Goal: Task Accomplishment & Management: Manage account settings

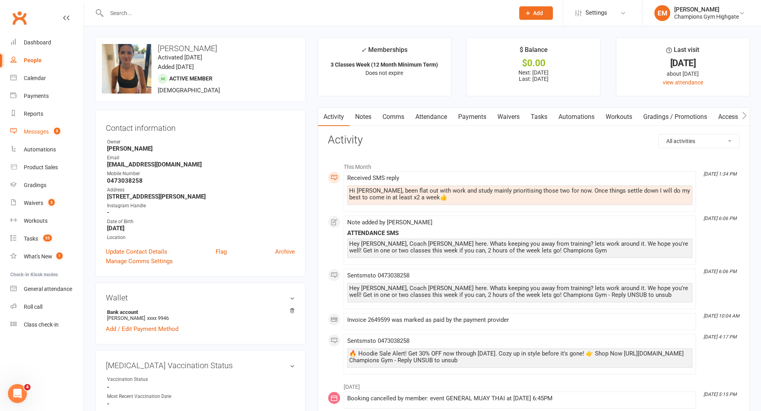
click at [49, 133] on link "Messages 5" at bounding box center [46, 132] width 73 height 18
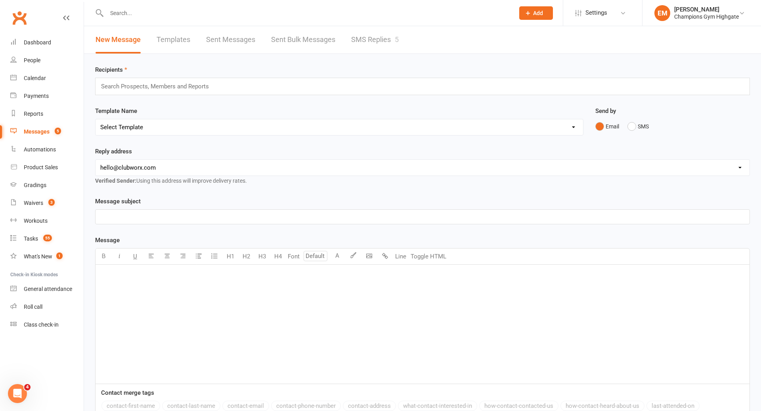
click at [389, 51] on link "SMS Replies 5" at bounding box center [375, 39] width 48 height 27
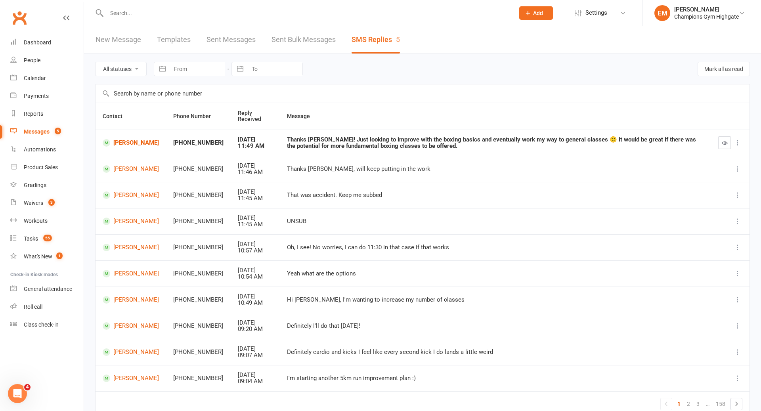
click at [377, 12] on input "text" at bounding box center [306, 13] width 405 height 11
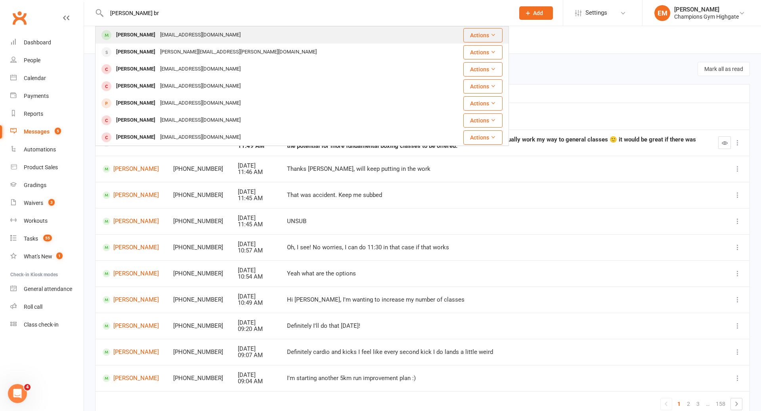
type input "dan br"
click at [279, 34] on div "Dan Brosnahan dbrosnahan80@gmail.com" at bounding box center [268, 35] width 345 height 16
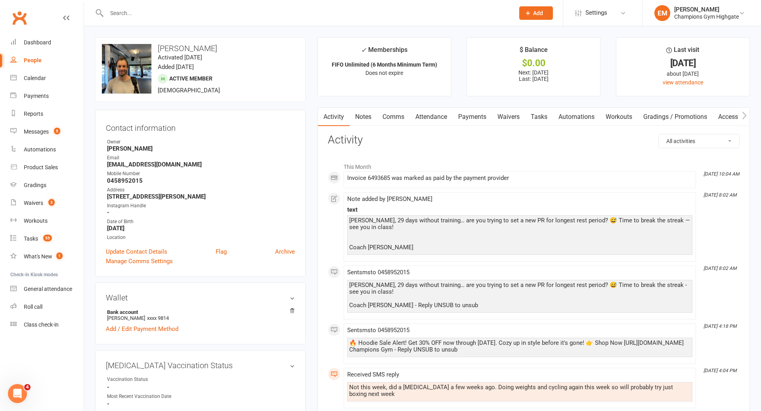
click at [350, 121] on link "Notes" at bounding box center [363, 117] width 27 height 18
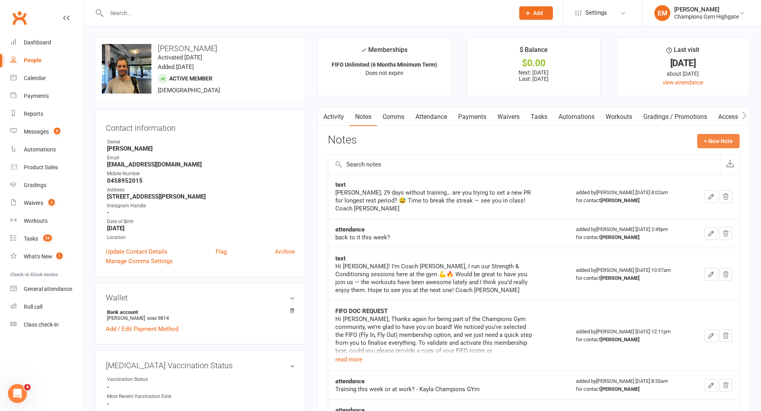
click at [718, 140] on button "+ New Note" at bounding box center [718, 141] width 42 height 14
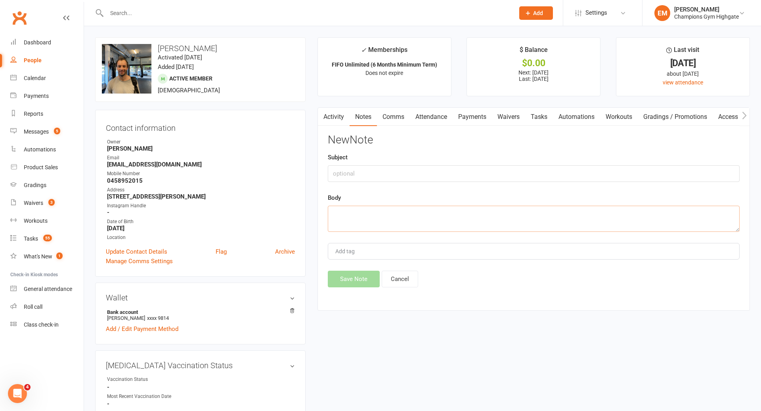
click at [535, 221] on textarea at bounding box center [534, 219] width 412 height 26
paste textarea "Heya Sam, Emma here. it’s been a while since we last saw you at the club. I wan…"
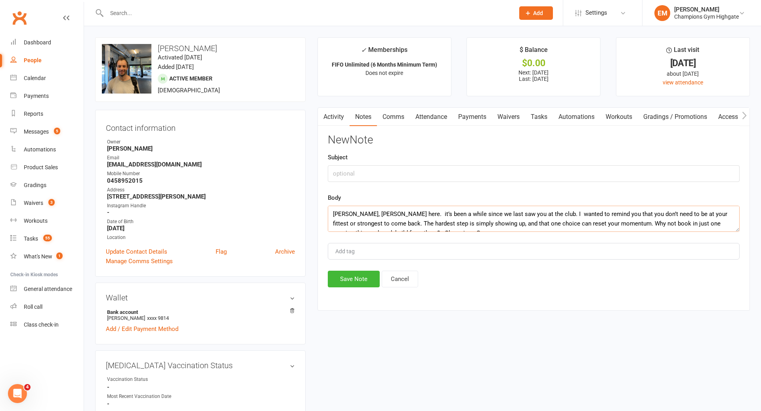
scroll to position [5, 0]
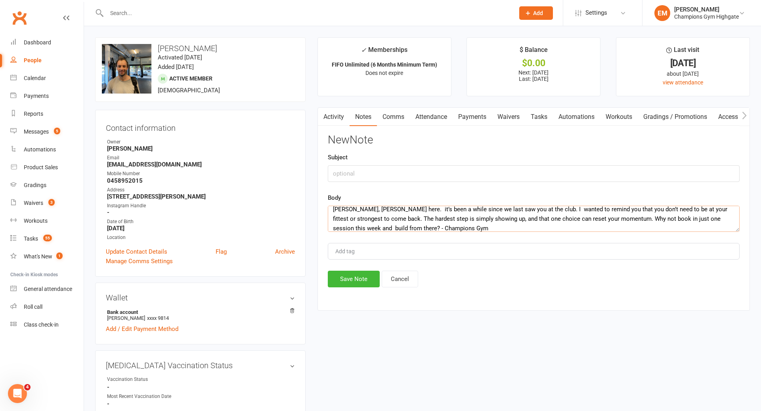
click at [357, 208] on textarea "Heya Sam, Emma here. it’s been a while since we last saw you at the club. I wan…" at bounding box center [534, 219] width 412 height 26
type textarea "Heya Dan, Emma here. it’s been a while since we last saw you at the club. I wan…"
click at [381, 172] on input "text" at bounding box center [534, 173] width 412 height 17
type input "ATTENDANCE SMS"
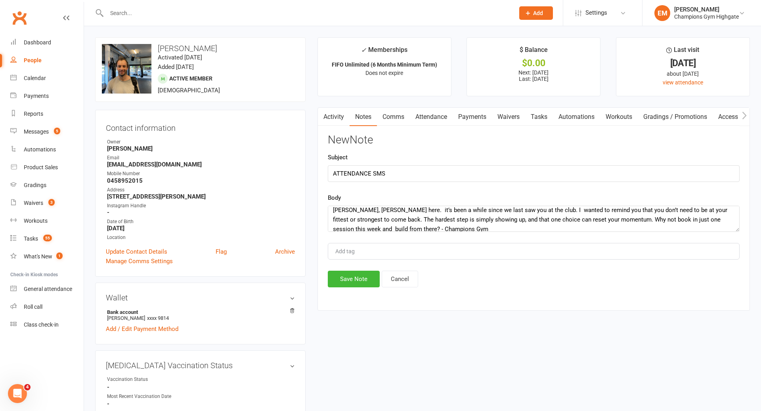
click at [433, 232] on div "New Note Subject ATTENDANCE SMS Body Heya Dan, Emma here. it’s been a while sin…" at bounding box center [534, 210] width 412 height 153
drag, startPoint x: 431, startPoint y: 227, endPoint x: 289, endPoint y: 148, distance: 162.4
click at [348, 282] on button "Save Note" at bounding box center [354, 279] width 52 height 17
click at [403, 121] on link "Comms" at bounding box center [393, 117] width 33 height 18
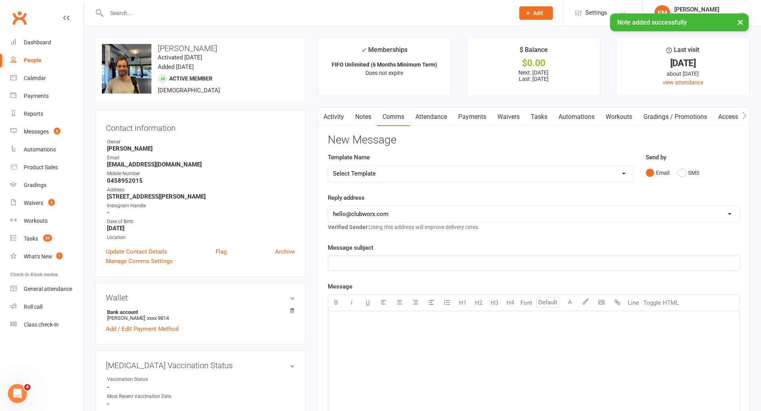
click at [673, 162] on div "Send by Email SMS" at bounding box center [693, 167] width 94 height 28
click at [684, 172] on button "SMS" at bounding box center [688, 172] width 21 height 15
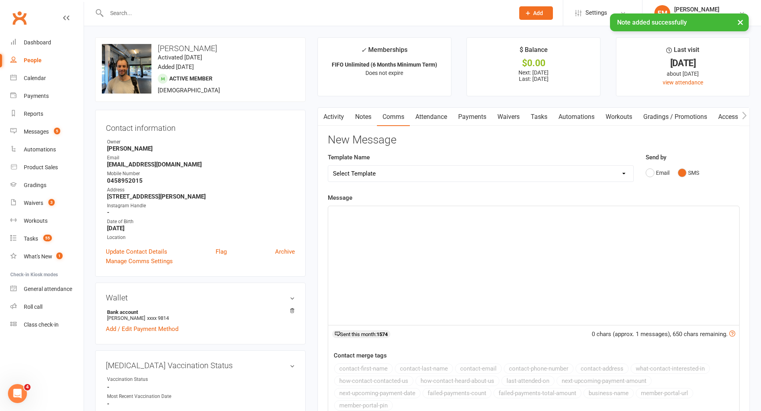
click at [518, 209] on p "﻿" at bounding box center [534, 214] width 402 height 10
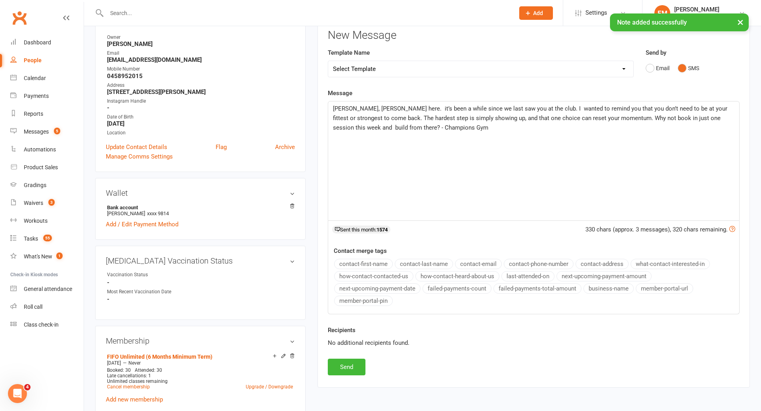
scroll to position [194, 0]
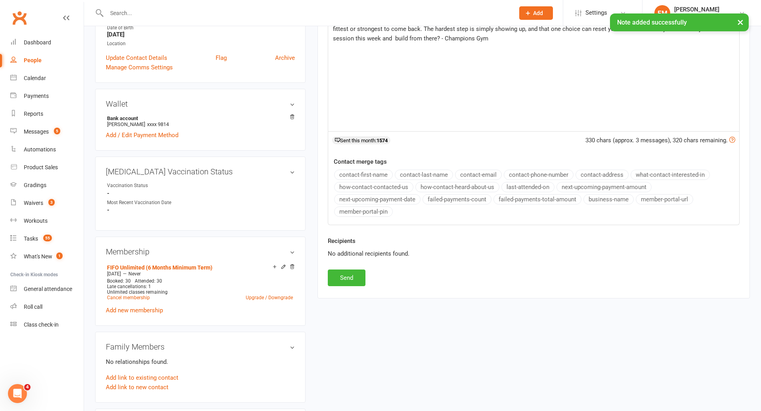
click at [351, 266] on div "Recipients No additional recipients found." at bounding box center [534, 252] width 424 height 33
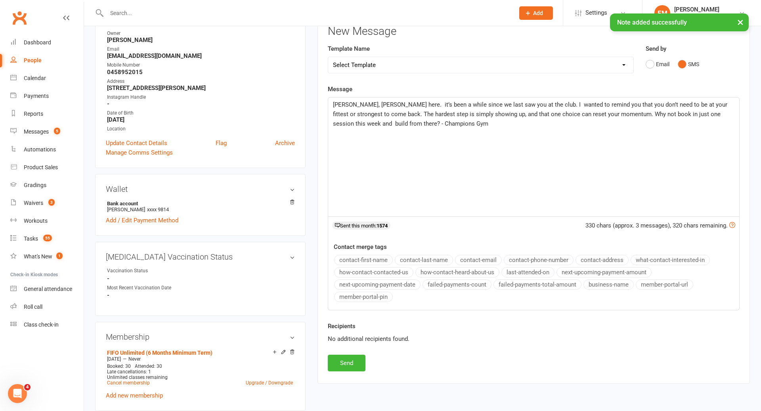
scroll to position [263, 0]
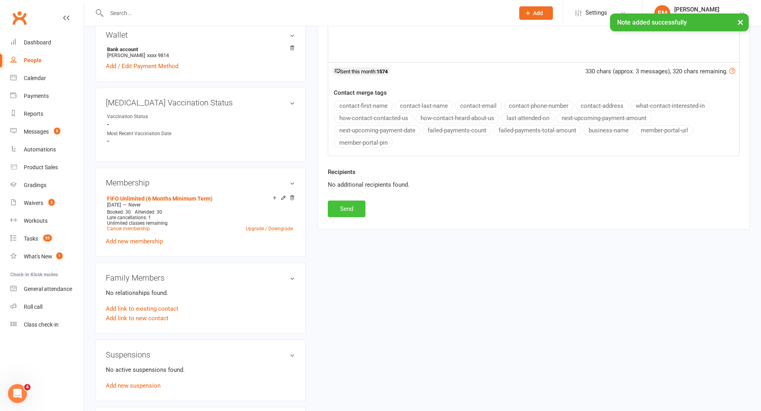
click at [349, 206] on button "Send" at bounding box center [347, 209] width 38 height 17
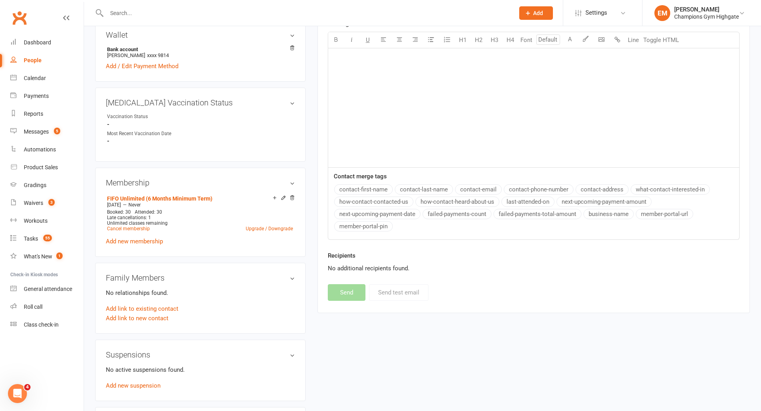
click at [339, 13] on input "text" at bounding box center [306, 13] width 405 height 11
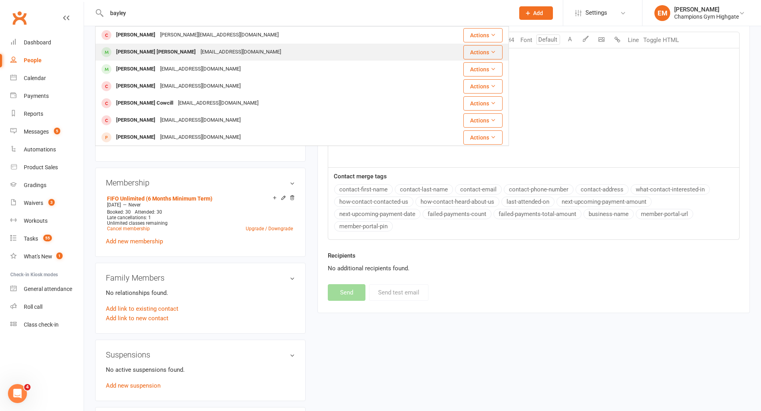
type input "bayley"
click at [259, 52] on div "Bayley Dobbs bayleyjamesdobbs@gmail.com" at bounding box center [262, 52] width 333 height 16
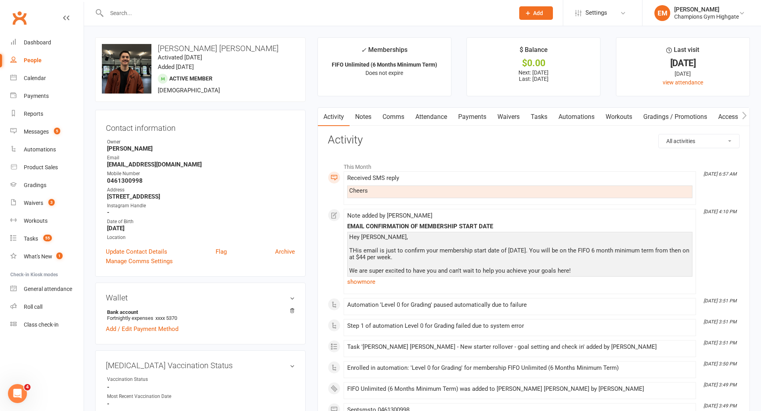
click at [338, 15] on input "text" at bounding box center [306, 13] width 405 height 11
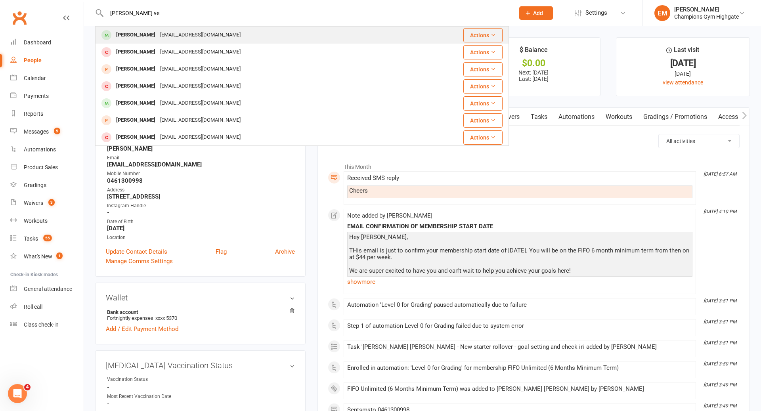
type input "jesse ve"
click at [291, 36] on div "Jesse Vegar jessevegar@outlook.com" at bounding box center [262, 35] width 332 height 16
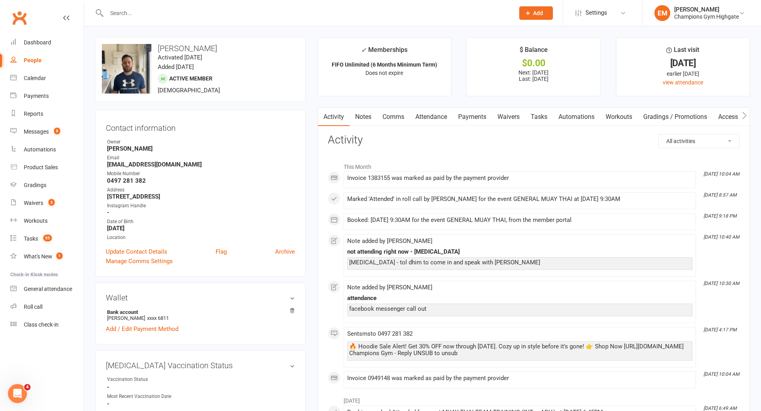
click at [393, 116] on link "Comms" at bounding box center [393, 117] width 33 height 18
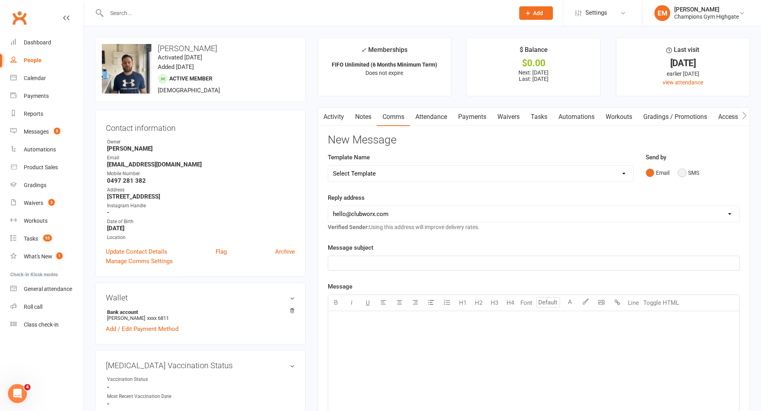
click at [691, 170] on button "SMS" at bounding box center [688, 172] width 21 height 15
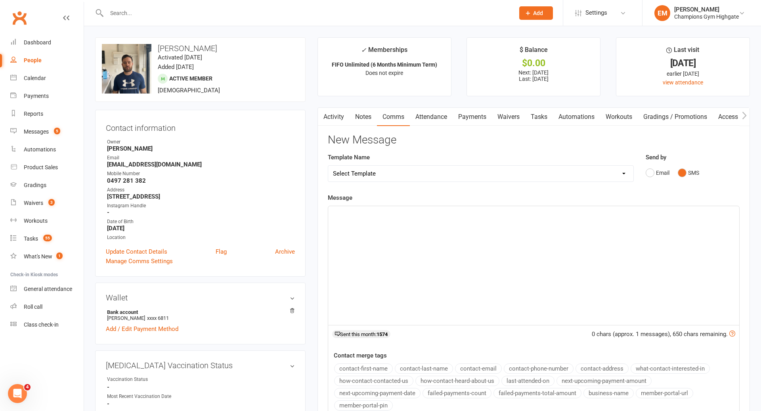
click at [564, 224] on div "﻿" at bounding box center [533, 265] width 411 height 119
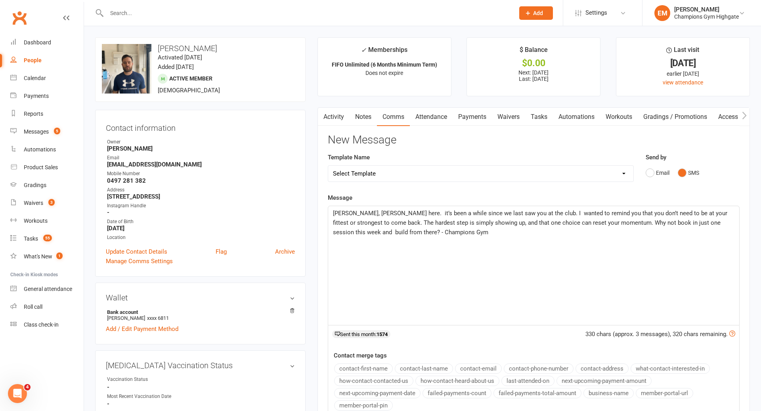
click at [357, 209] on p "Heya Dan, Emma here. it’s been a while since we last saw you at the club. I wan…" at bounding box center [534, 223] width 402 height 29
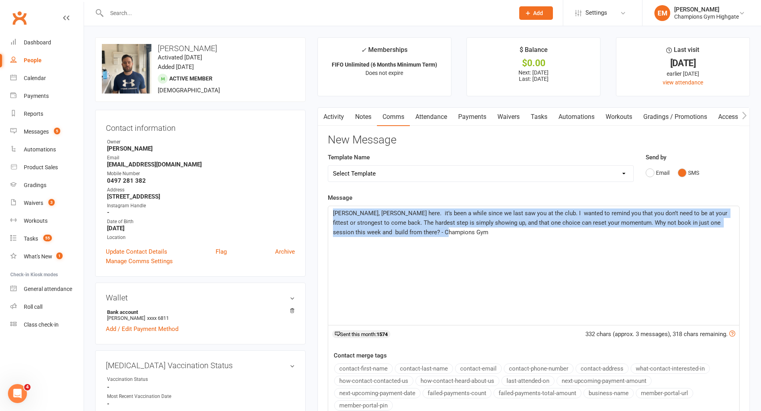
drag, startPoint x: 416, startPoint y: 241, endPoint x: 270, endPoint y: 183, distance: 156.9
copy span "Heya Jesse, Emma here. it’s been a while since we last saw you at the club. I w…"
click at [373, 117] on link "Notes" at bounding box center [363, 117] width 27 height 18
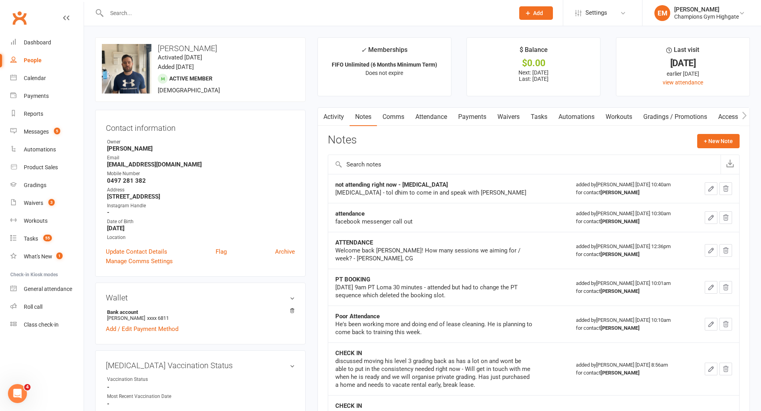
click at [399, 119] on link "Comms" at bounding box center [393, 117] width 33 height 18
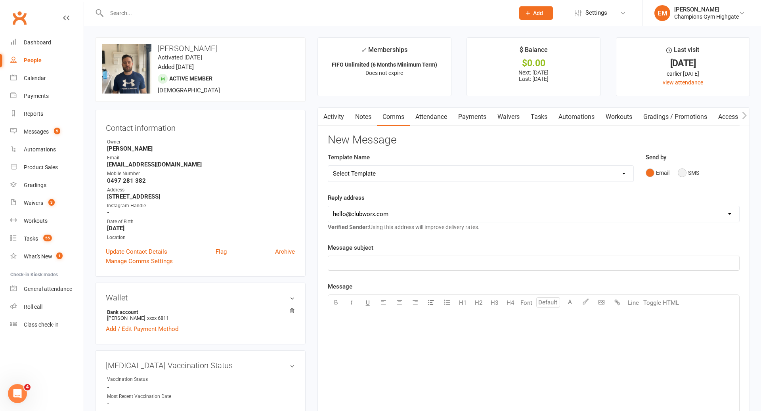
click at [683, 176] on button "SMS" at bounding box center [688, 172] width 21 height 15
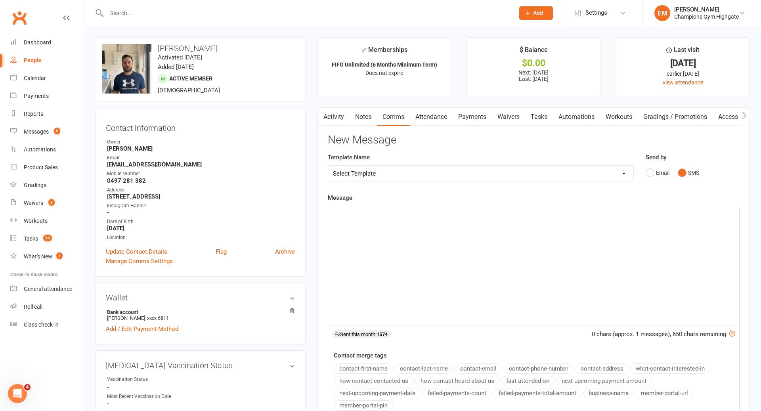
click at [578, 242] on div "﻿" at bounding box center [533, 265] width 411 height 119
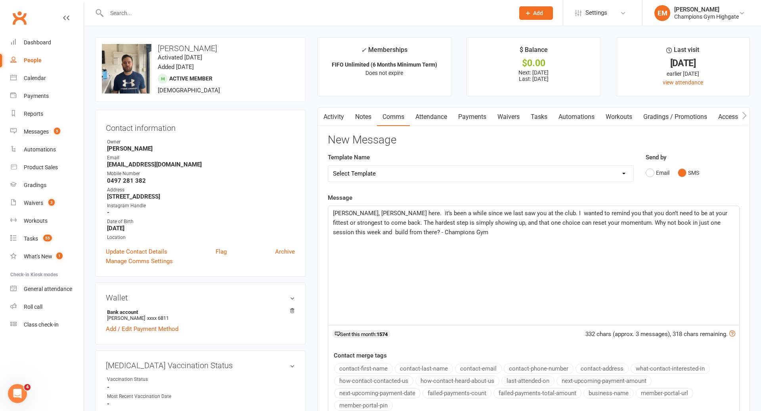
click at [404, 213] on span "Heya Jesse, Emma here. it’s been a while since we last saw you at the club. I w…" at bounding box center [531, 223] width 396 height 26
click at [400, 213] on span "Heya Jesse, Emma here. it’s been a while since we last saw you at the club. I w…" at bounding box center [531, 223] width 396 height 26
click at [531, 214] on span "Heya Jesse, Emma here. it’s been a while since we last saw you at the club. I w…" at bounding box center [531, 223] width 396 height 26
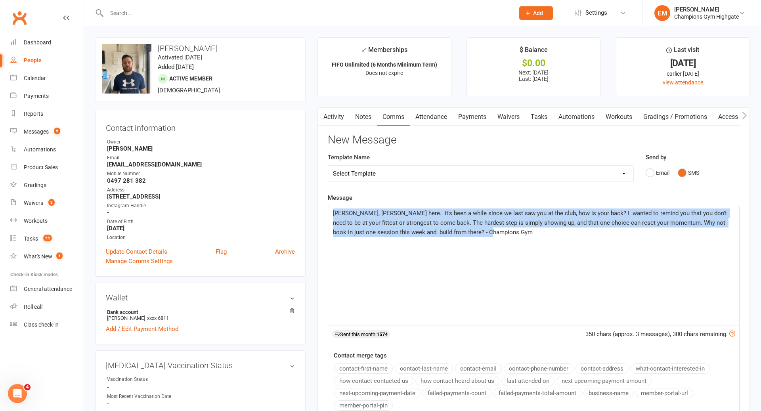
drag, startPoint x: 589, startPoint y: 314, endPoint x: 281, endPoint y: 209, distance: 325.9
copy span "Heya Jesse, Emma here. it’s been a while since we last saw you at the club, how…"
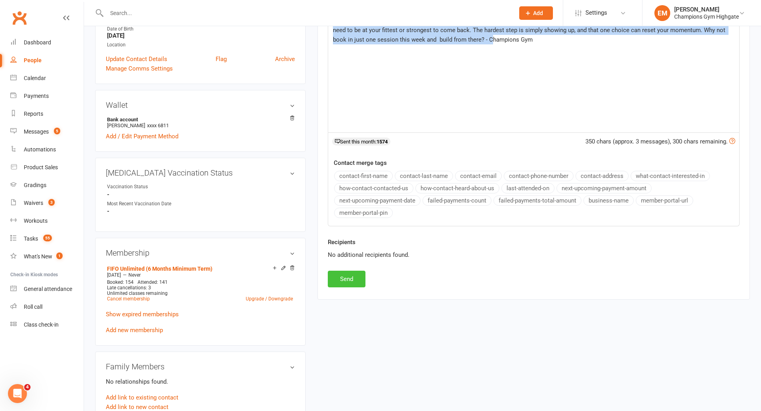
click at [344, 273] on button "Send" at bounding box center [347, 279] width 38 height 17
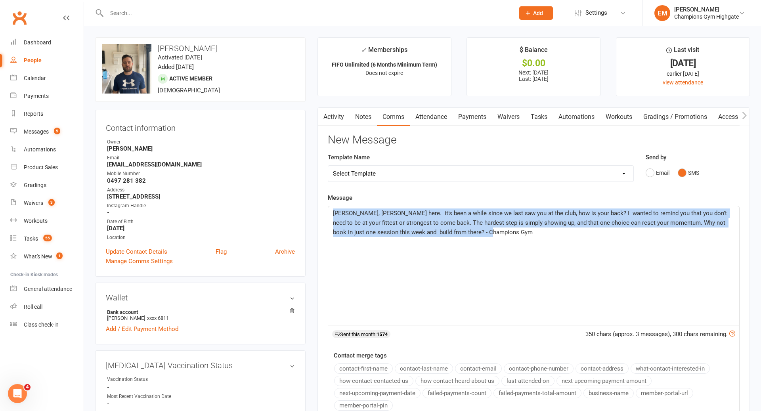
click at [370, 110] on link "Notes" at bounding box center [363, 117] width 27 height 18
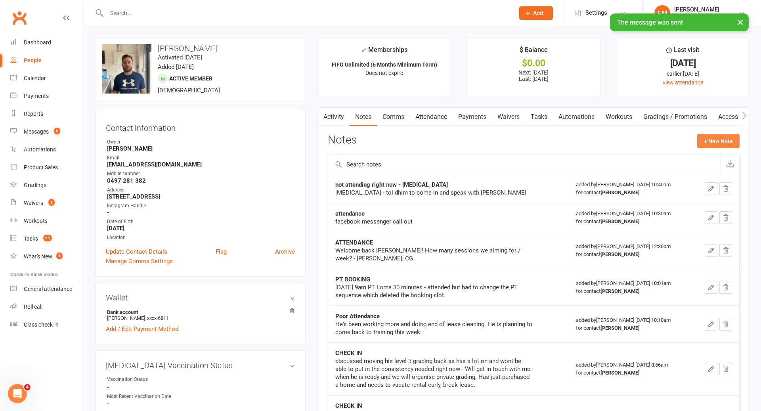
click at [721, 138] on button "+ New Note" at bounding box center [718, 141] width 42 height 14
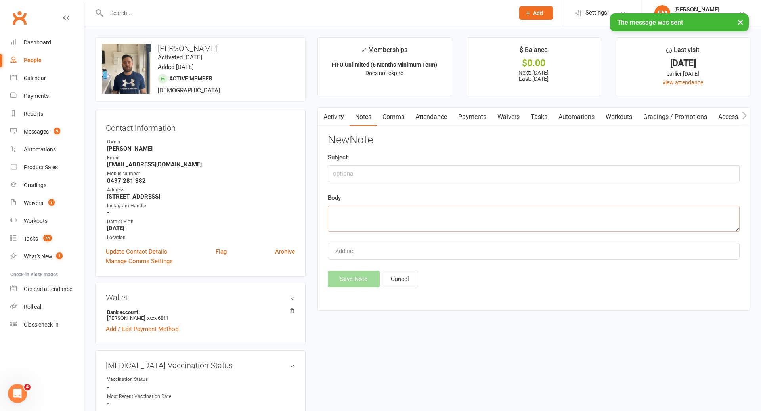
click at [555, 219] on textarea at bounding box center [534, 219] width 412 height 26
paste textarea "Heya Jesse, Emma here. it’s been a while since we last saw you at the club, how…"
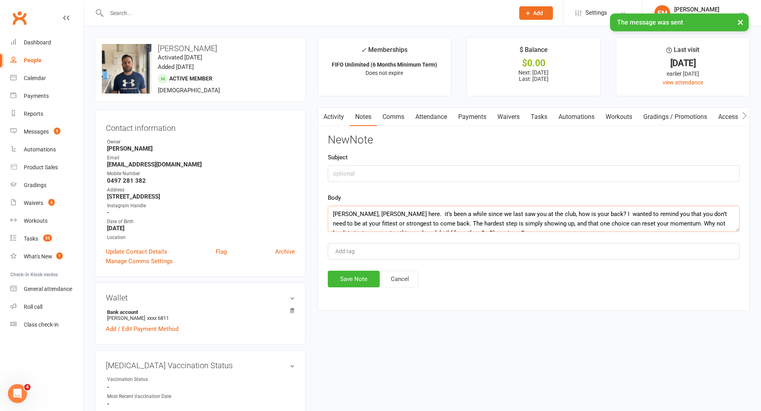
scroll to position [5, 0]
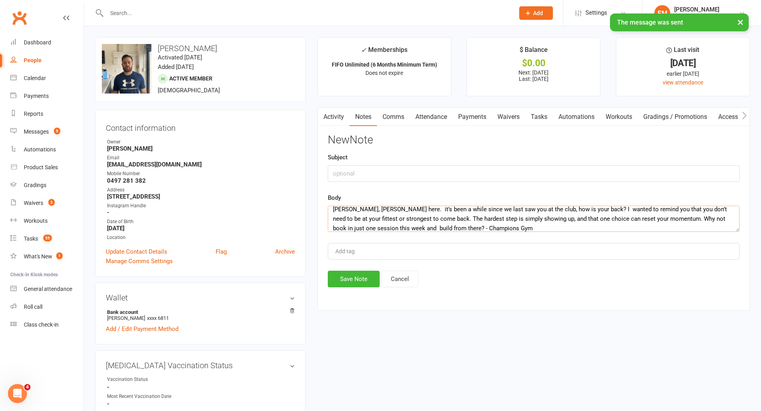
type textarea "Heya Jesse, Emma here. it’s been a while since we last saw you at the club, how…"
click at [489, 176] on input "text" at bounding box center [534, 173] width 412 height 17
type input "ATTENDANCE SMS"
click at [345, 288] on div "Activity Notes Comms Attendance Payments Waivers Tasks Automations Workouts Gra…" at bounding box center [534, 208] width 433 height 203
click at [351, 280] on button "Save Note" at bounding box center [354, 279] width 52 height 17
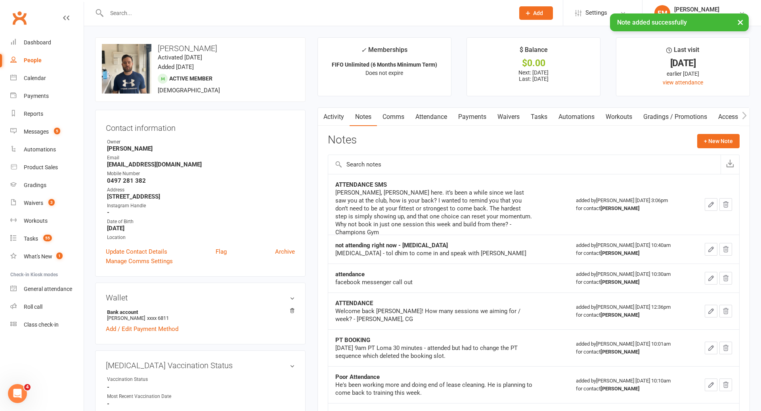
click at [316, 6] on div at bounding box center [302, 13] width 414 height 26
click at [301, 10] on input "text" at bounding box center [306, 13] width 405 height 11
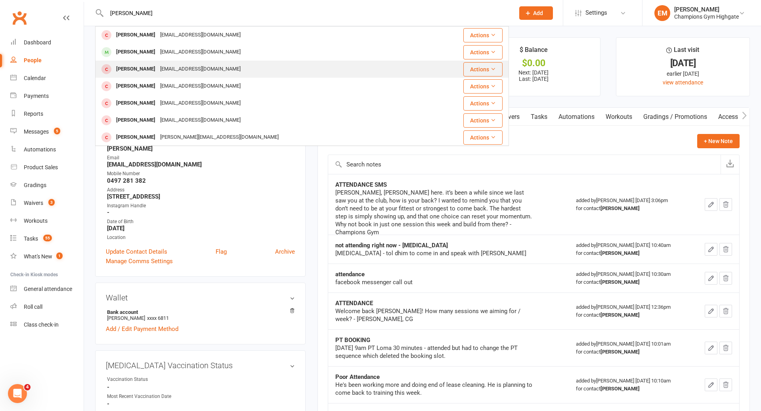
type input "jackson roh"
click at [241, 61] on td "Tess Jackson tess.adel@hotmail.com" at bounding box center [262, 69] width 333 height 17
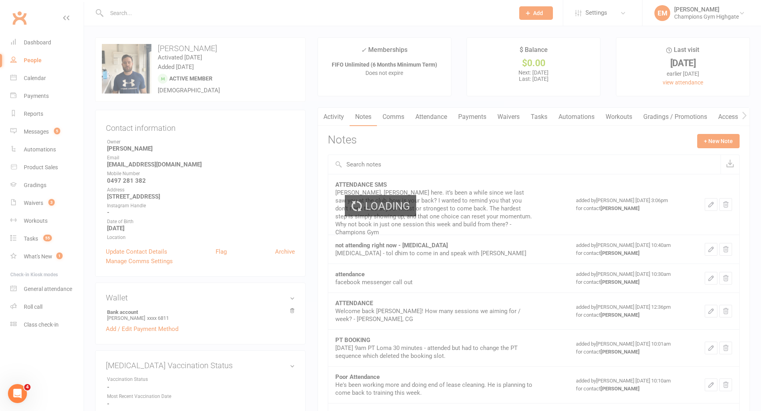
click at [182, 19] on div "Loading" at bounding box center [380, 205] width 761 height 411
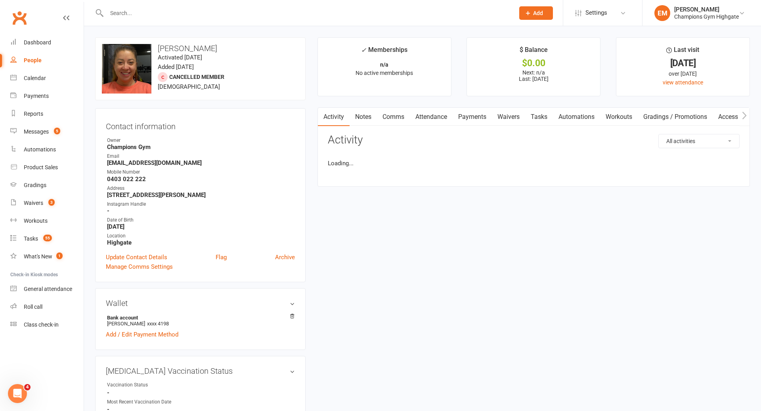
click at [178, 13] on input "text" at bounding box center [306, 13] width 405 height 11
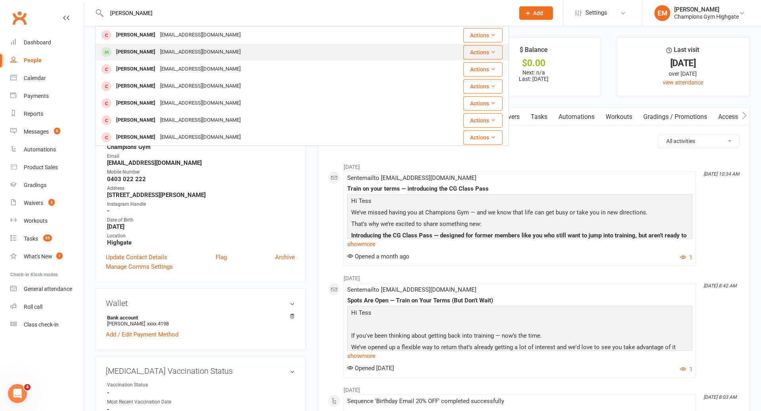
type input "jackson"
click at [158, 49] on div "jroh85@outlook.com" at bounding box center [200, 51] width 85 height 11
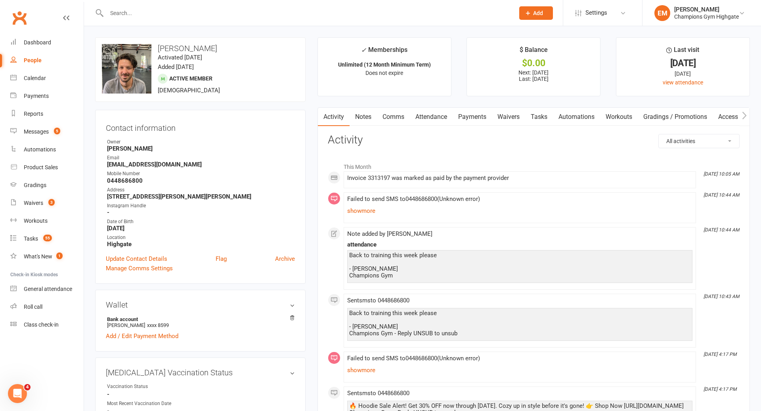
click at [362, 115] on link "Notes" at bounding box center [363, 117] width 27 height 18
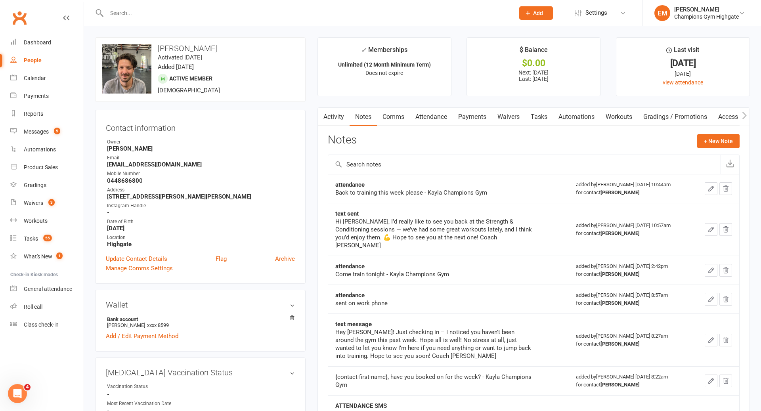
click at [380, 115] on link "Comms" at bounding box center [393, 117] width 33 height 18
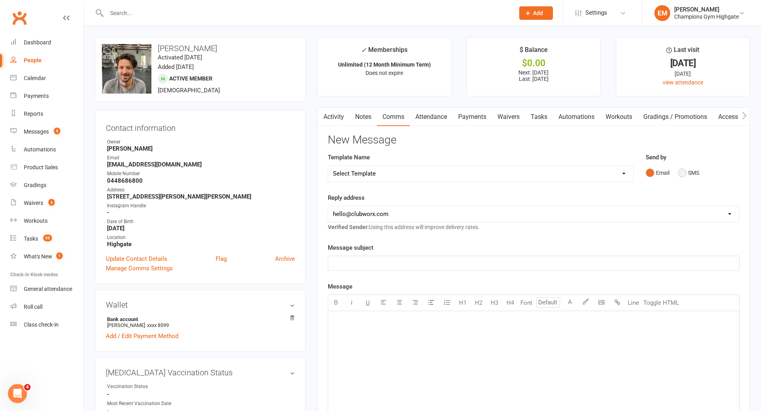
click at [683, 165] on button "SMS" at bounding box center [688, 172] width 21 height 15
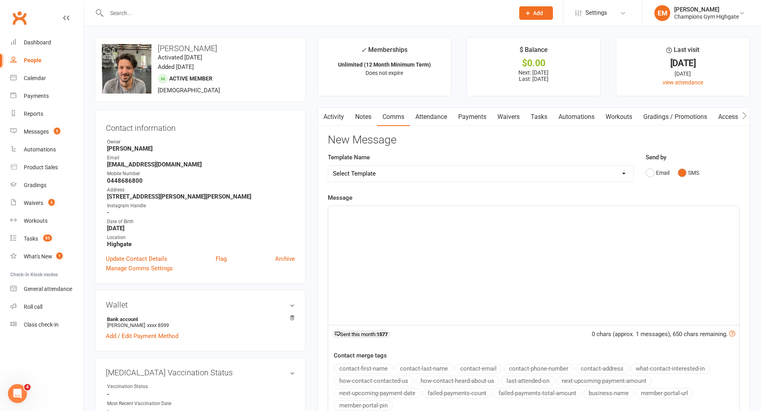
click at [546, 236] on div "﻿" at bounding box center [533, 265] width 411 height 119
paste div
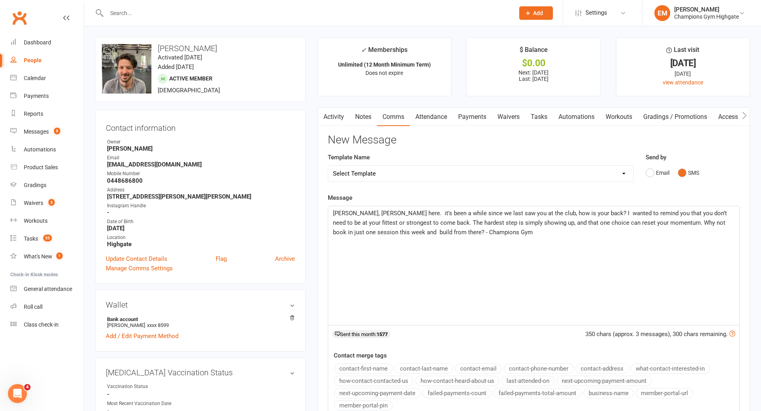
click at [364, 212] on span "Heya Jesse, Emma here. it’s been a while since we last saw you at the club, how…" at bounding box center [531, 223] width 396 height 26
drag, startPoint x: 588, startPoint y: 212, endPoint x: 558, endPoint y: 210, distance: 30.2
click at [558, 210] on span "Heya Jackson, Emma here. it’s been a while since we last saw you at the club, h…" at bounding box center [531, 223] width 397 height 26
drag, startPoint x: 498, startPoint y: 234, endPoint x: 311, endPoint y: 178, distance: 194.6
click at [312, 178] on main "✓ Memberships Unlimited (12 Month Minimum Term) Does not expire $ Balance $0.00…" at bounding box center [534, 268] width 445 height 463
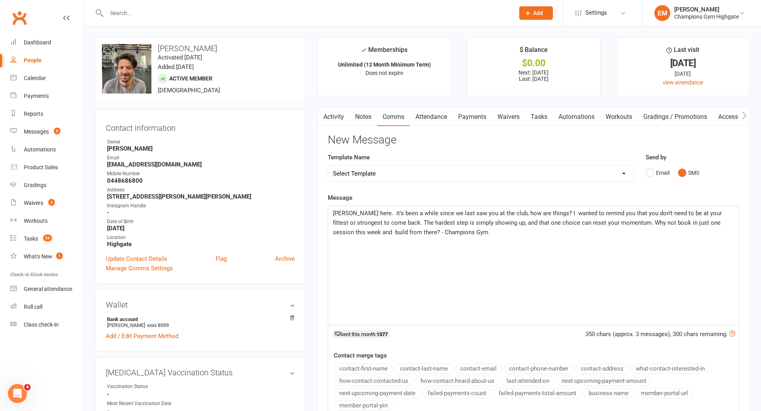
copy span "Heya Jackson, Emma here. it’s been a while since we last saw you at the club, h…"
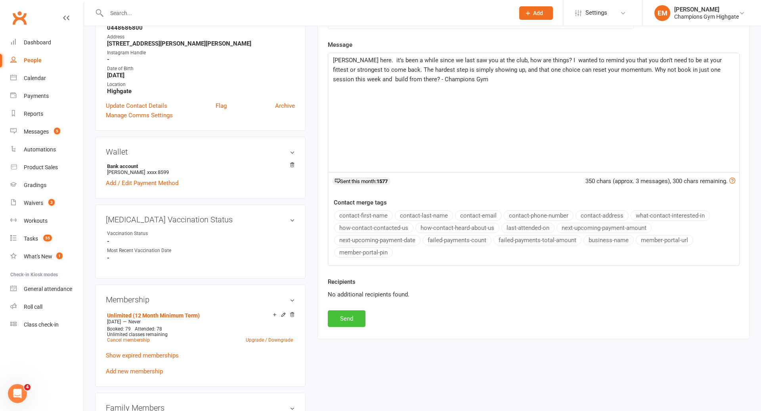
click at [343, 310] on button "Send" at bounding box center [347, 318] width 38 height 17
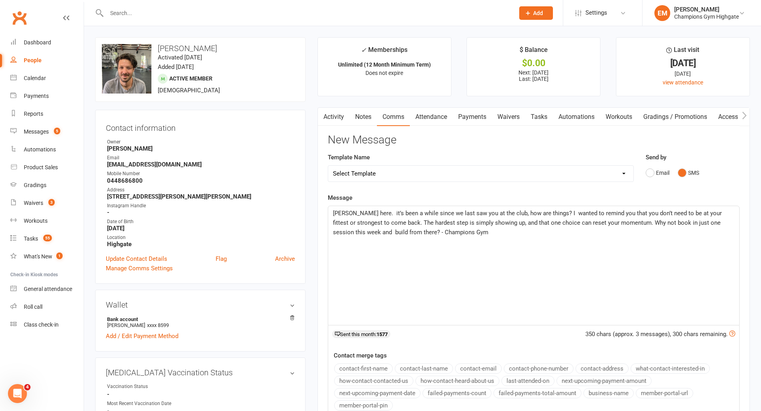
click at [354, 113] on link "Notes" at bounding box center [363, 117] width 27 height 18
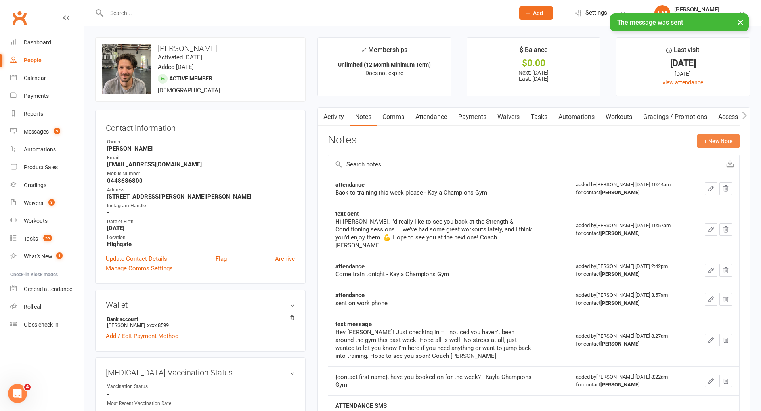
click at [719, 142] on button "+ New Note" at bounding box center [718, 141] width 42 height 14
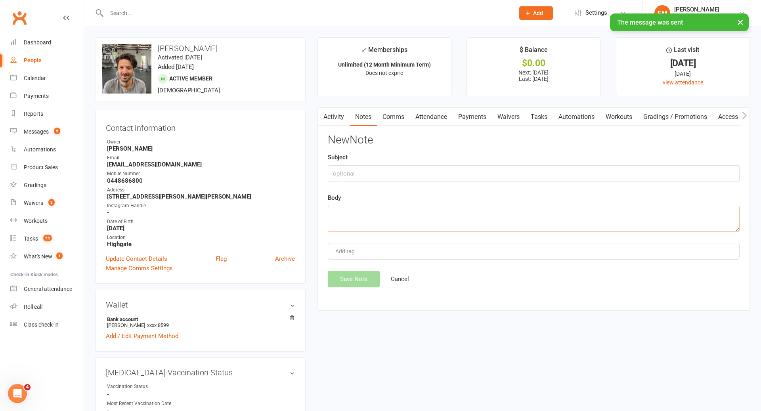
click at [578, 213] on textarea at bounding box center [534, 219] width 412 height 26
paste textarea "Heya Jackson, Emma here. it’s been a while since we last saw you at the club, h…"
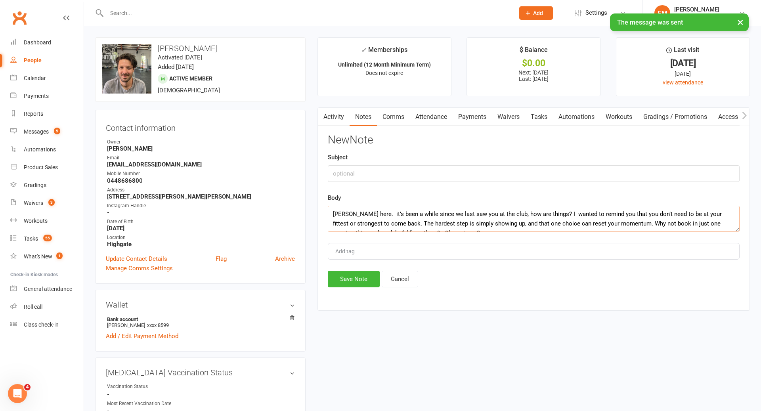
scroll to position [5, 0]
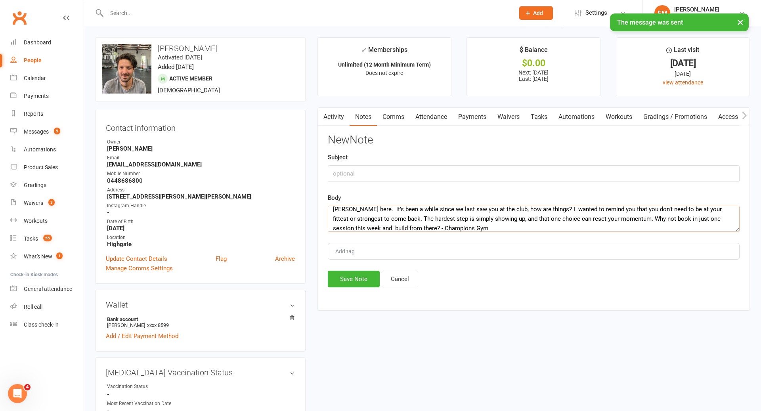
type textarea "Heya Jackson, Emma here. it’s been a while since we last saw you at the club, h…"
click at [522, 181] on input "text" at bounding box center [534, 173] width 412 height 17
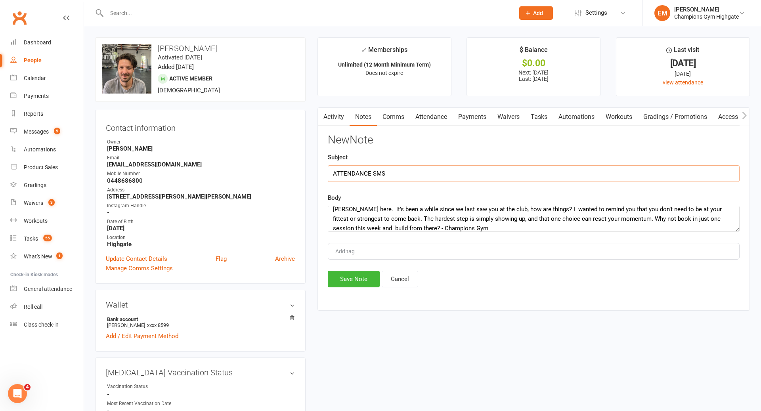
type input "ATTENDANCE SMS"
click at [376, 267] on div "New Note Subject ATTENDANCE SMS Body Heya Jackson, Emma here. it’s been a while…" at bounding box center [534, 210] width 412 height 153
click at [369, 275] on button "Save Note" at bounding box center [354, 279] width 52 height 17
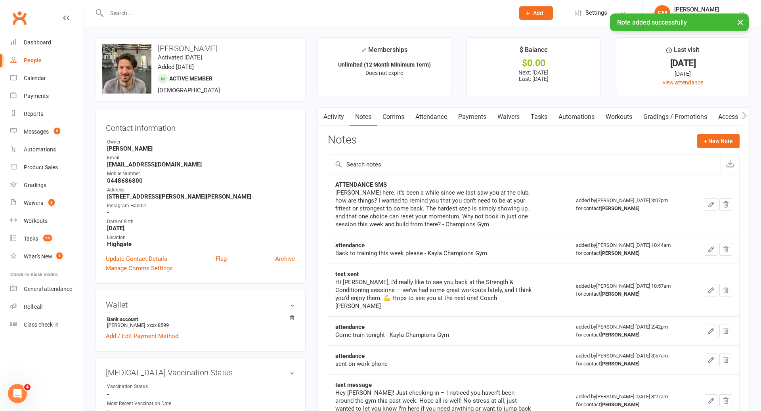
click at [333, 12] on input "text" at bounding box center [306, 13] width 405 height 11
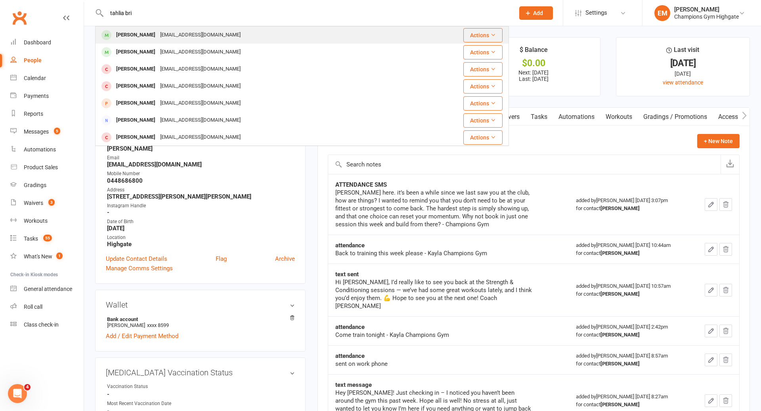
type input "tahlia bri"
click at [183, 37] on div "tahlia.briggs1998@gmail.com" at bounding box center [200, 34] width 85 height 11
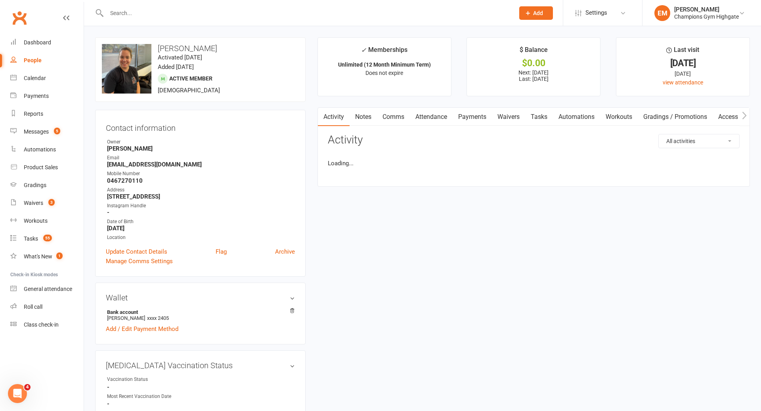
click at [393, 119] on link "Comms" at bounding box center [393, 117] width 33 height 18
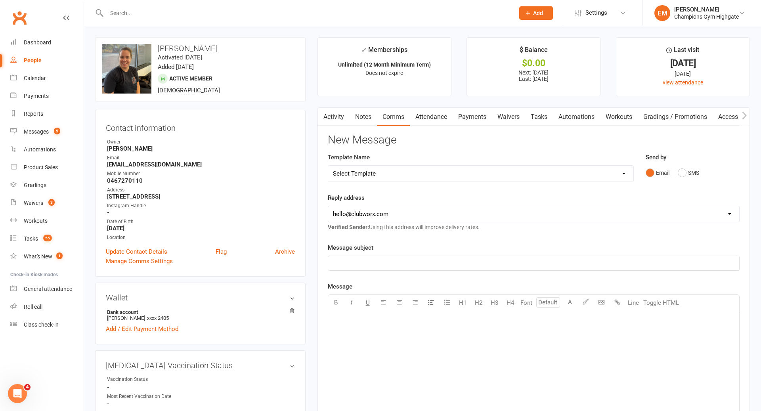
click at [370, 123] on link "Notes" at bounding box center [363, 117] width 27 height 18
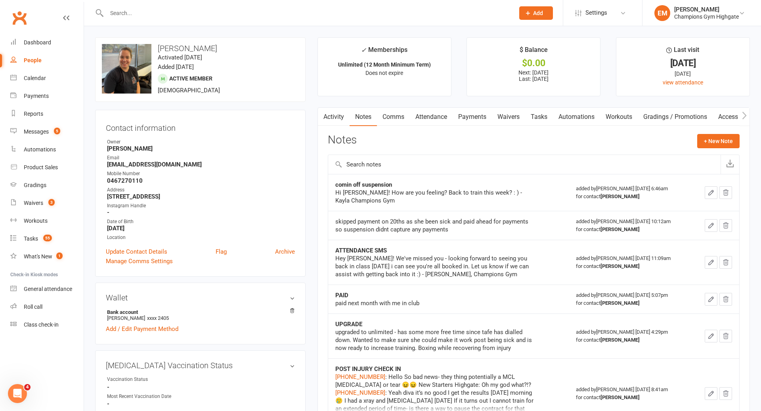
click at [392, 123] on link "Comms" at bounding box center [393, 117] width 33 height 18
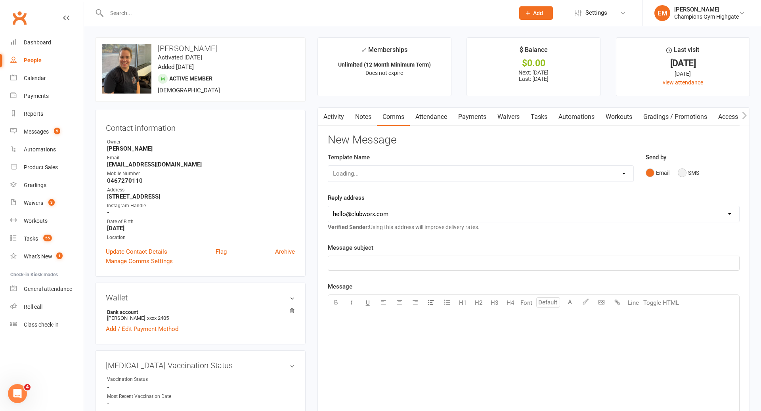
click at [689, 174] on button "SMS" at bounding box center [688, 172] width 21 height 15
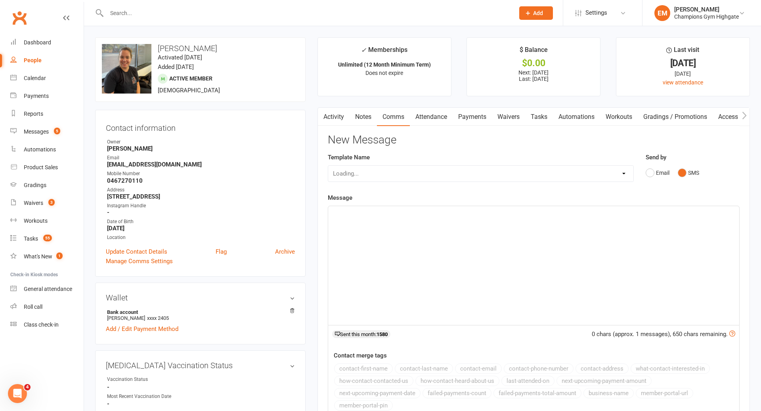
click at [604, 241] on div "﻿" at bounding box center [533, 265] width 411 height 119
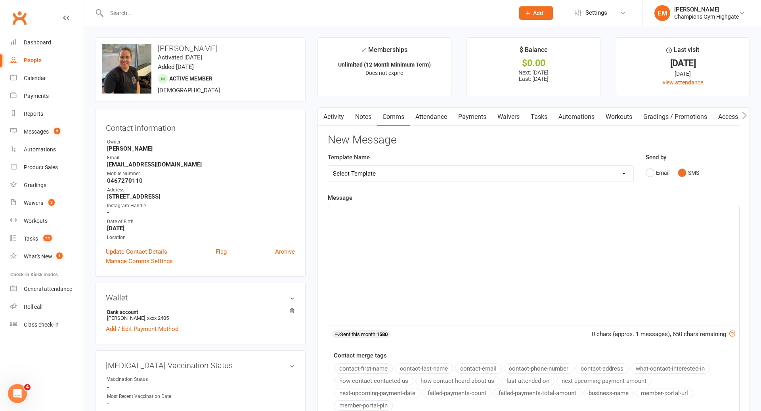
paste div
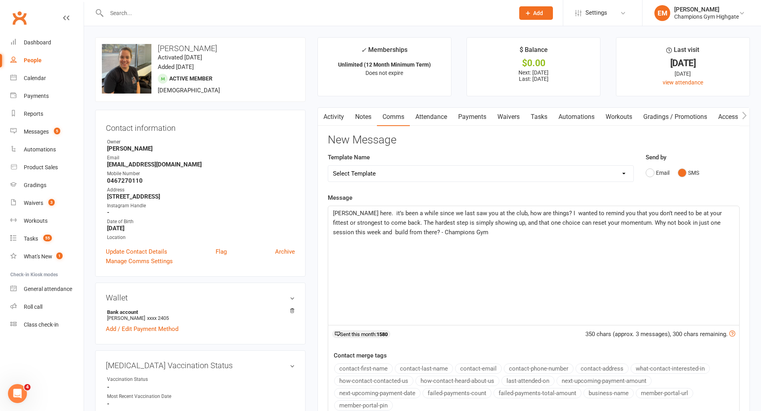
click at [371, 210] on span "Heya Jackson, Emma here. it’s been a while since we last saw you at the club, h…" at bounding box center [528, 223] width 391 height 26
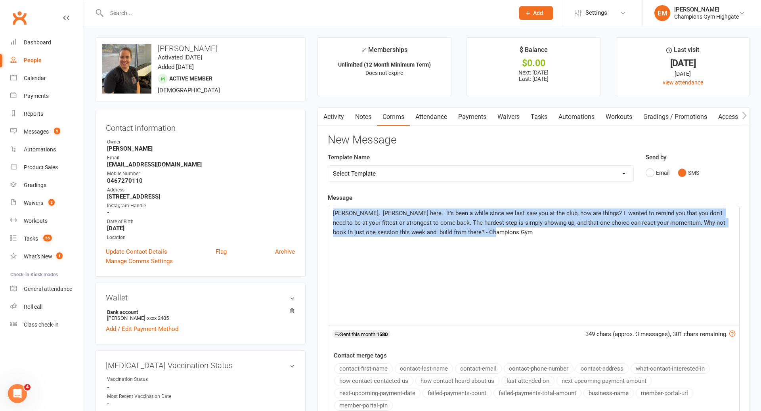
drag, startPoint x: 492, startPoint y: 240, endPoint x: 267, endPoint y: 182, distance: 232.5
copy span "Heya Tahlia, Emma here. it’s been a while since we last saw you at the club, ho…"
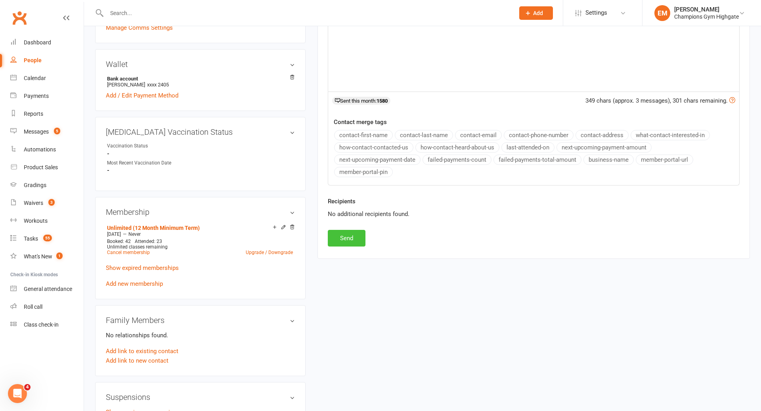
click at [330, 238] on button "Send" at bounding box center [347, 238] width 38 height 17
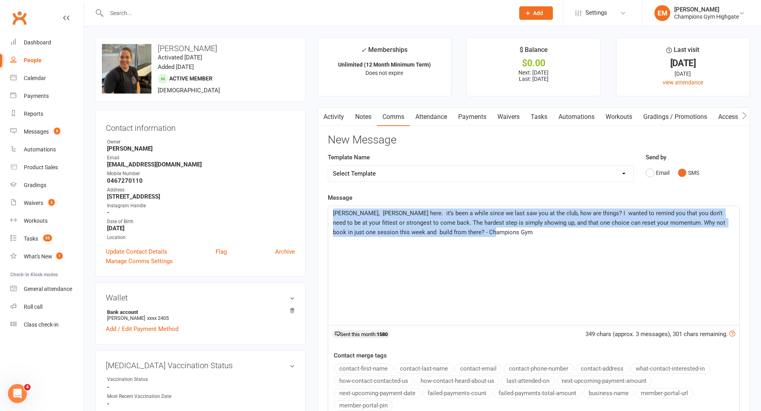
click at [365, 123] on link "Notes" at bounding box center [363, 117] width 27 height 18
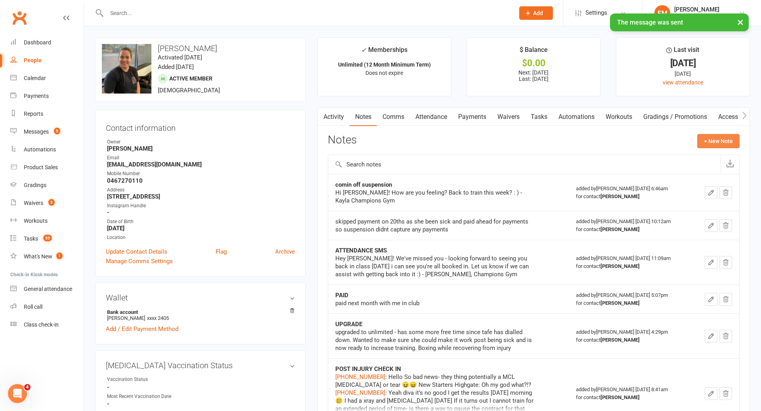
click at [703, 146] on button "+ New Note" at bounding box center [718, 141] width 42 height 14
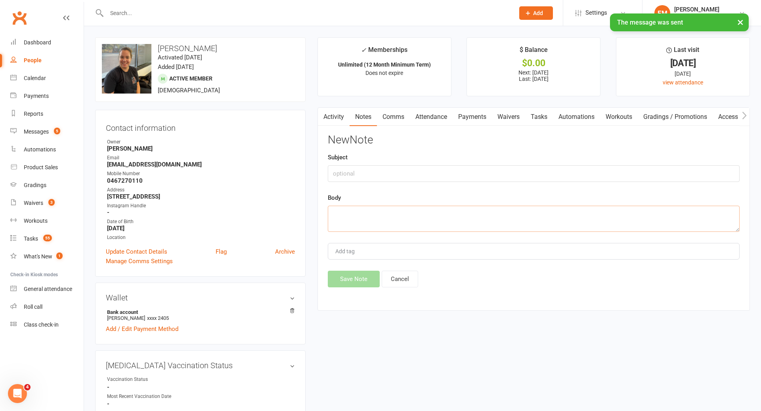
click at [511, 222] on textarea at bounding box center [534, 219] width 412 height 26
paste textarea "Heya Tahlia, Emma here. it’s been a while since we last saw you at the club, ho…"
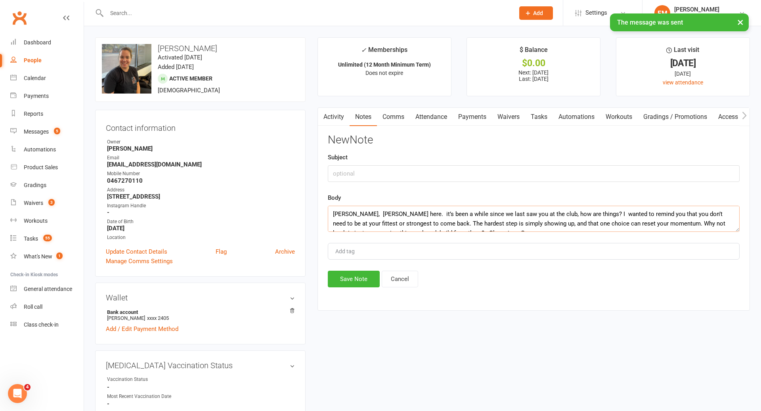
scroll to position [5, 0]
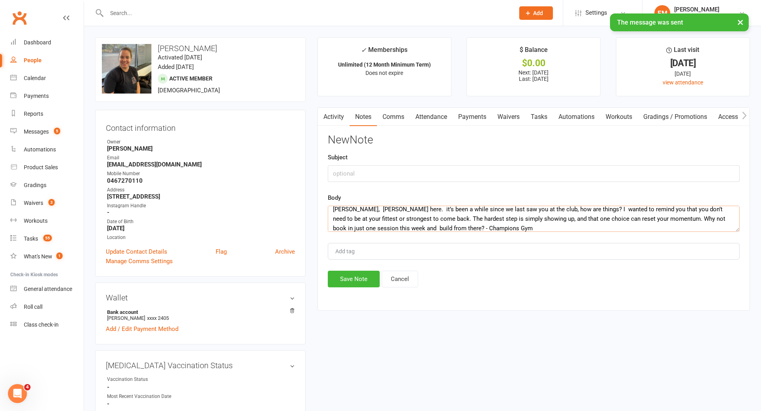
type textarea "Heya Tahlia, Emma here. it’s been a while since we last saw you at the club, ho…"
click at [447, 183] on div "New Note Subject Body Heya Tahlia, Emma here. it’s been a while since we last s…" at bounding box center [534, 210] width 412 height 153
type input "T"
click at [433, 171] on input "T" at bounding box center [534, 173] width 412 height 17
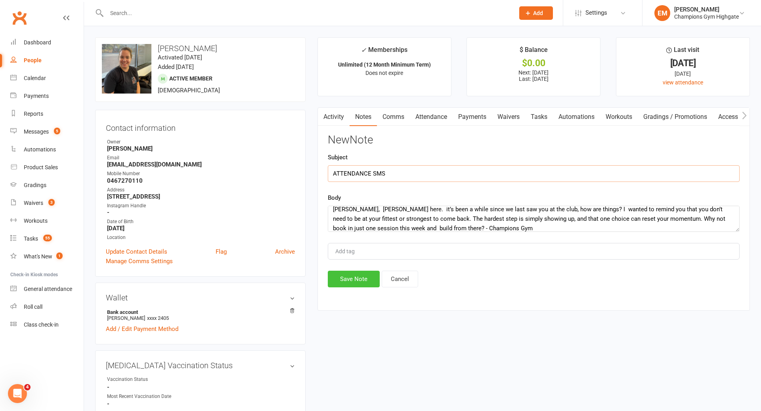
type input "ATTENDANCE SMS"
drag, startPoint x: 355, startPoint y: 282, endPoint x: 556, endPoint y: 57, distance: 301.3
click at [355, 282] on button "Save Note" at bounding box center [354, 279] width 52 height 17
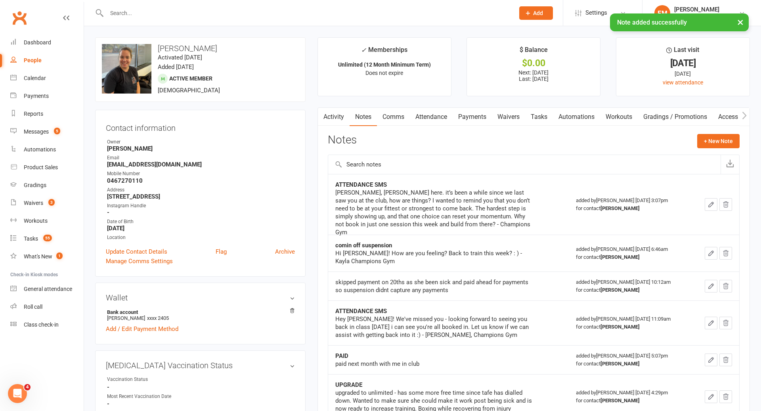
click at [389, 9] on input "text" at bounding box center [306, 13] width 405 height 11
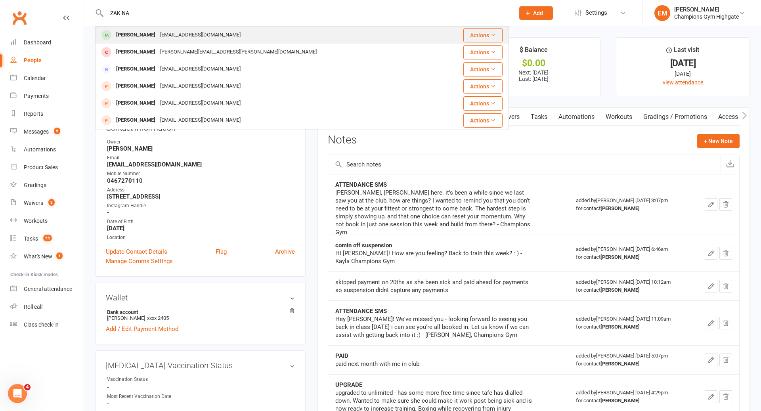
type input "ZAK NA"
click at [337, 30] on div "Zak Nafizy zaknafizy@hotmail.co.uk" at bounding box center [267, 35] width 343 height 16
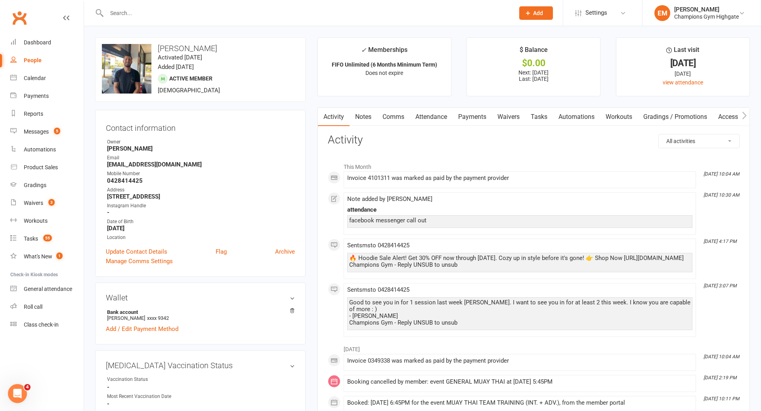
click at [368, 121] on link "Notes" at bounding box center [363, 117] width 27 height 18
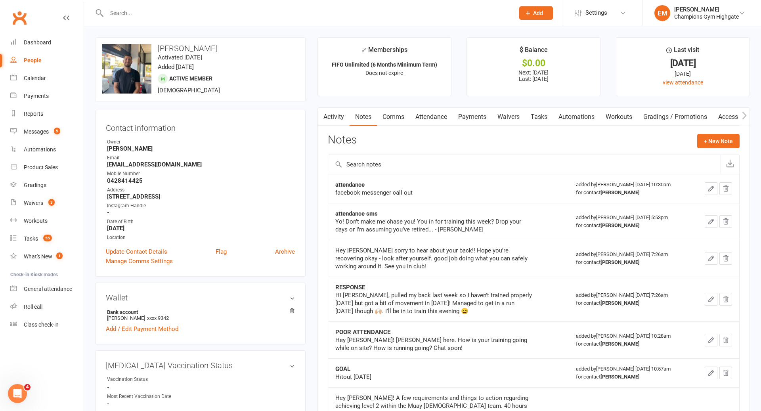
click at [396, 119] on link "Comms" at bounding box center [393, 117] width 33 height 18
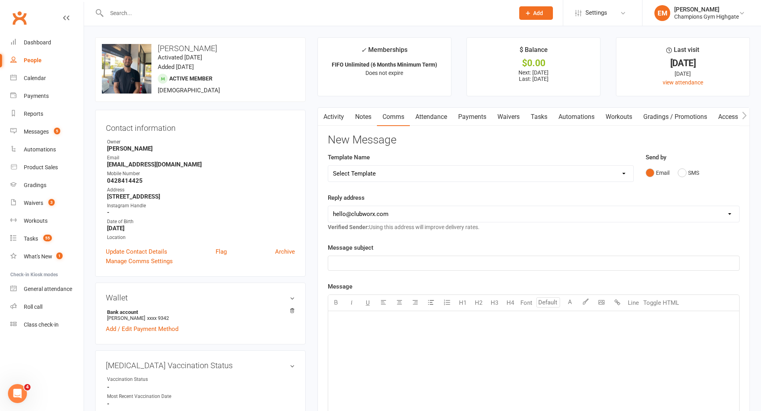
click at [685, 180] on div "Send by Email SMS" at bounding box center [693, 172] width 106 height 39
click at [682, 173] on button "SMS" at bounding box center [688, 172] width 21 height 15
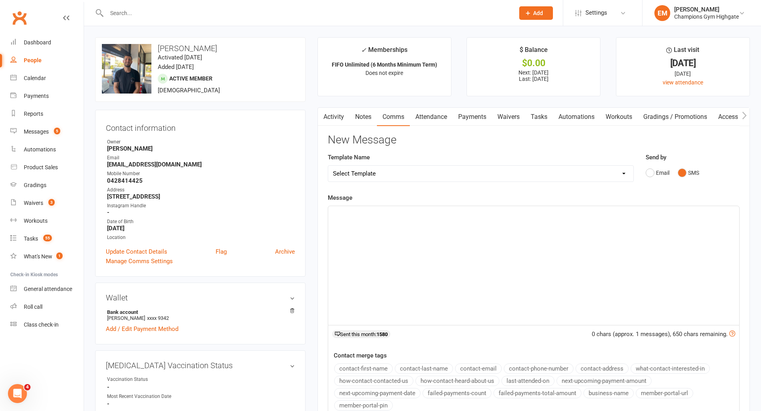
click at [609, 216] on p "﻿" at bounding box center [534, 214] width 402 height 10
paste div
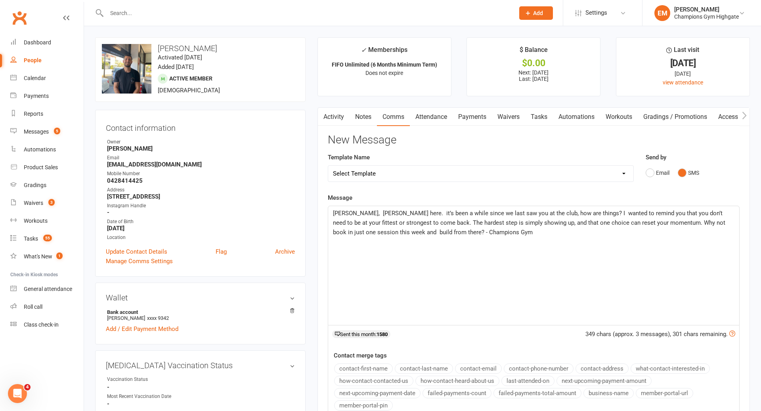
click at [360, 211] on span "Heya Tahlia, Emma here. it’s been a while since we last saw you at the club, ho…" at bounding box center [530, 223] width 394 height 26
drag, startPoint x: 517, startPoint y: 252, endPoint x: 351, endPoint y: 199, distance: 174.8
click at [351, 199] on div "Message Heya Zak, Emma here. it’s been a while since we last saw you at the clu…" at bounding box center [534, 306] width 412 height 226
copy span "Heya Zak, Emma here. it’s been a while since we last saw you at the club, how a…"
click at [508, 241] on div "Heya Zak, Emma here. it’s been a while since we last saw you at the club, how a…" at bounding box center [533, 265] width 411 height 119
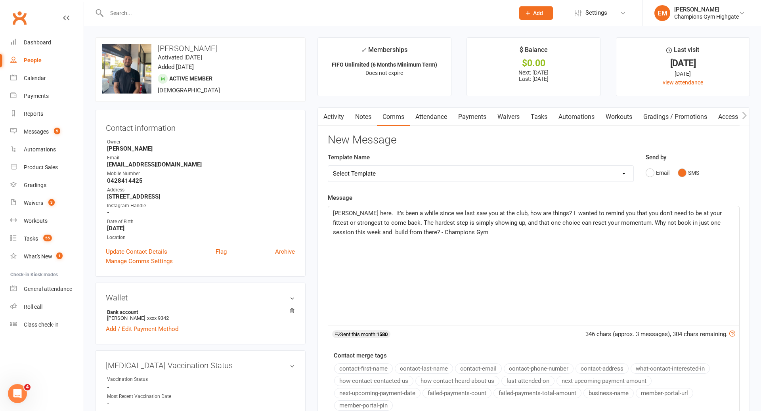
drag, startPoint x: 521, startPoint y: 234, endPoint x: 574, endPoint y: 210, distance: 57.5
click at [574, 210] on p "Heya Zak, Emma here. it’s been a while since we last saw you at the club, how a…" at bounding box center [534, 223] width 402 height 29
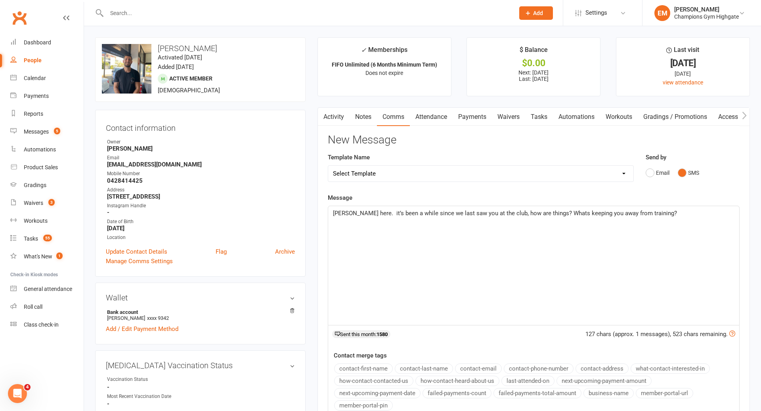
click at [573, 216] on p "Heya Zak, Emma here. it’s been a while since we last saw you at the club, how a…" at bounding box center [534, 214] width 402 height 10
click at [692, 224] on div "Heya Zak, Emma here. it’s been a while since we last saw you at the club, how a…" at bounding box center [533, 265] width 411 height 119
drag, startPoint x: 614, startPoint y: 261, endPoint x: 230, endPoint y: 160, distance: 396.8
copy span "Heya Zak, Emma here. it’s been a while since we last saw you at the club, how a…"
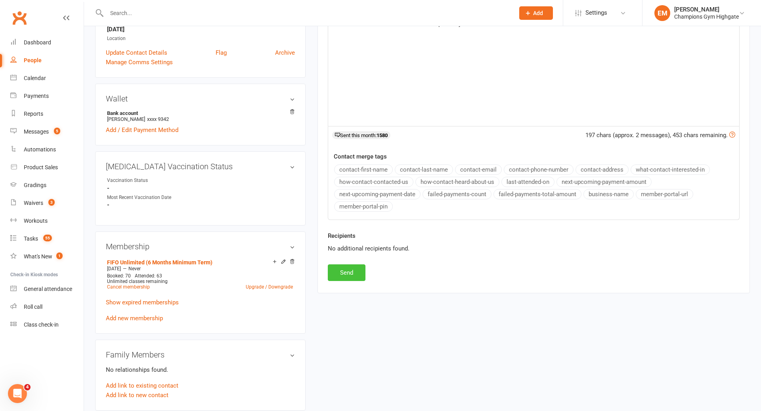
scroll to position [200, 0]
click at [338, 265] on button "Send" at bounding box center [347, 271] width 38 height 17
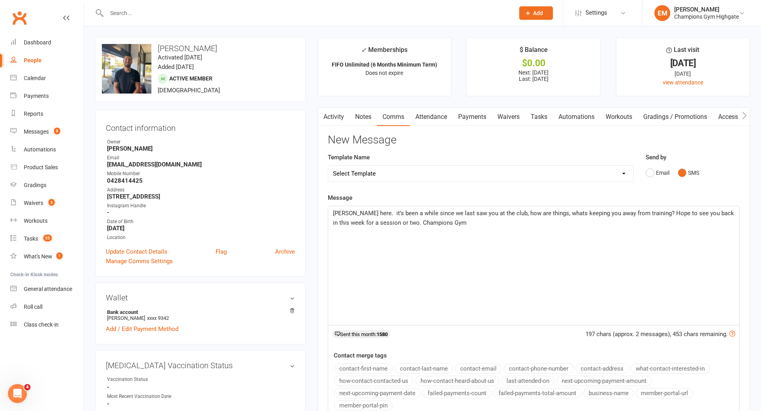
click at [374, 111] on link "Notes" at bounding box center [363, 117] width 27 height 18
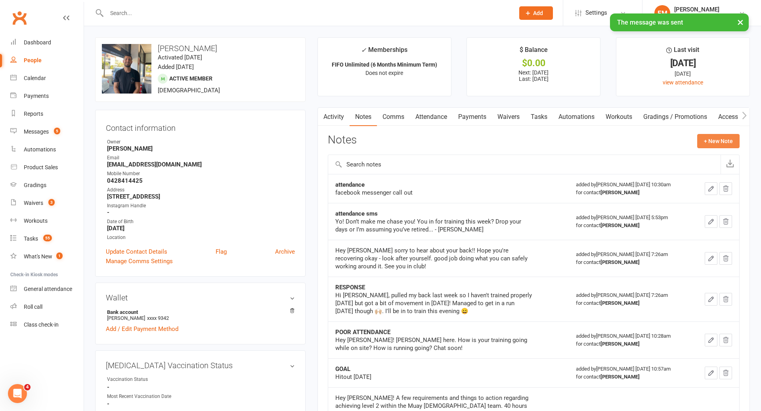
click at [709, 144] on button "+ New Note" at bounding box center [718, 141] width 42 height 14
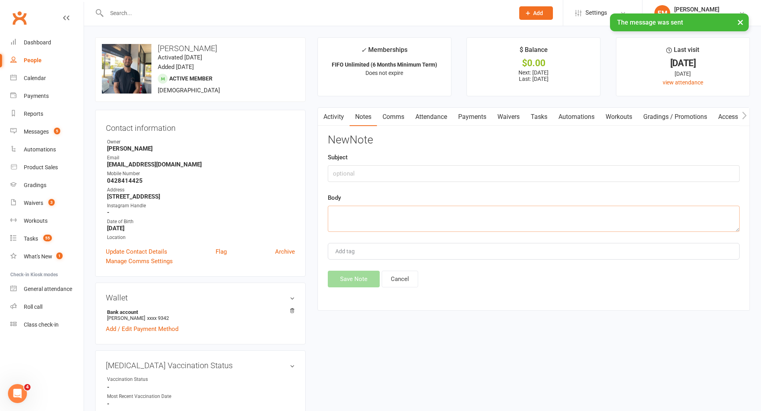
click at [466, 214] on textarea at bounding box center [534, 219] width 412 height 26
paste textarea "Heya Zak, Emma here. it’s been a while since we last saw you at the club, how a…"
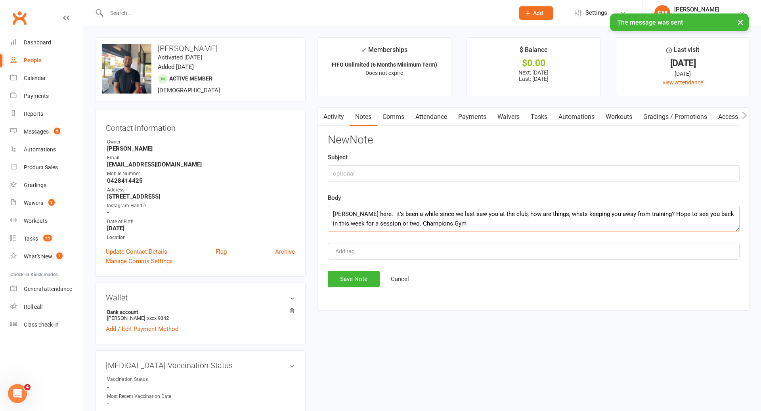
type textarea "Heya Zak, Emma here. it’s been a while since we last saw you at the club, how a…"
click at [418, 175] on input "text" at bounding box center [534, 173] width 412 height 17
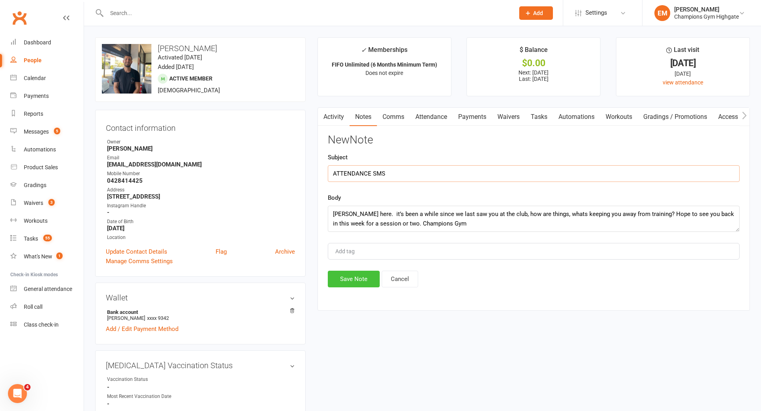
type input "ATTENDANCE SMS"
drag, startPoint x: 355, startPoint y: 282, endPoint x: 386, endPoint y: 240, distance: 51.9
click at [355, 282] on button "Save Note" at bounding box center [354, 279] width 52 height 17
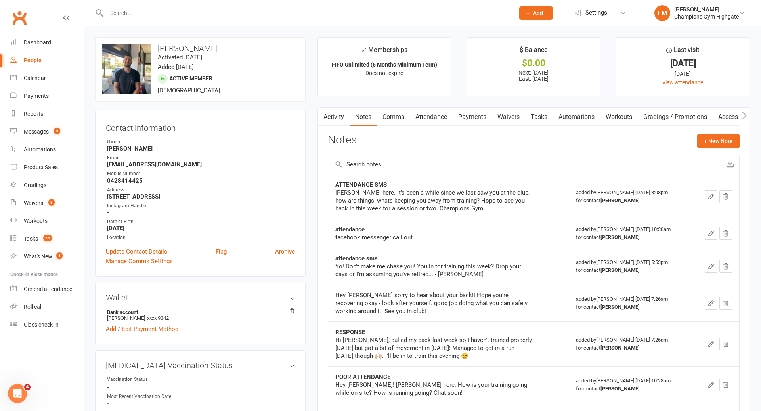
click at [304, 8] on input "text" at bounding box center [306, 13] width 405 height 11
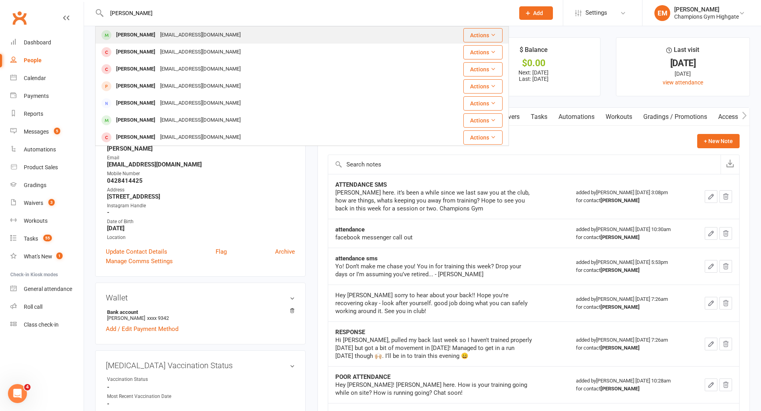
type input "DAVID KEAY"
click at [234, 30] on div "David Keay davekeay68@gmail.com" at bounding box center [267, 35] width 343 height 16
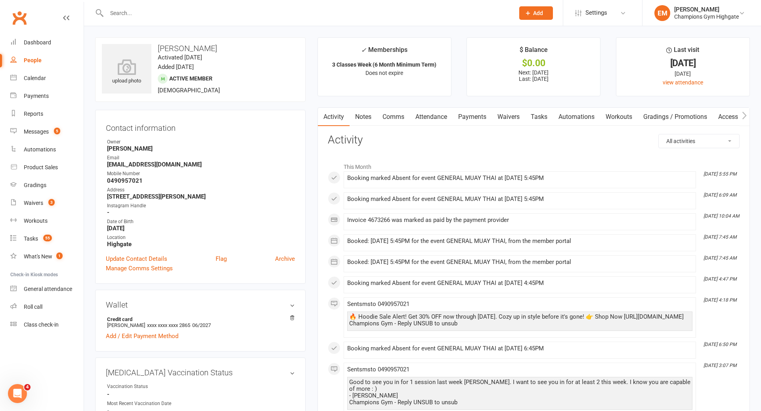
click at [368, 111] on link "Notes" at bounding box center [363, 117] width 27 height 18
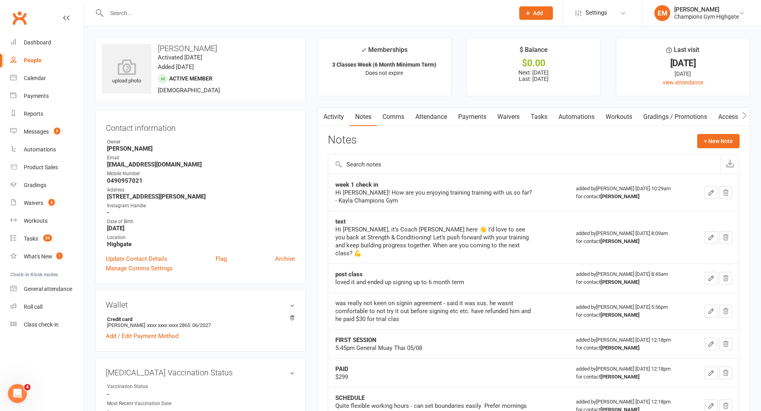
click at [392, 117] on link "Comms" at bounding box center [393, 117] width 33 height 18
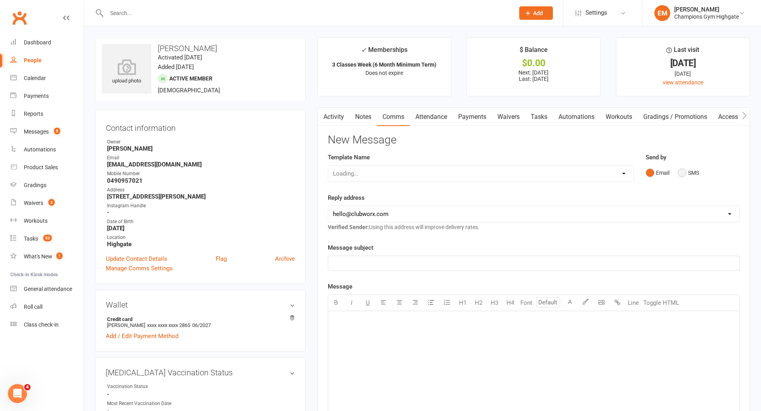
click at [693, 168] on button "SMS" at bounding box center [688, 172] width 21 height 15
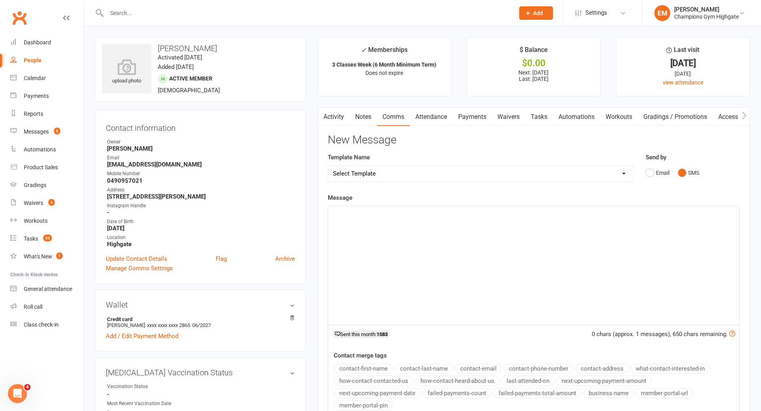
click at [487, 291] on div "﻿" at bounding box center [533, 265] width 411 height 119
paste div
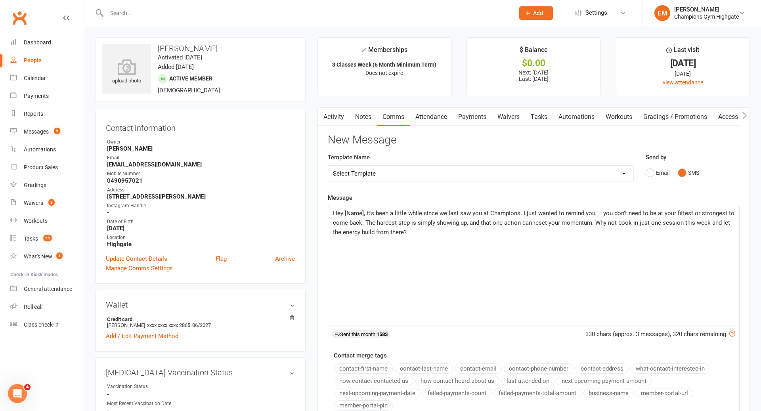
click at [365, 216] on p "Hey [Name], it’s been a little while since we last saw you at Champions. I just…" at bounding box center [534, 223] width 402 height 29
click at [596, 211] on span "Hey David, it’s been a little while since we last saw you at Champions. I just …" at bounding box center [532, 223] width 398 height 26
click at [518, 221] on span "Hey David, it’s been a little while since we last saw you at Champions. I just …" at bounding box center [534, 223] width 403 height 26
click at [350, 232] on span "Hey David, it’s been a little while since we last saw you at Champions. I just …" at bounding box center [534, 223] width 403 height 26
click at [422, 234] on p "Hey David, it’s been a little while since we last saw you at Champions. I just …" at bounding box center [534, 223] width 402 height 29
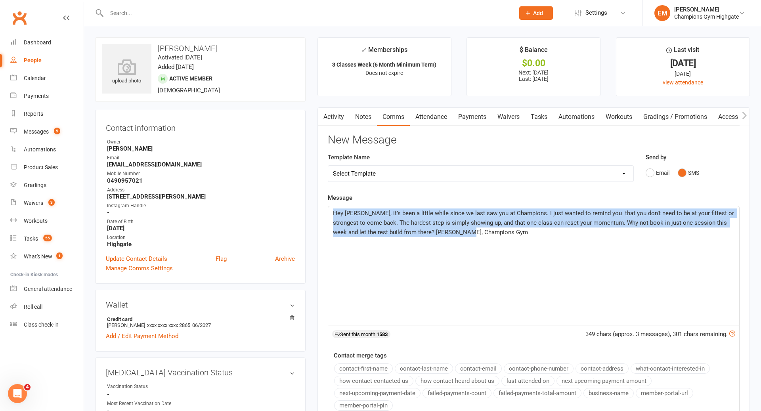
drag, startPoint x: 452, startPoint y: 247, endPoint x: 222, endPoint y: 155, distance: 247.7
copy span "Hey David, it’s been a little while since we last saw you at Champions. I just …"
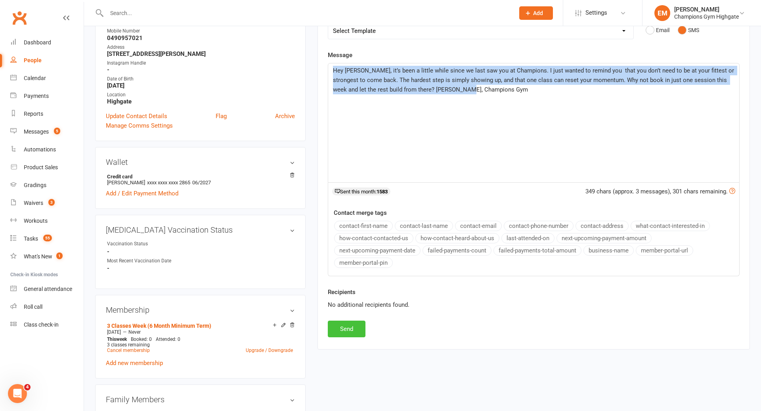
click at [349, 323] on button "Send" at bounding box center [347, 329] width 38 height 17
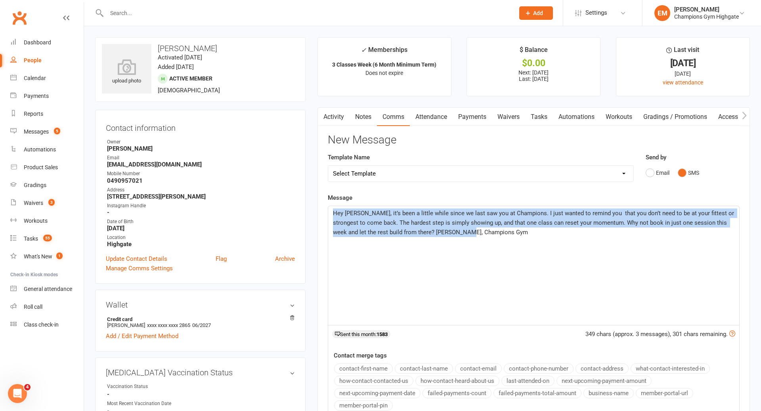
click at [364, 114] on link "Notes" at bounding box center [363, 117] width 27 height 18
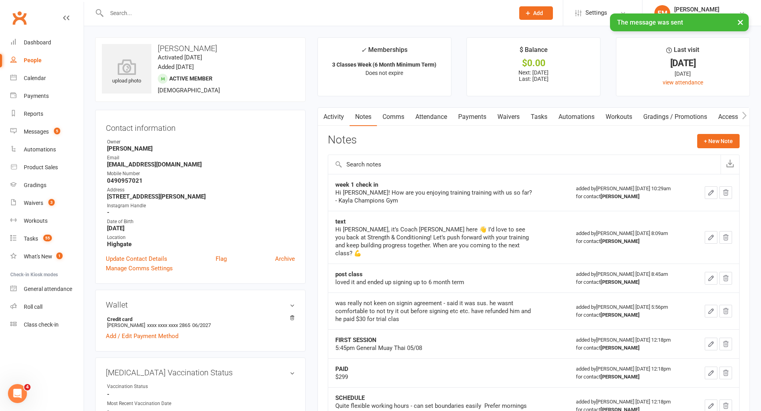
click at [701, 153] on div "Notes + New Note" at bounding box center [534, 144] width 412 height 21
click at [702, 138] on button "+ New Note" at bounding box center [718, 141] width 42 height 14
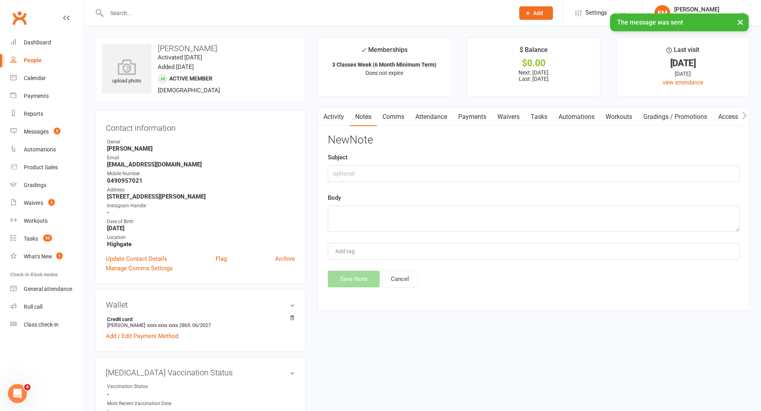
click at [560, 189] on div "New Note Subject Body Add tag Save Note Cancel" at bounding box center [534, 210] width 412 height 153
click at [550, 209] on textarea at bounding box center [534, 219] width 412 height 26
paste textarea "Hey David, it’s been a little while since we last saw you at Champions. I just …"
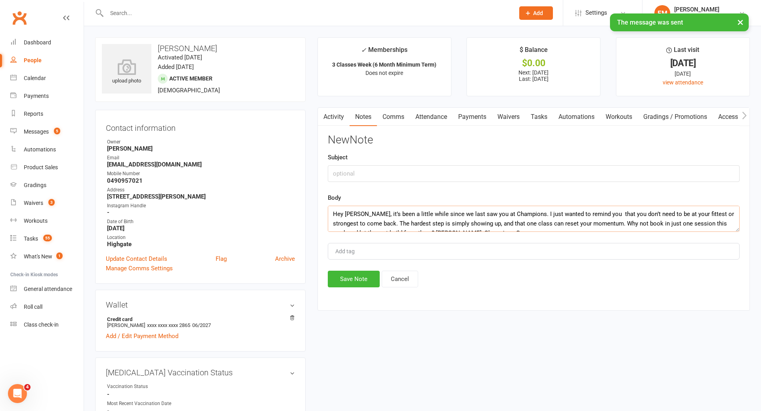
scroll to position [5, 0]
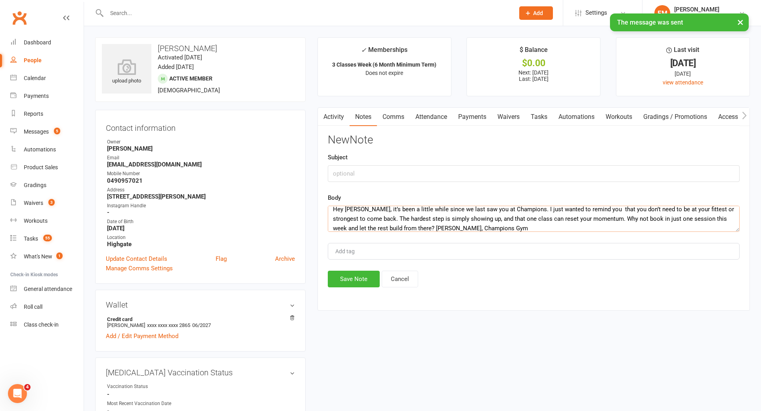
type textarea "Hey David, it’s been a little while since we last saw you at Champions. I just …"
click at [495, 168] on input "text" at bounding box center [534, 173] width 412 height 17
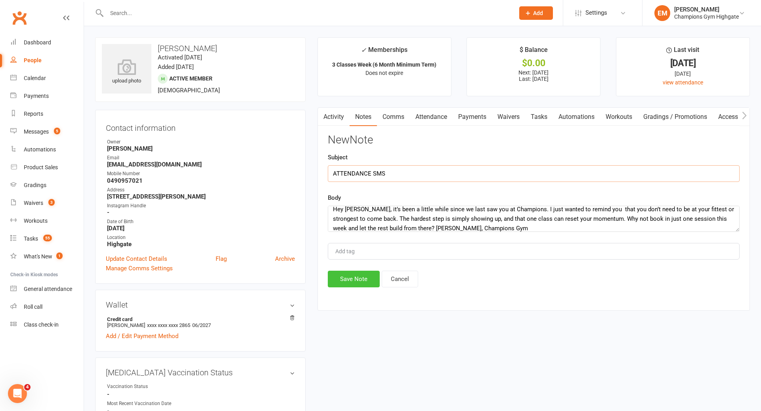
type input "ATTENDANCE SMS"
click at [337, 285] on button "Save Note" at bounding box center [354, 279] width 52 height 17
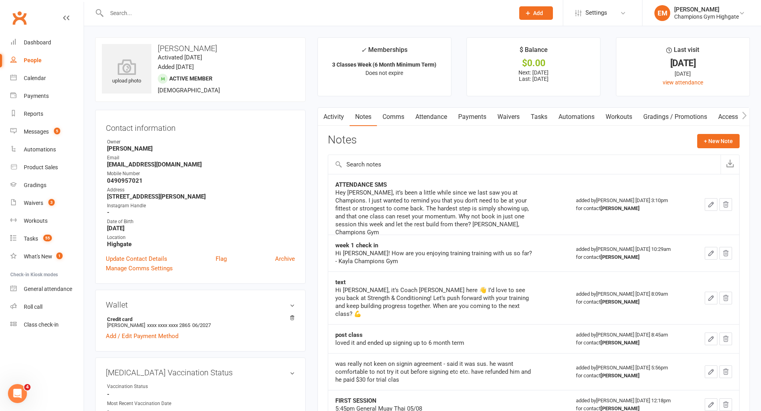
click at [340, 14] on input "text" at bounding box center [306, 13] width 405 height 11
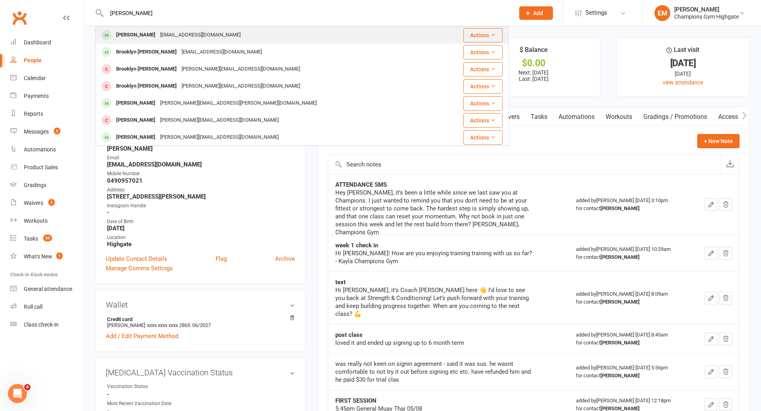
type input "brittany hines"
click at [232, 33] on div "Brittany Hines brittanyshakur@hotmail.com" at bounding box center [267, 35] width 343 height 16
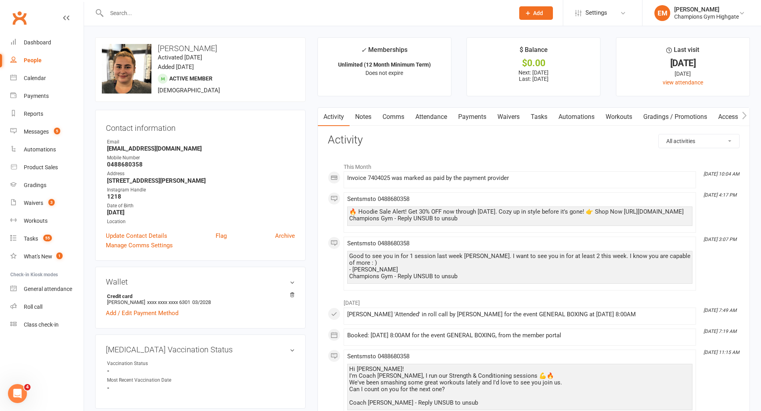
click at [333, 12] on input "text" at bounding box center [306, 13] width 405 height 11
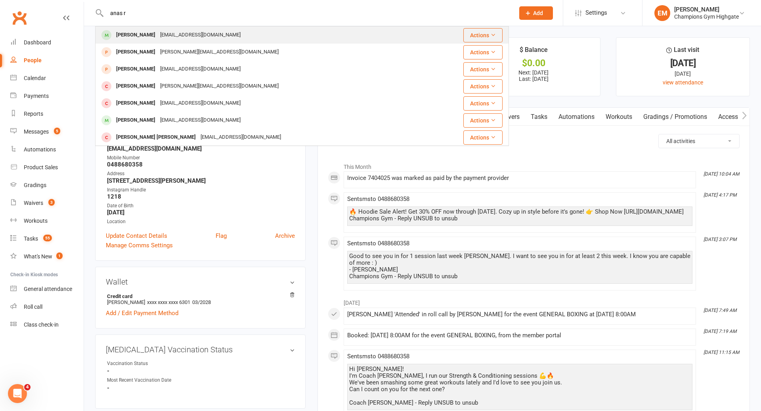
type input "anas r"
click at [269, 36] on div "Anas Rachidi anas20rachidi04@gmail.com" at bounding box center [267, 35] width 343 height 16
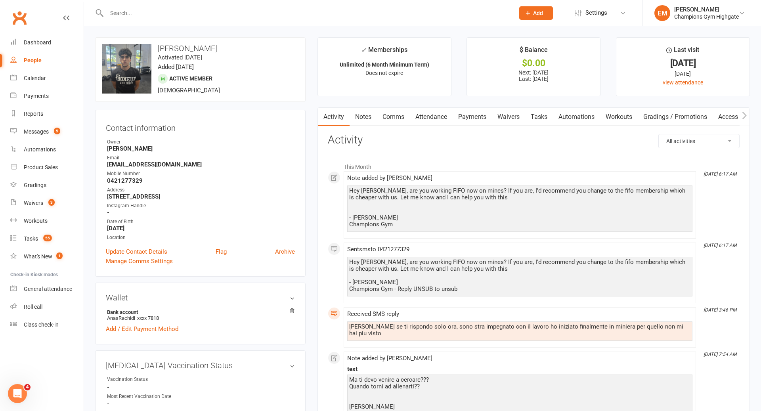
click at [331, 11] on input "text" at bounding box center [306, 13] width 405 height 11
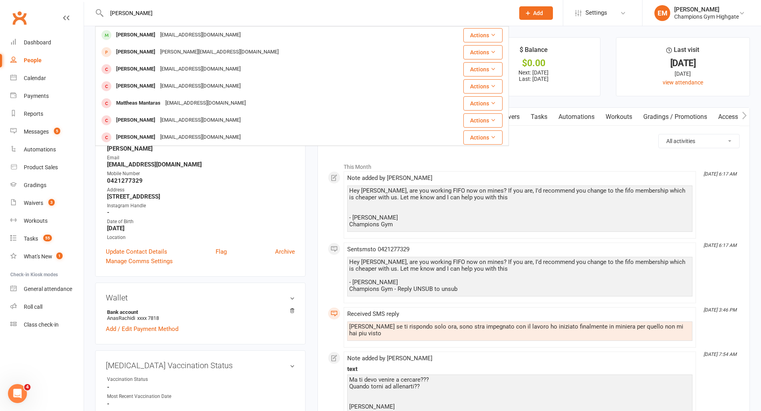
type input "matt southa"
click at [235, 40] on div "Matt Southam 730seals@gmail.com" at bounding box center [267, 35] width 343 height 16
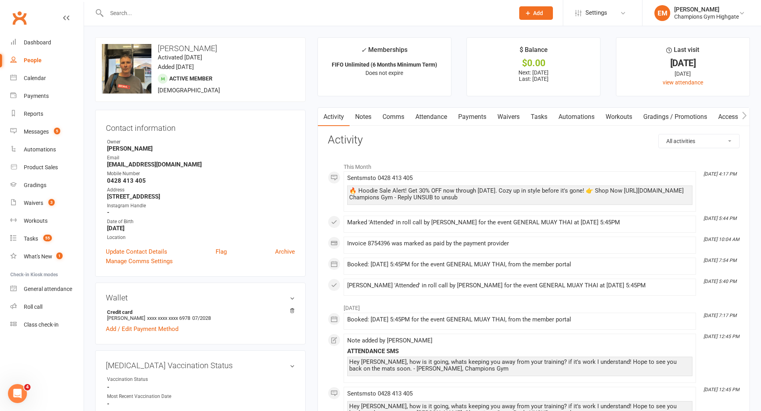
click at [402, 124] on link "Comms" at bounding box center [393, 117] width 33 height 18
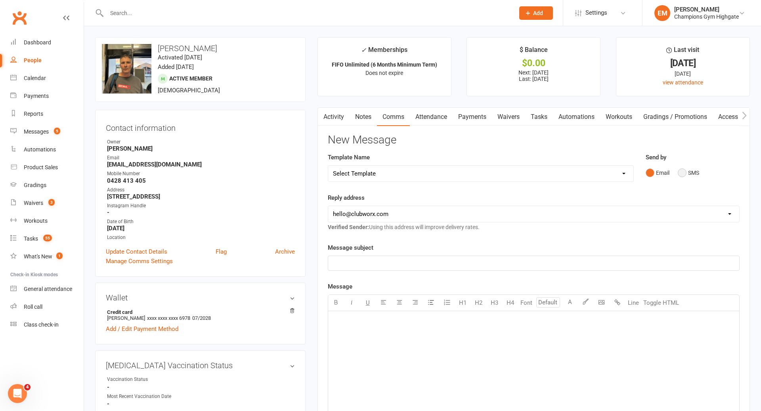
click at [691, 171] on button "SMS" at bounding box center [688, 172] width 21 height 15
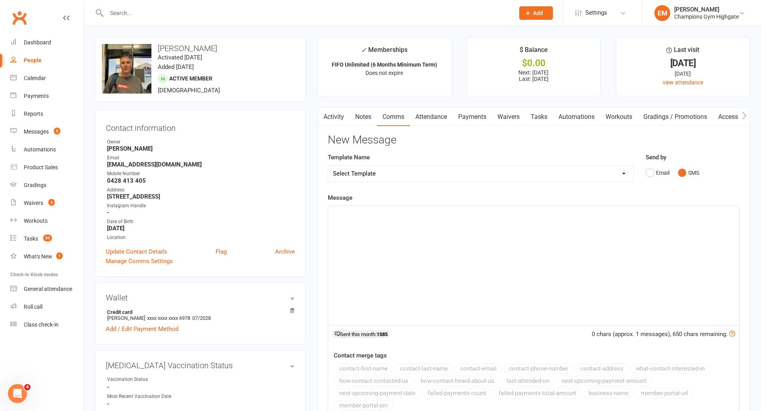
click at [548, 224] on div "﻿" at bounding box center [533, 265] width 411 height 119
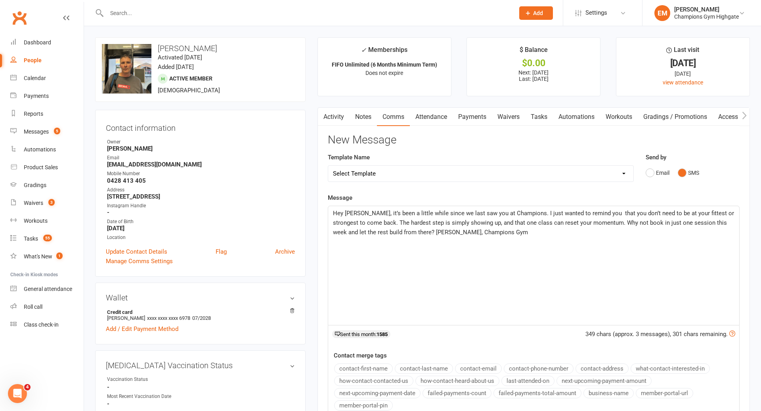
click at [351, 216] on span "Hey David, it’s been a little while since we last saw you at Champions. I just …" at bounding box center [534, 223] width 403 height 26
click at [361, 216] on span "Hey David, it’s been a little while since we last saw you at Champions. I just …" at bounding box center [534, 223] width 403 height 26
click at [356, 234] on span "Hey Matt, it’s been a little while since we last saw you at Champions. I just w…" at bounding box center [534, 223] width 403 height 26
click at [433, 238] on div "Hey Matt, it’s been a little while since we last saw you at Champions. I just w…" at bounding box center [533, 265] width 411 height 119
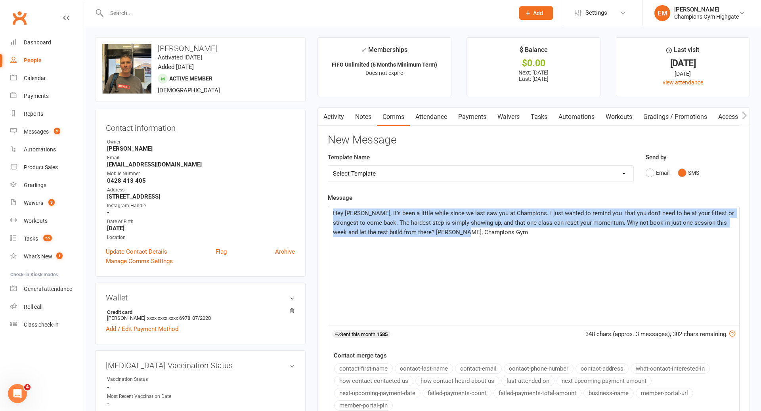
drag, startPoint x: 474, startPoint y: 238, endPoint x: 186, endPoint y: 124, distance: 310.1
copy span "Hey Matt, it’s been a little while since we last saw you at Champions. I just w…"
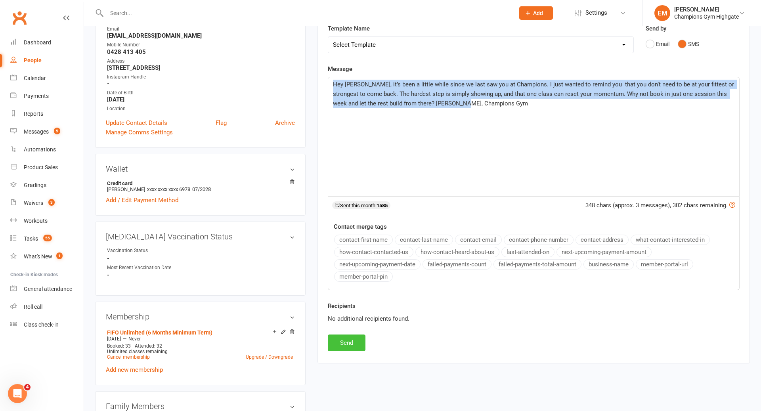
scroll to position [131, 0]
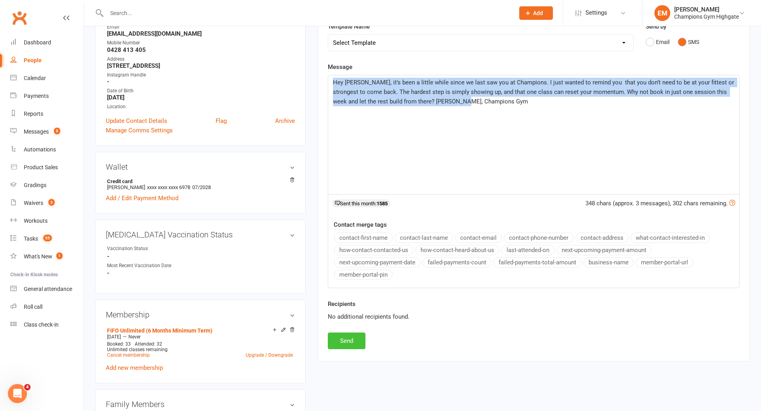
click at [352, 341] on button "Send" at bounding box center [347, 341] width 38 height 17
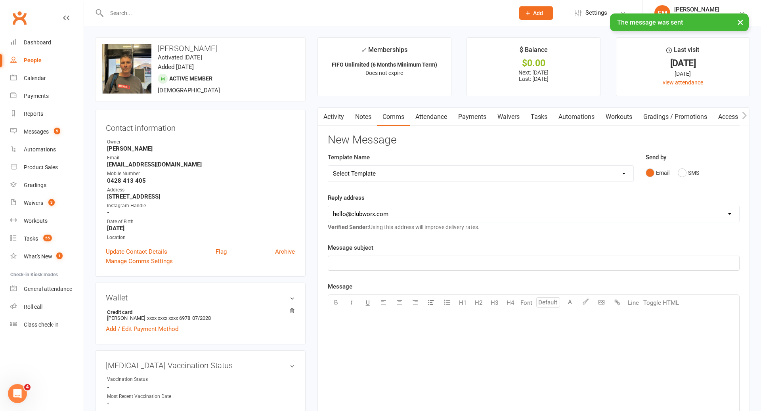
click at [371, 121] on link "Notes" at bounding box center [363, 117] width 27 height 18
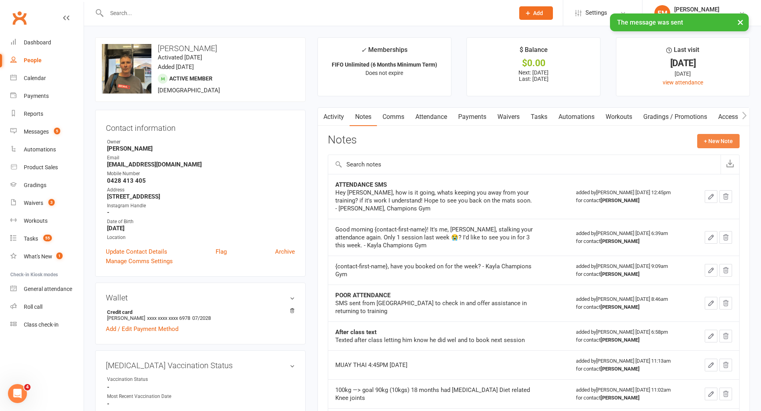
click at [728, 144] on button "+ New Note" at bounding box center [718, 141] width 42 height 14
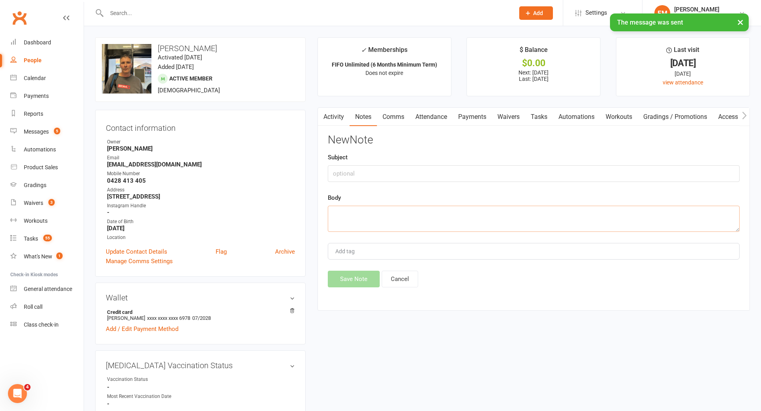
click at [498, 222] on textarea at bounding box center [534, 219] width 412 height 26
paste textarea "Hey Matt, it’s been a little while since we last saw you at Champions. I just w…"
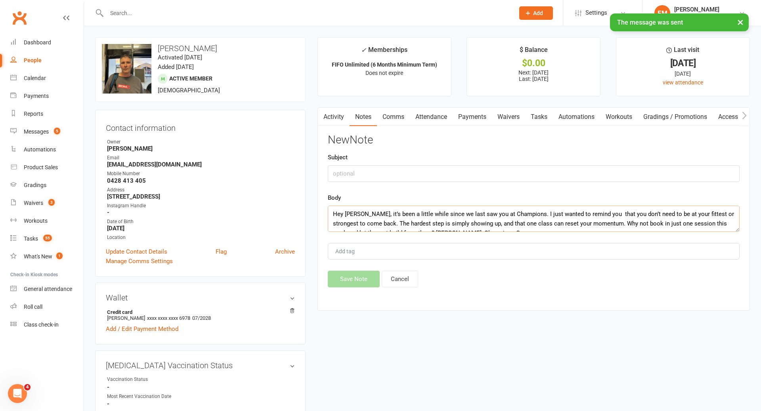
scroll to position [5, 0]
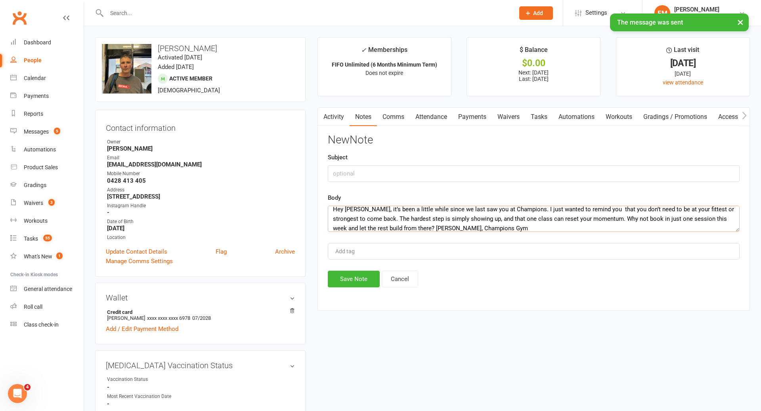
type textarea "Hey Matt, it’s been a little while since we last saw you at Champions. I just w…"
click at [461, 195] on div "Body Hey Matt, it’s been a little while since we last saw you at Champions. I j…" at bounding box center [534, 212] width 412 height 39
click at [461, 173] on input "text" at bounding box center [534, 173] width 412 height 17
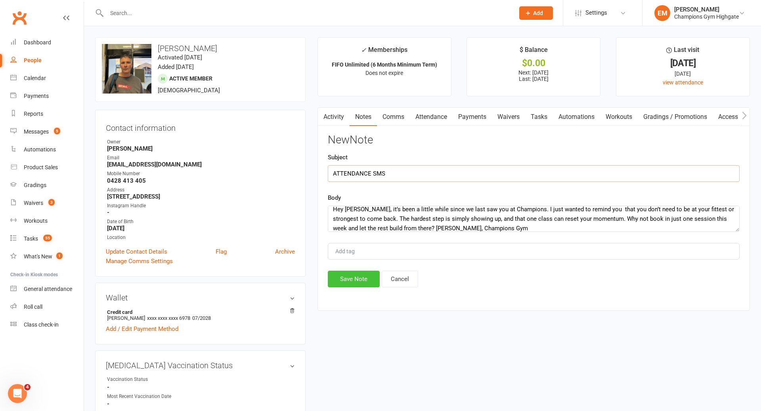
type input "ATTENDANCE SMS"
click at [367, 276] on button "Save Note" at bounding box center [354, 279] width 52 height 17
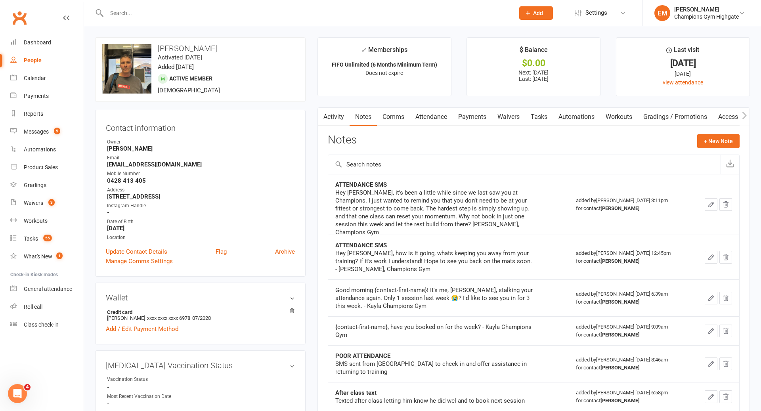
click at [306, 17] on input "text" at bounding box center [306, 13] width 405 height 11
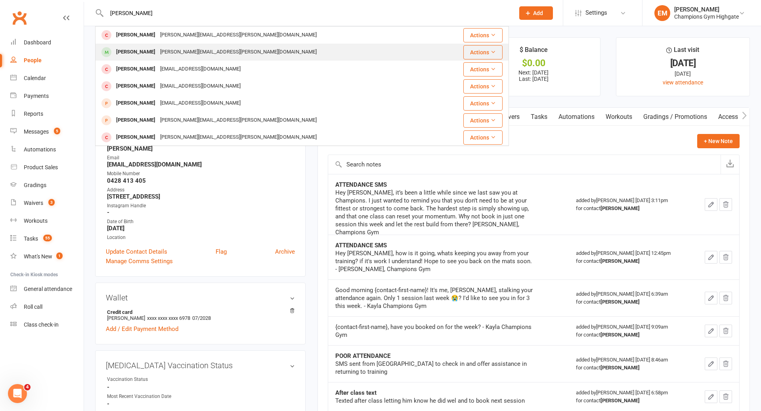
type input "tyson haines"
click at [265, 48] on div "Tyson Haines tyson.haines@hotmail.com" at bounding box center [267, 52] width 343 height 16
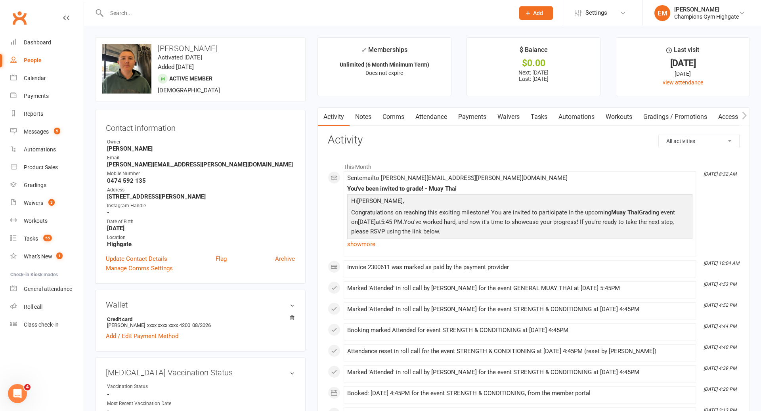
click at [391, 117] on link "Comms" at bounding box center [393, 117] width 33 height 18
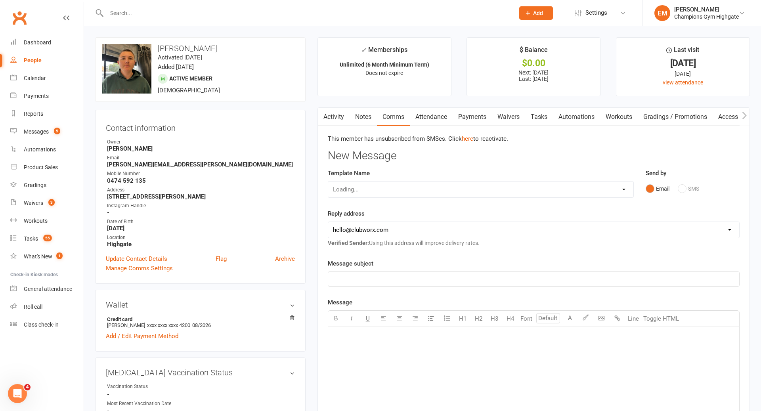
click at [370, 115] on link "Notes" at bounding box center [363, 117] width 27 height 18
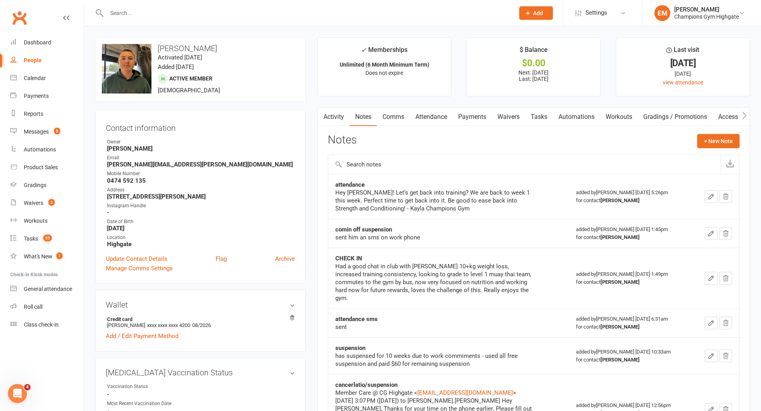
click at [317, 13] on input "text" at bounding box center [306, 13] width 405 height 11
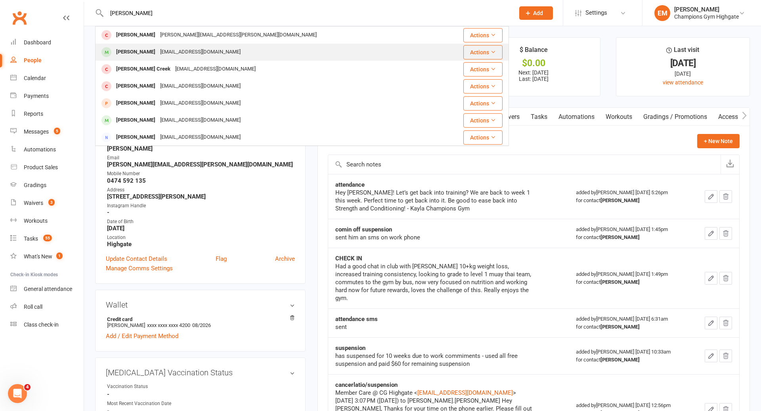
type input "chris doh"
click at [218, 54] on div "Chris Doherty cdtiling@hotmail.com" at bounding box center [267, 52] width 343 height 16
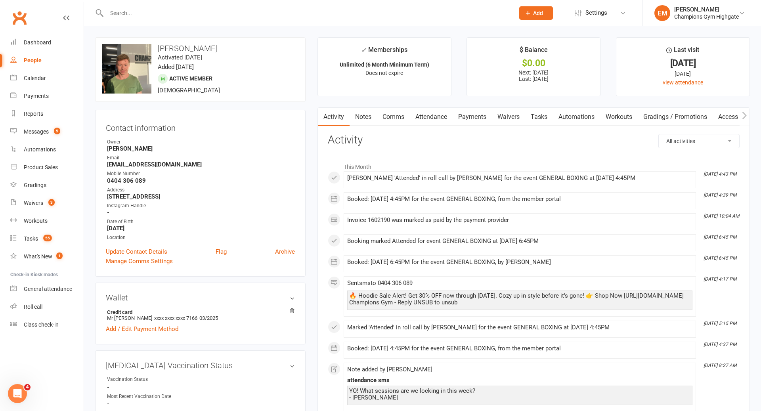
click at [368, 111] on link "Notes" at bounding box center [363, 117] width 27 height 18
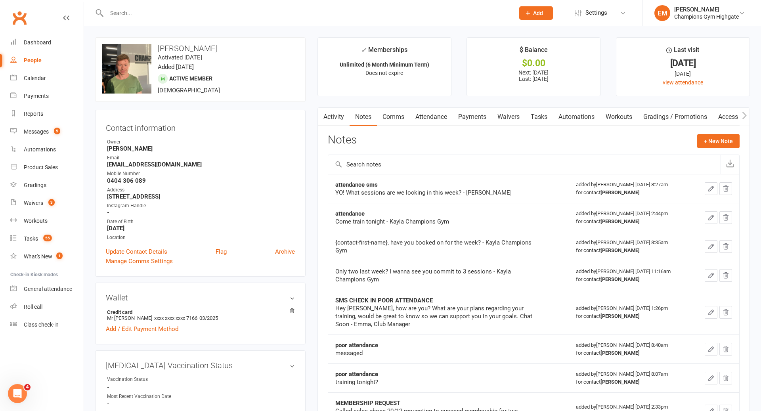
click at [383, 121] on link "Comms" at bounding box center [393, 117] width 33 height 18
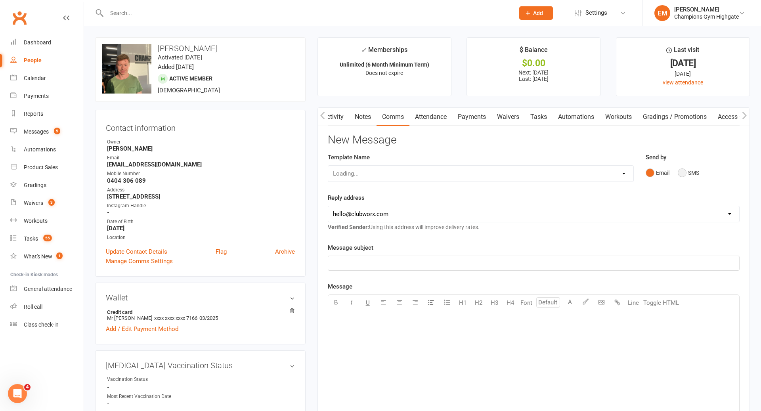
click at [687, 173] on button "SMS" at bounding box center [688, 172] width 21 height 15
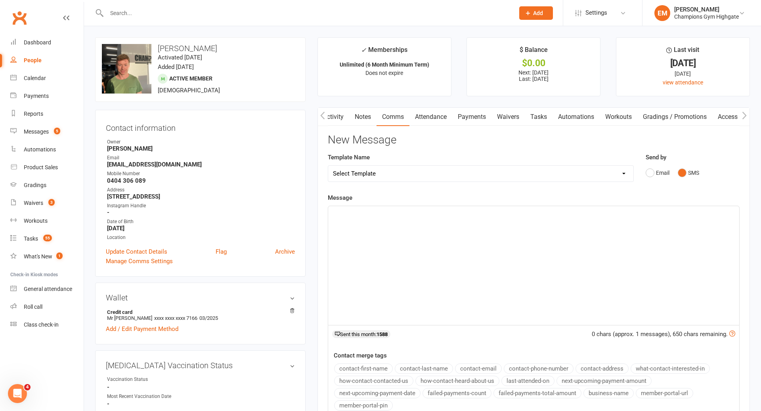
click at [590, 230] on div "﻿" at bounding box center [533, 265] width 411 height 119
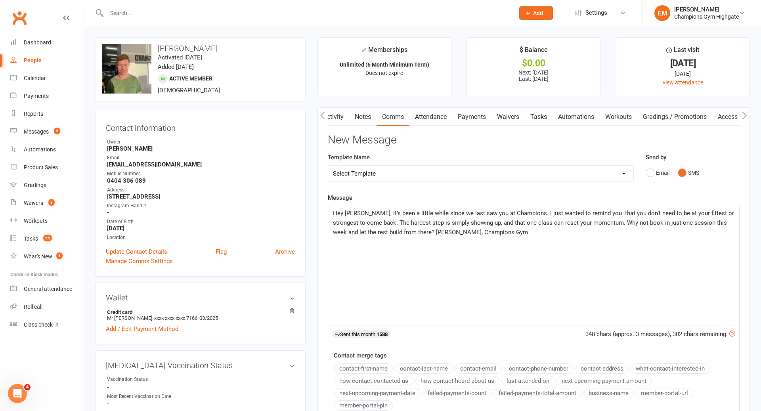
click at [354, 211] on span "Hey Matt, it’s been a little while since we last saw you at Champions. I just w…" at bounding box center [534, 223] width 403 height 26
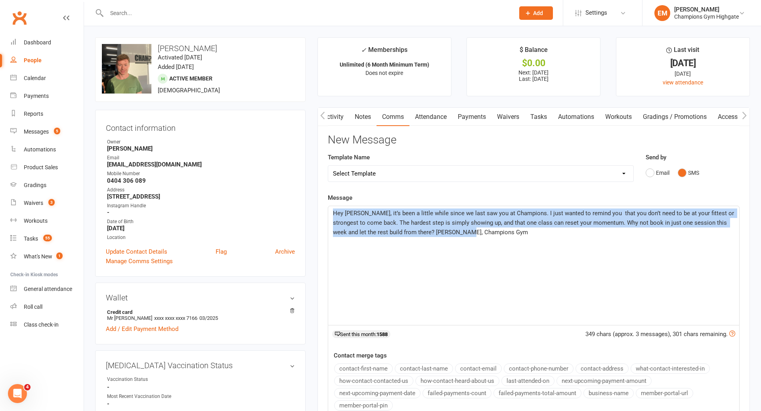
drag, startPoint x: 474, startPoint y: 232, endPoint x: 240, endPoint y: 191, distance: 237.5
copy span "Hey Chris, it’s been a little while since we last saw you at Champions. I just …"
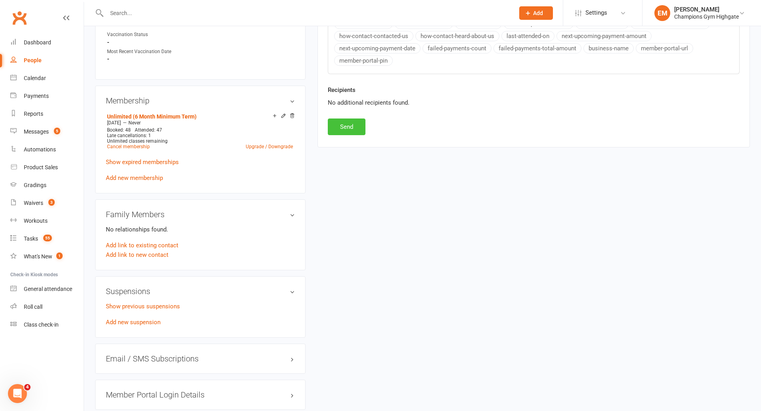
click at [356, 126] on button "Send" at bounding box center [347, 127] width 38 height 17
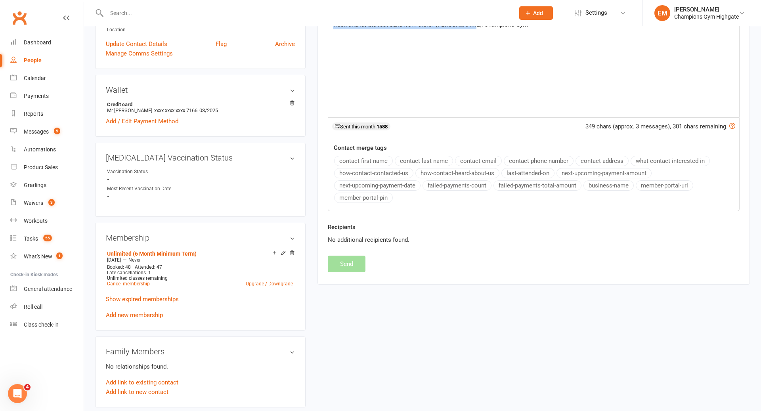
scroll to position [0, 0]
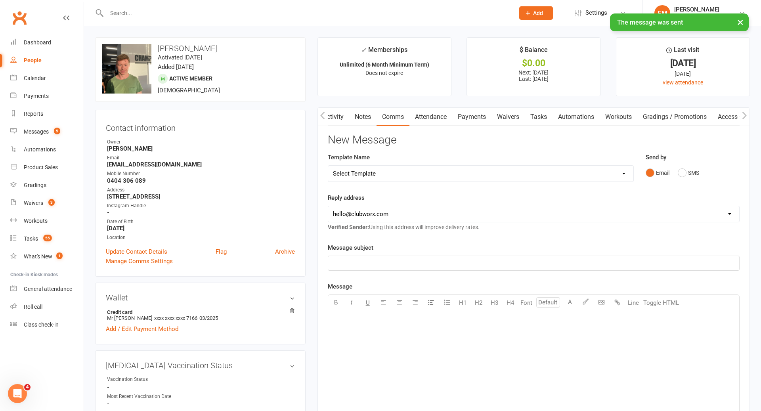
click at [361, 112] on link "Notes" at bounding box center [362, 117] width 27 height 18
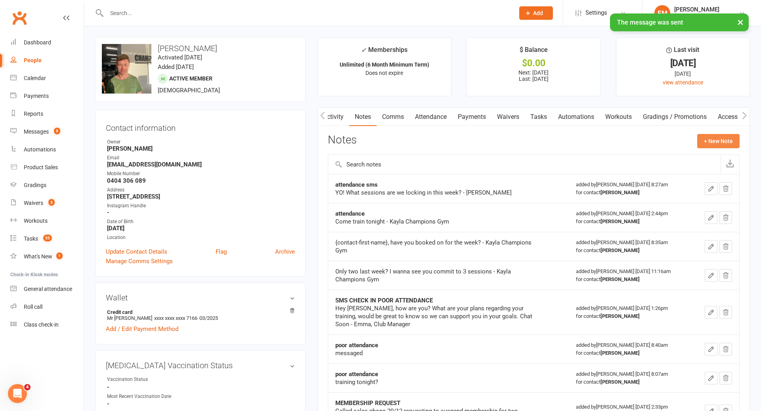
click at [724, 139] on button "+ New Note" at bounding box center [718, 141] width 42 height 14
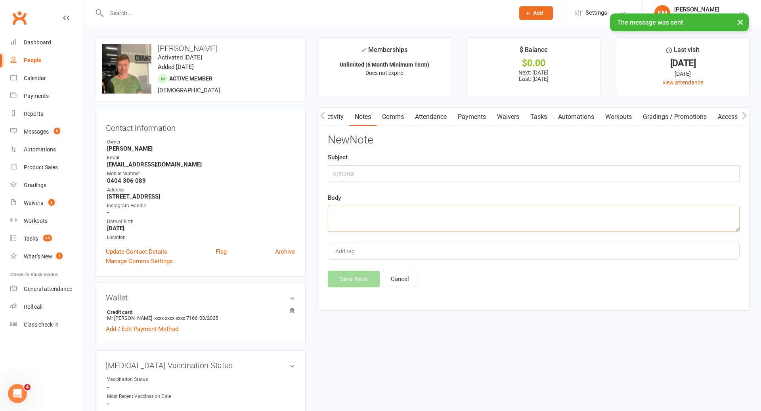
click at [514, 217] on textarea at bounding box center [534, 219] width 412 height 26
paste textarea "Hey Chris, it’s been a little while since we last saw you at Champions. I just …"
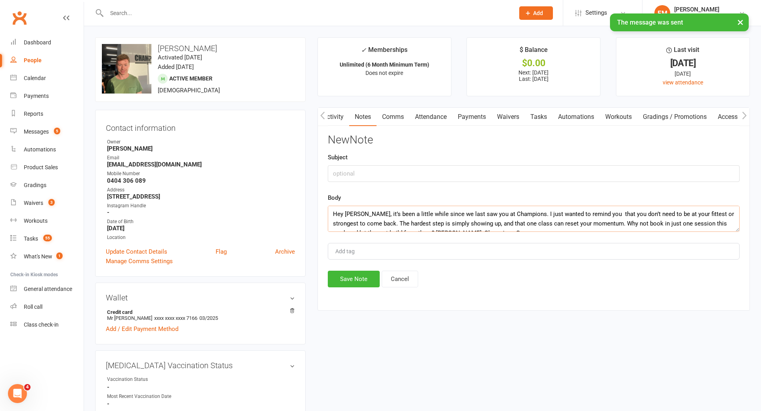
scroll to position [5, 0]
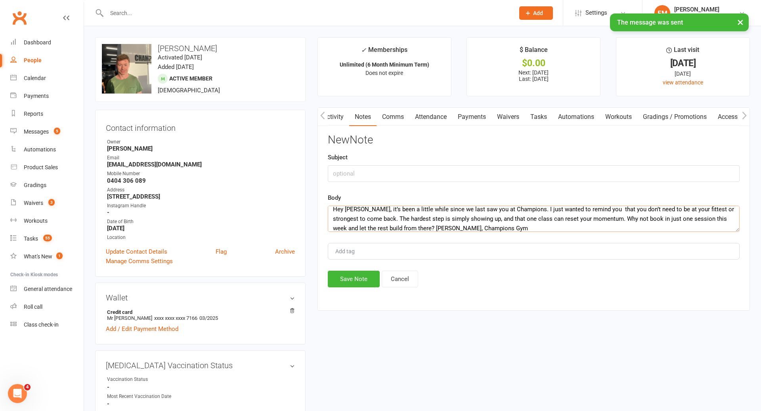
type textarea "Hey Chris, it’s been a little while since we last saw you at Champions. I just …"
click at [431, 166] on input "text" at bounding box center [534, 173] width 412 height 17
type input "ATTENDANCE SMS"
click at [343, 280] on button "Save Note" at bounding box center [354, 279] width 52 height 17
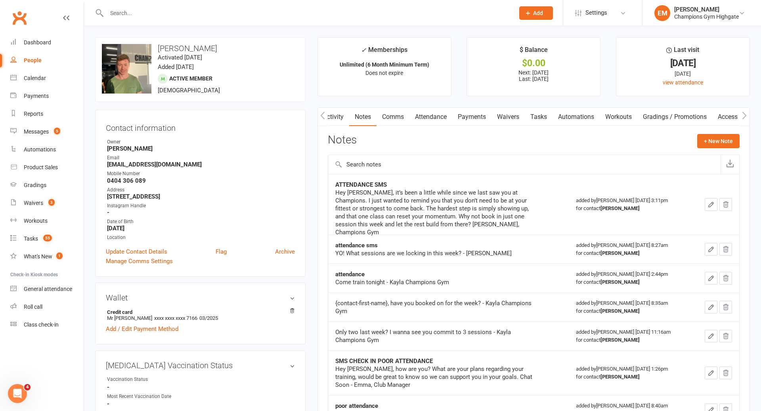
click at [330, 12] on input "text" at bounding box center [306, 13] width 405 height 11
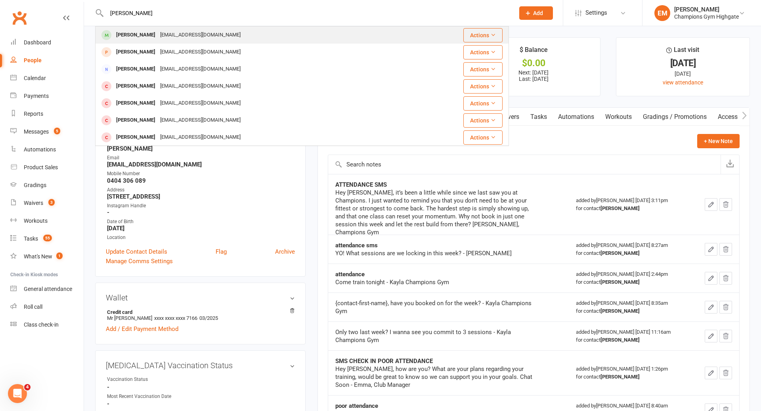
type input "jack hod"
click at [212, 34] on div "jack.hodges1999@live.com" at bounding box center [200, 34] width 85 height 11
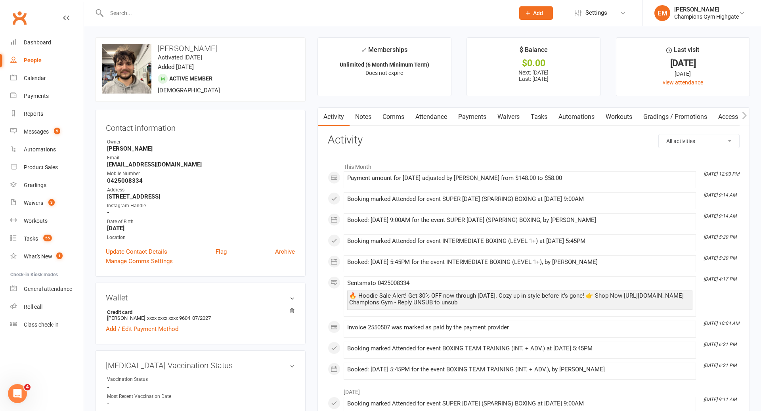
click at [285, 14] on input "text" at bounding box center [306, 13] width 405 height 11
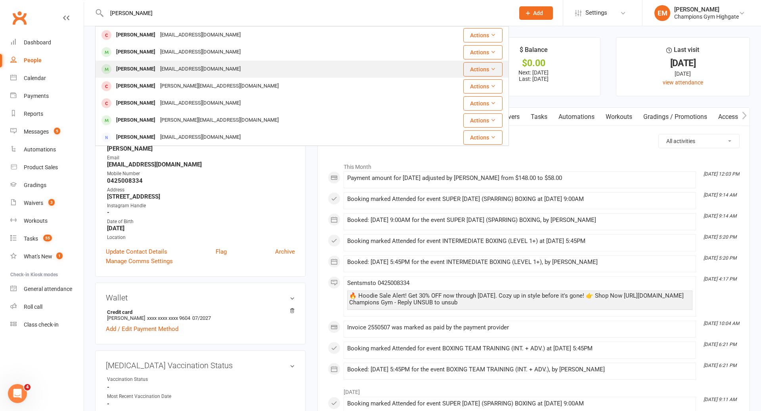
type input "reid k"
click at [218, 71] on div "Reid Klopper Reidklopper7@gmail.com" at bounding box center [267, 69] width 343 height 16
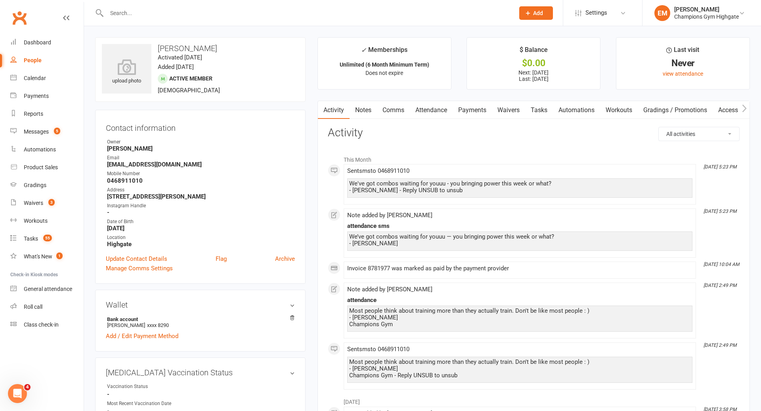
click at [361, 113] on link "Notes" at bounding box center [363, 110] width 27 height 18
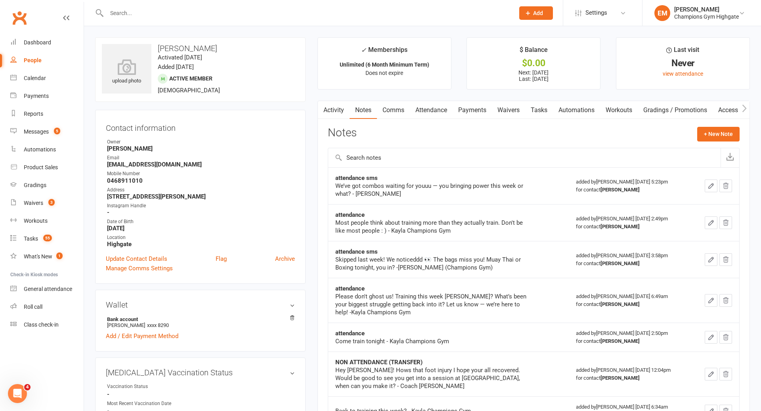
click at [400, 116] on link "Comms" at bounding box center [393, 110] width 33 height 18
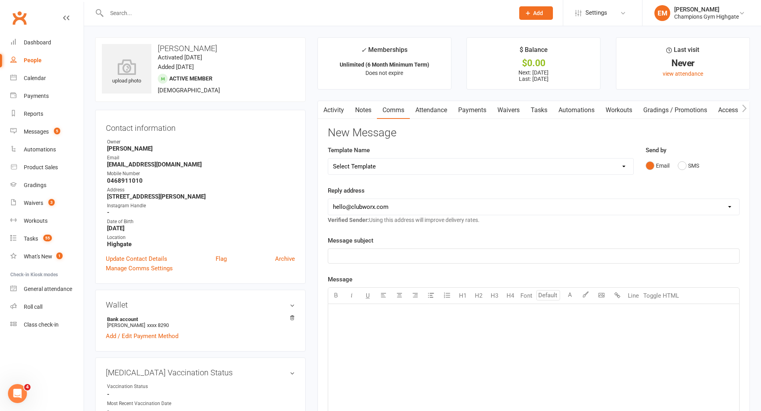
click at [702, 171] on div "Email SMS" at bounding box center [693, 165] width 94 height 15
click at [699, 171] on button "SMS" at bounding box center [688, 165] width 21 height 15
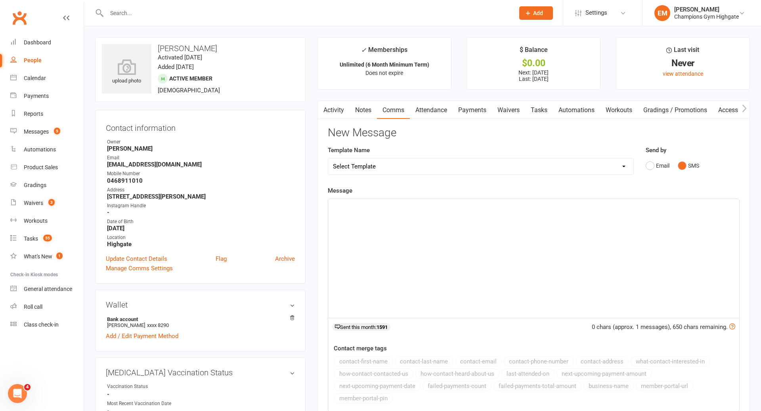
click at [525, 213] on div "﻿" at bounding box center [533, 258] width 411 height 119
paste div
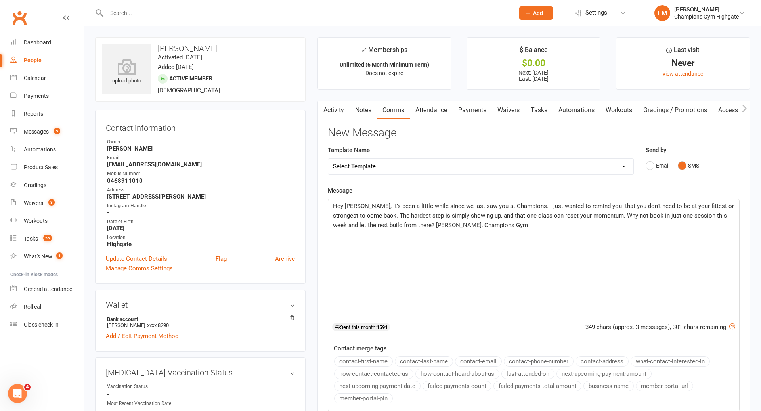
click at [358, 207] on span "Hey Chris, it’s been a little while since we last saw you at Champions. I just …" at bounding box center [534, 216] width 403 height 26
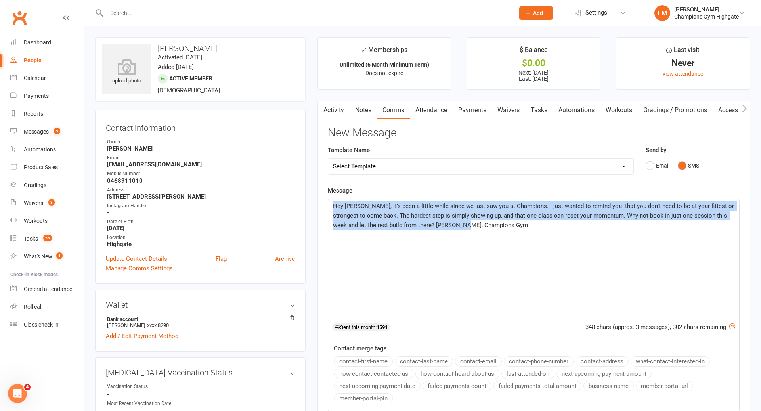
drag, startPoint x: 468, startPoint y: 236, endPoint x: 275, endPoint y: 163, distance: 206.3
copy span "Hey Reid, it’s been a little while since we last saw you at Champions. I just w…"
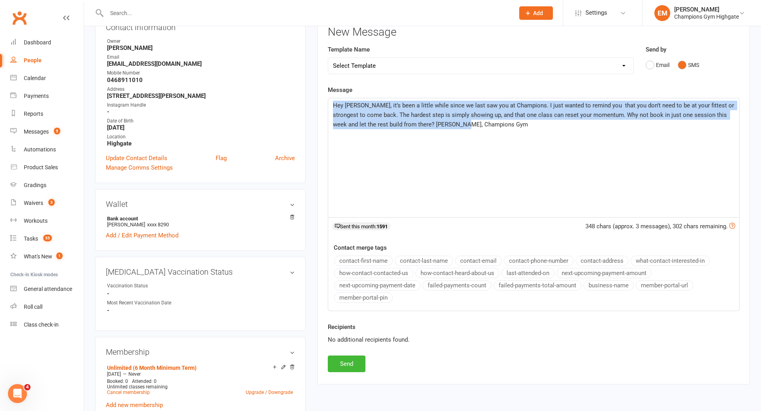
scroll to position [110, 0]
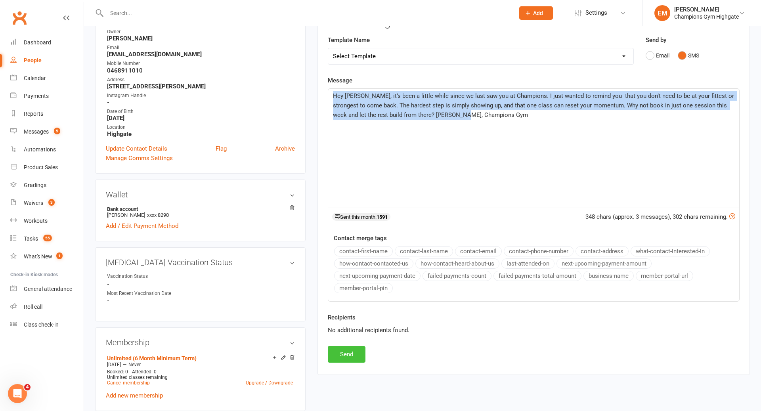
click at [348, 358] on button "Send" at bounding box center [347, 354] width 38 height 17
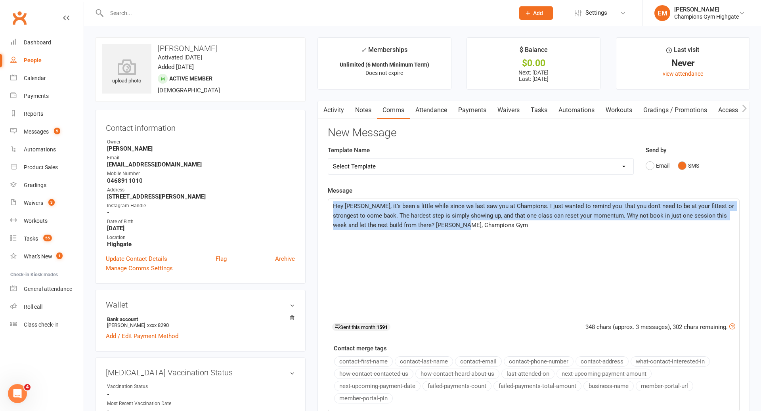
click at [368, 118] on link "Notes" at bounding box center [363, 110] width 27 height 18
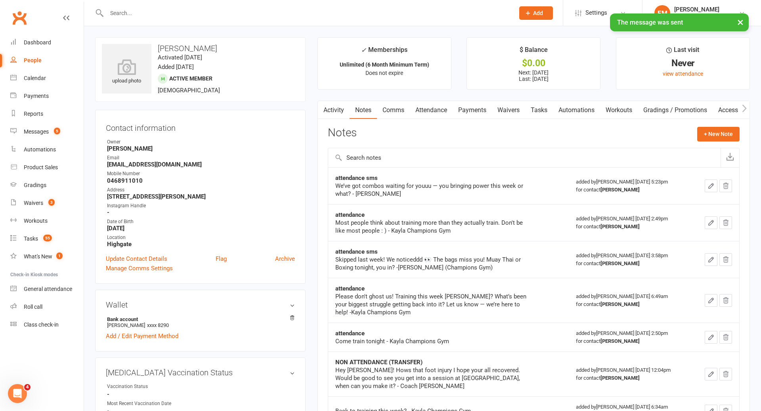
click at [719, 142] on div "Notes + New Note" at bounding box center [534, 137] width 412 height 21
click at [719, 138] on button "+ New Note" at bounding box center [718, 134] width 42 height 14
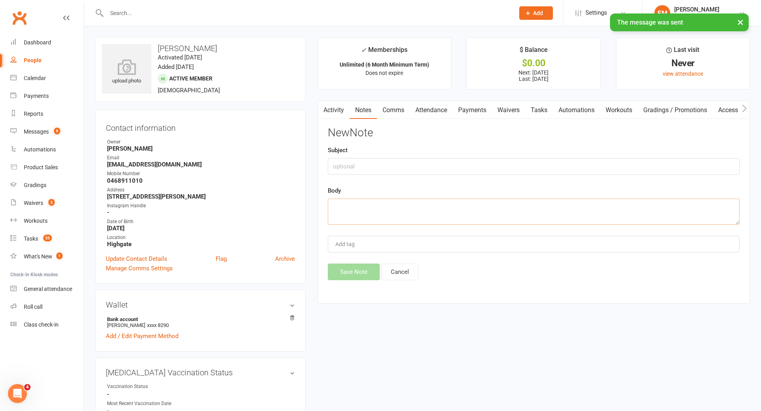
click at [543, 211] on textarea at bounding box center [534, 212] width 412 height 26
paste textarea "Hey Reid, it’s been a little while since we last saw you at Champions. I just w…"
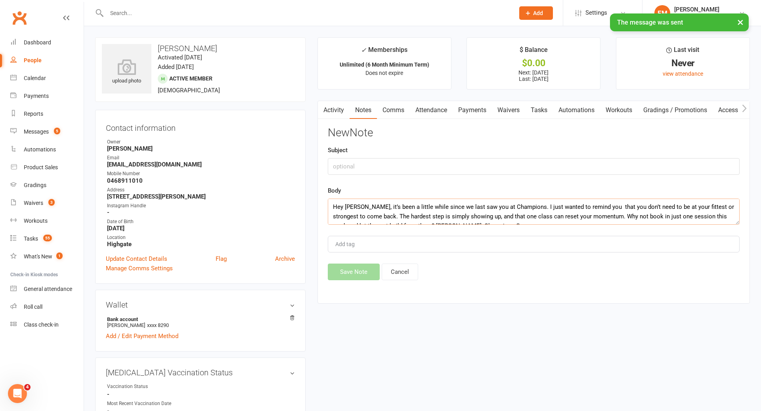
scroll to position [5, 0]
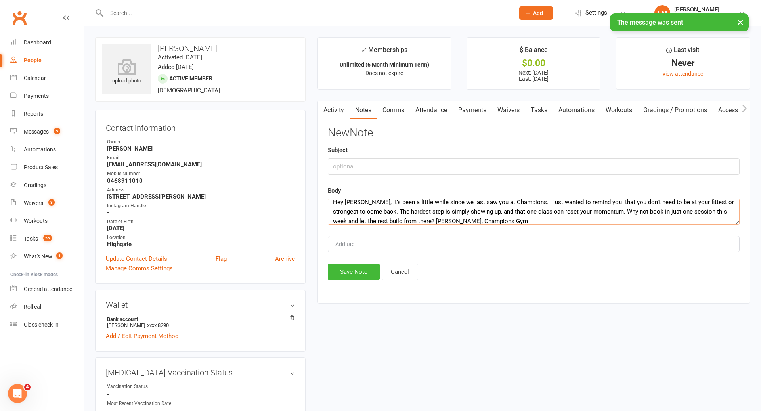
type textarea "Hey Reid, it’s been a little while since we last saw you at Champions. I just w…"
click at [474, 171] on input "text" at bounding box center [534, 166] width 412 height 17
type input "ATTENDANCE SMS"
click at [362, 269] on button "Save Note" at bounding box center [354, 272] width 52 height 17
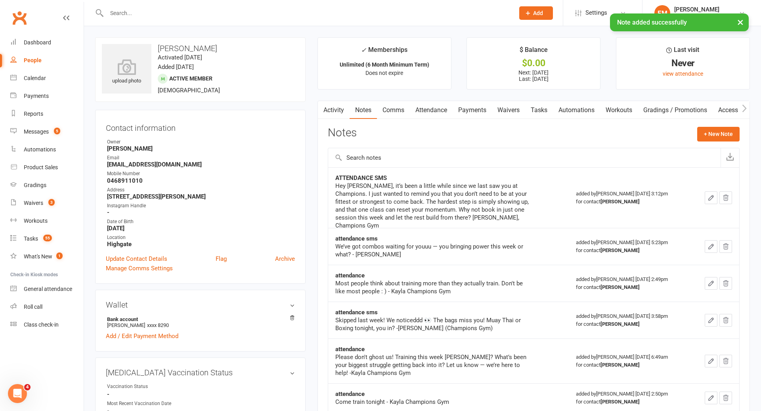
click at [342, 13] on div "× Note added successfully" at bounding box center [375, 13] width 751 height 0
click at [337, 10] on input "text" at bounding box center [306, 13] width 405 height 11
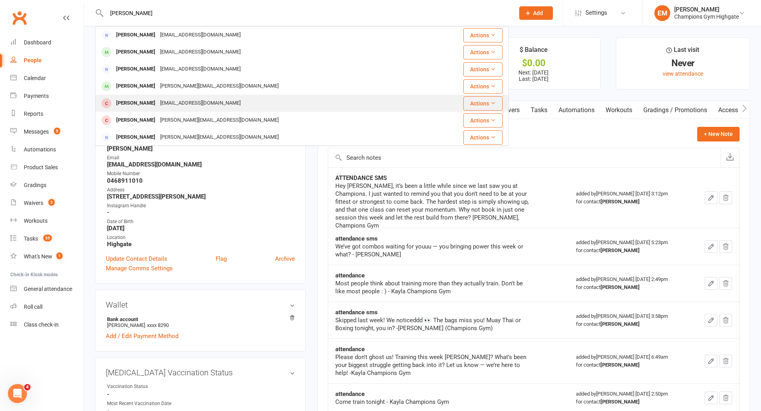
scroll to position [72, 0]
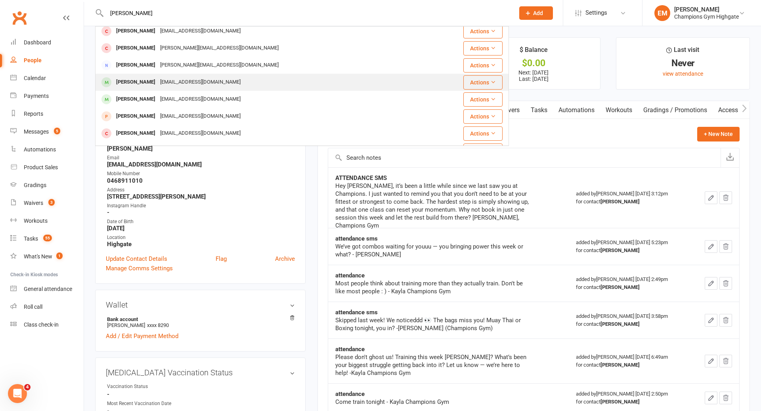
type input "anthony o"
click at [266, 86] on div "Anthony O Brien exodus109@hotmail.com" at bounding box center [262, 82] width 332 height 16
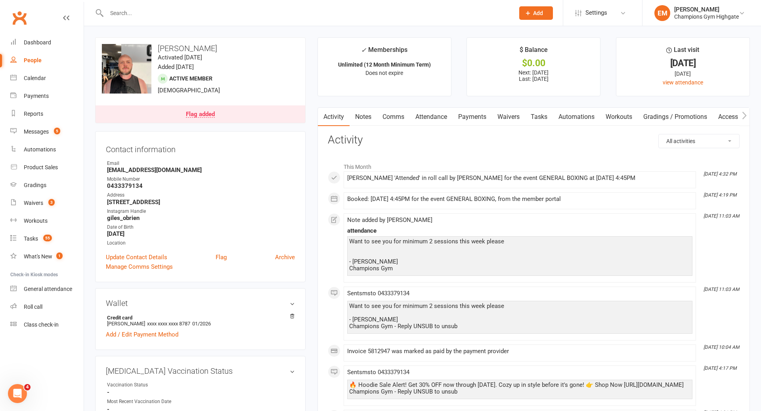
click at [364, 125] on link "Notes" at bounding box center [363, 117] width 27 height 18
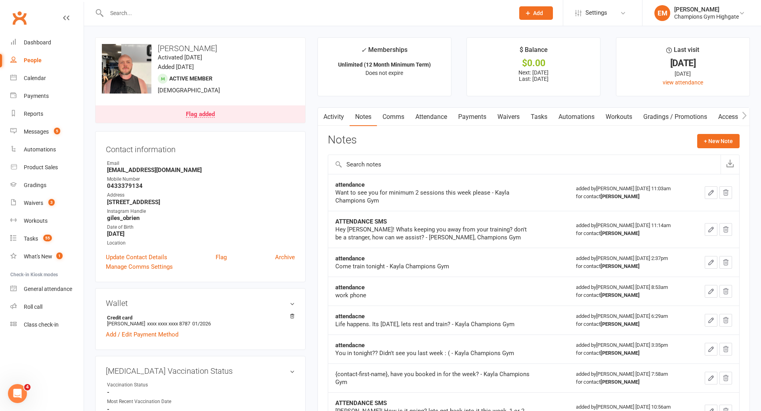
click at [385, 118] on link "Comms" at bounding box center [393, 117] width 33 height 18
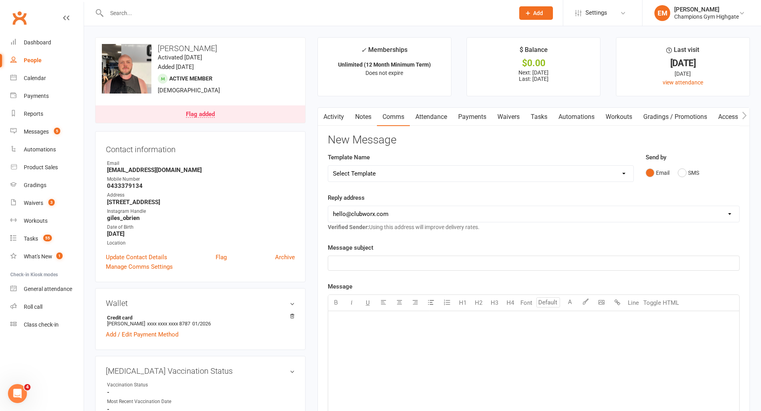
click at [395, 15] on input "text" at bounding box center [306, 13] width 405 height 11
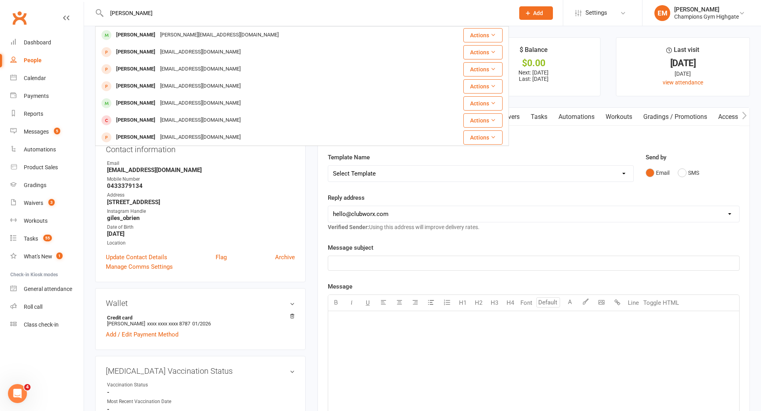
type input "angelina"
click at [260, 38] on div "Angelina Egorova angelina.e.geoph@gmail.com" at bounding box center [267, 35] width 343 height 16
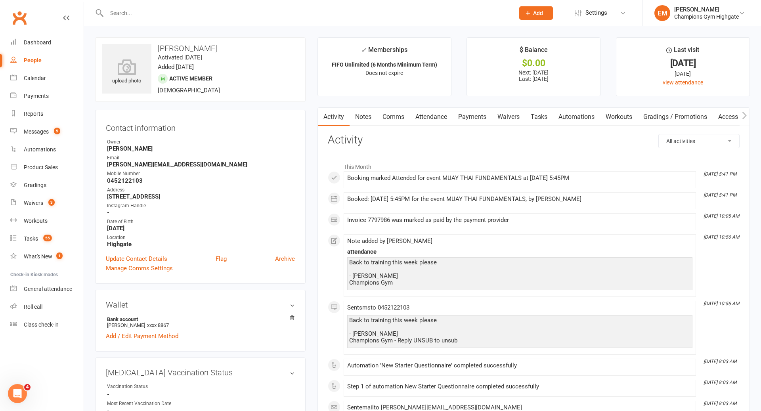
click at [388, 121] on link "Comms" at bounding box center [393, 117] width 33 height 18
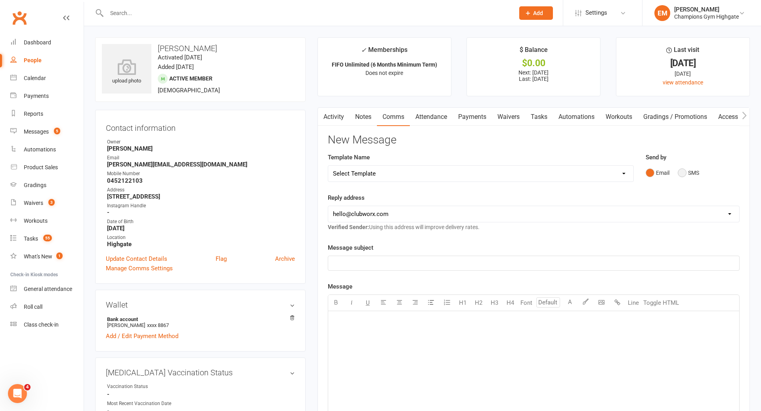
click at [697, 178] on button "SMS" at bounding box center [688, 172] width 21 height 15
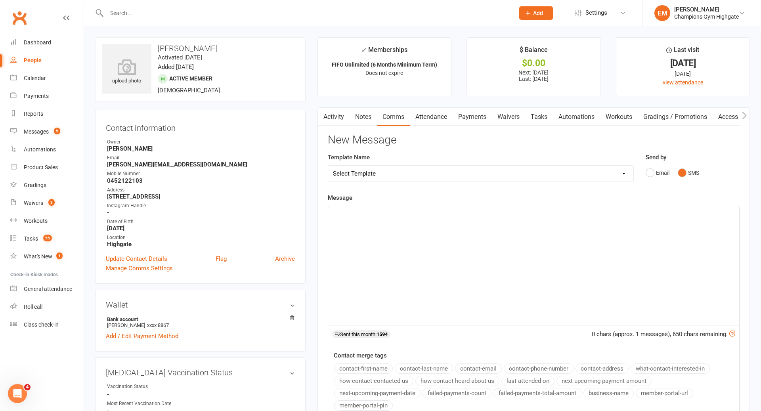
click at [619, 227] on div "﻿" at bounding box center [533, 265] width 411 height 119
paste div
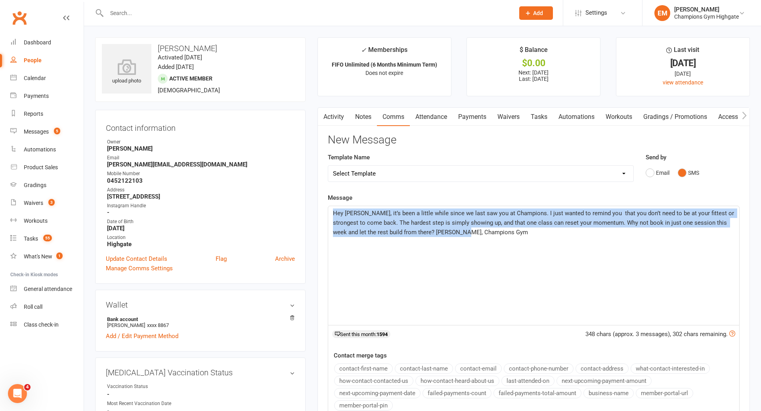
drag, startPoint x: 537, startPoint y: 257, endPoint x: 189, endPoint y: 74, distance: 393.0
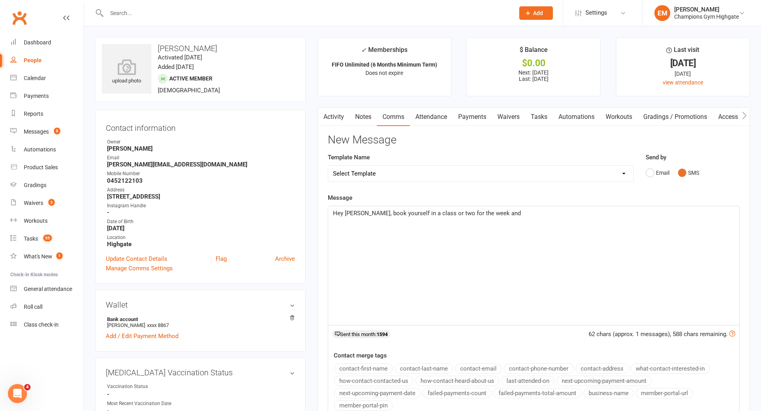
click at [498, 201] on div "Message Hey Angelina, book yourself in a class or two for the week and 62 chars…" at bounding box center [534, 306] width 412 height 226
drag, startPoint x: 498, startPoint y: 211, endPoint x: 267, endPoint y: 148, distance: 239.7
drag, startPoint x: 542, startPoint y: 226, endPoint x: 369, endPoint y: 209, distance: 174.2
click at [369, 209] on div "Hey Angelina, book yourself in a class or two for the week and" at bounding box center [533, 265] width 411 height 119
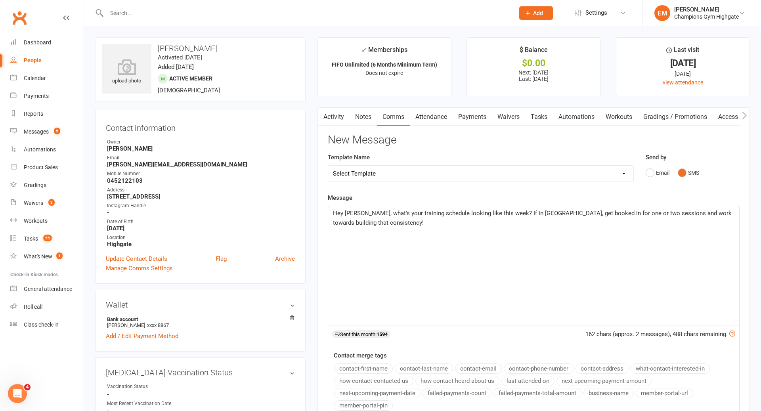
click at [427, 116] on link "Attendance" at bounding box center [431, 117] width 43 height 18
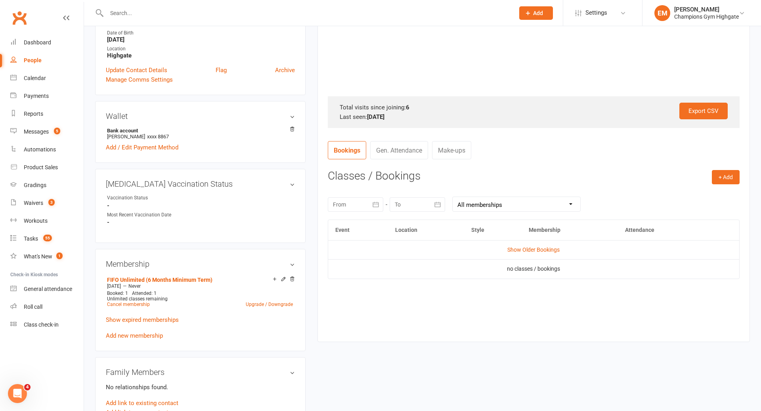
scroll to position [190, 0]
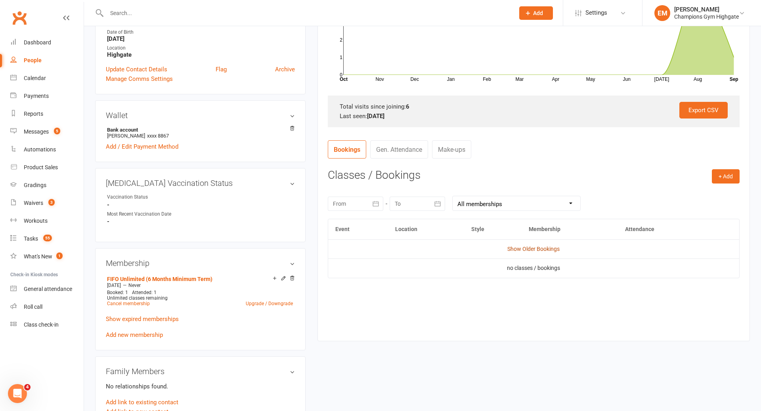
click at [552, 246] on link "Show Older Bookings" at bounding box center [534, 249] width 52 height 6
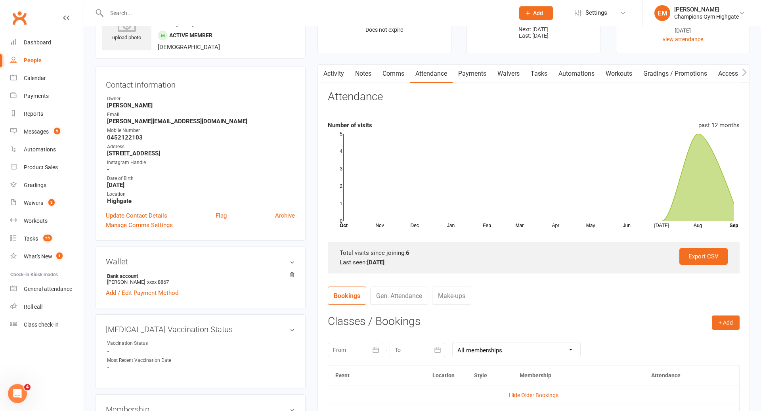
scroll to position [17, 0]
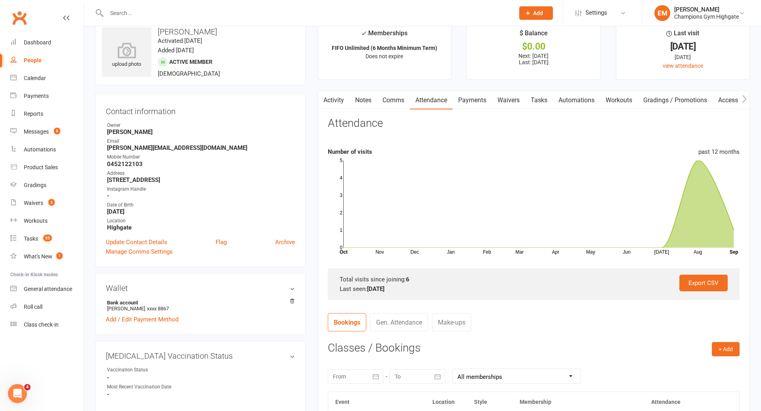
click at [376, 98] on link "Notes" at bounding box center [363, 100] width 27 height 18
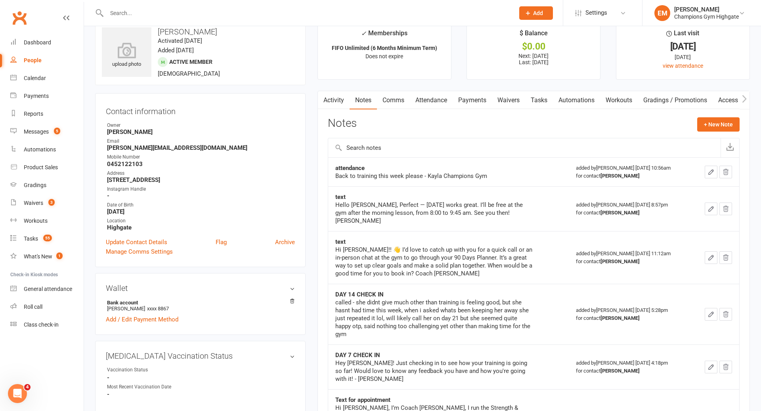
click at [387, 97] on link "Comms" at bounding box center [393, 100] width 33 height 18
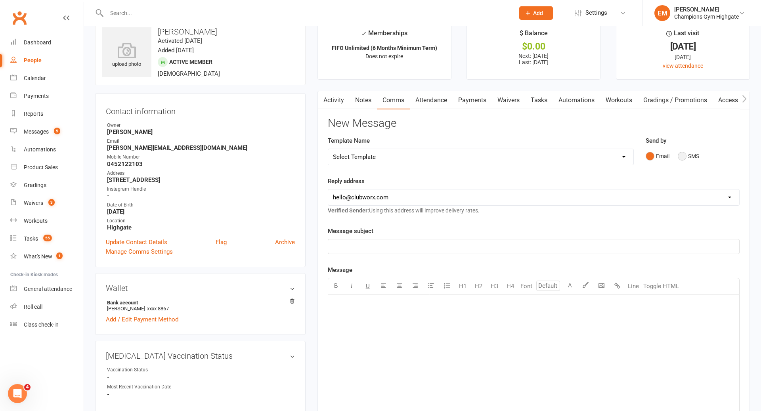
click at [695, 154] on button "SMS" at bounding box center [688, 156] width 21 height 15
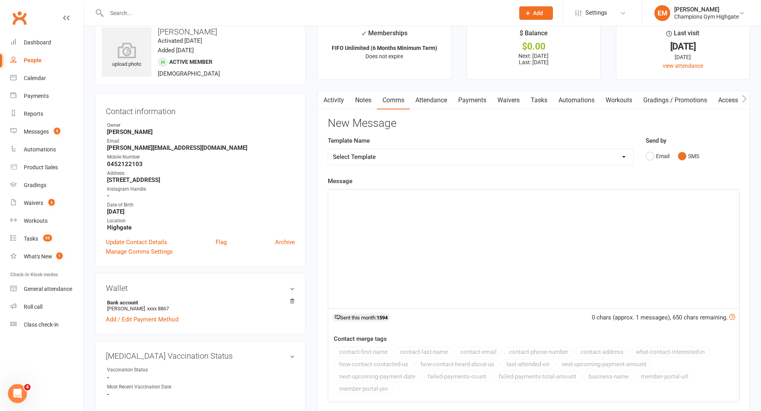
click at [556, 212] on div "﻿" at bounding box center [533, 249] width 411 height 119
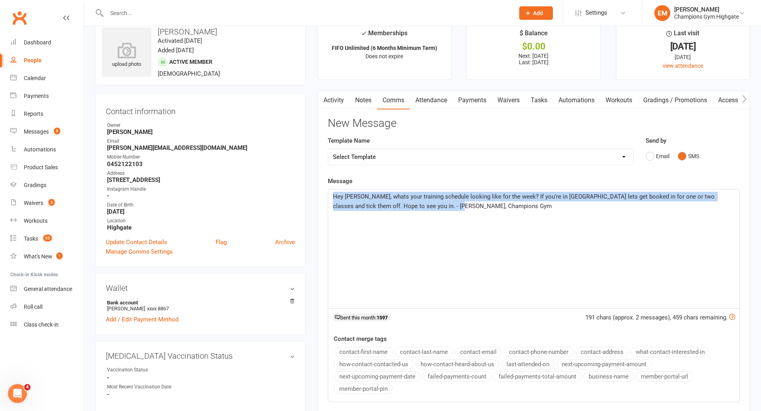
drag, startPoint x: 610, startPoint y: 238, endPoint x: 317, endPoint y: 145, distance: 307.9
click at [317, 147] on main "✓ Memberships FIFO Unlimited (6 Months Minimum Term) Does not expire $ Balance …" at bounding box center [534, 252] width 445 height 463
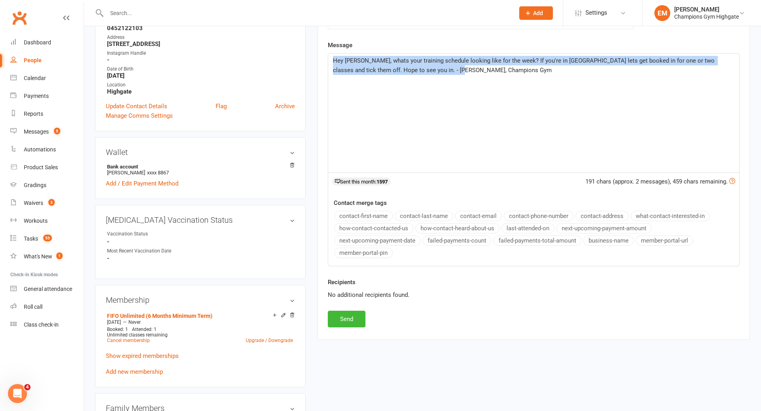
scroll to position [213, 0]
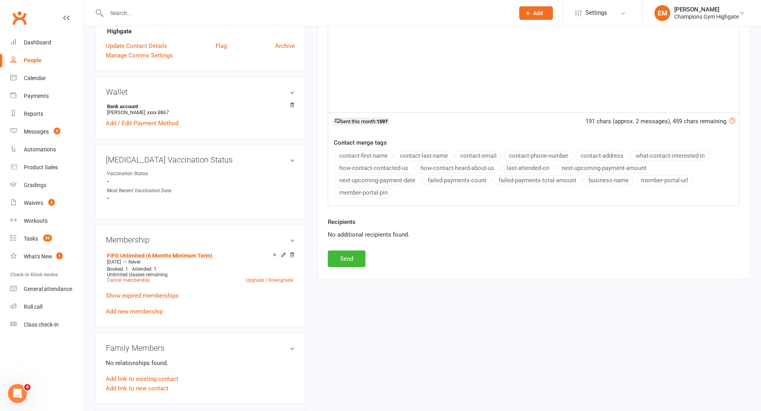
click at [345, 245] on div "Recipients No additional recipients found." at bounding box center [534, 233] width 424 height 33
click at [345, 251] on button "Send" at bounding box center [347, 259] width 38 height 17
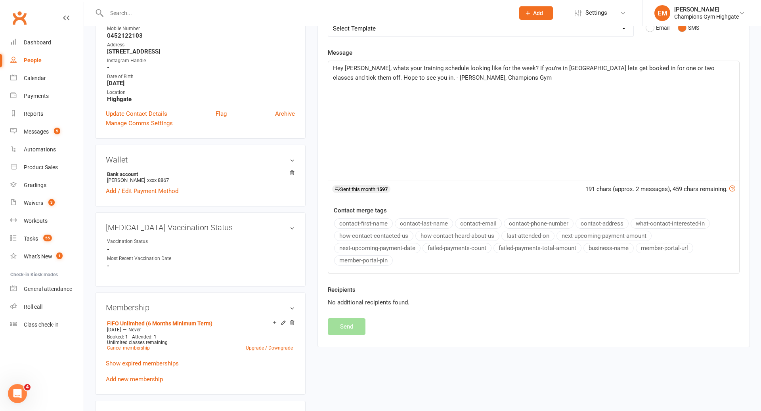
scroll to position [0, 0]
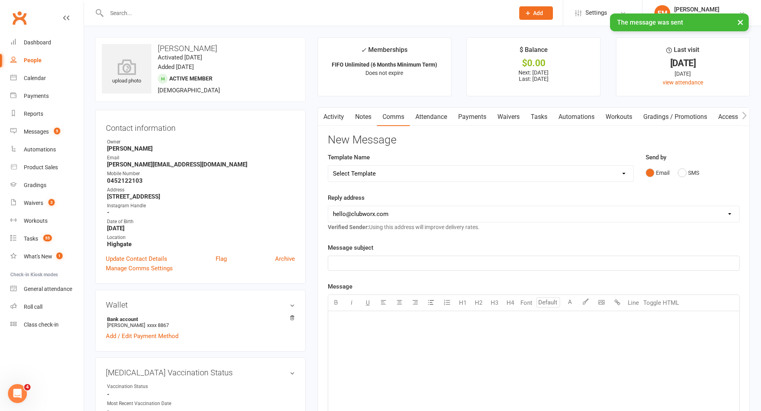
click at [365, 120] on link "Notes" at bounding box center [363, 117] width 27 height 18
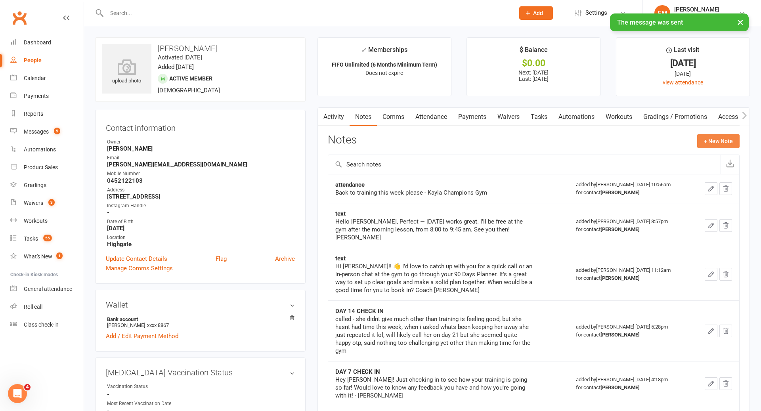
click at [724, 139] on button "+ New Note" at bounding box center [718, 141] width 42 height 14
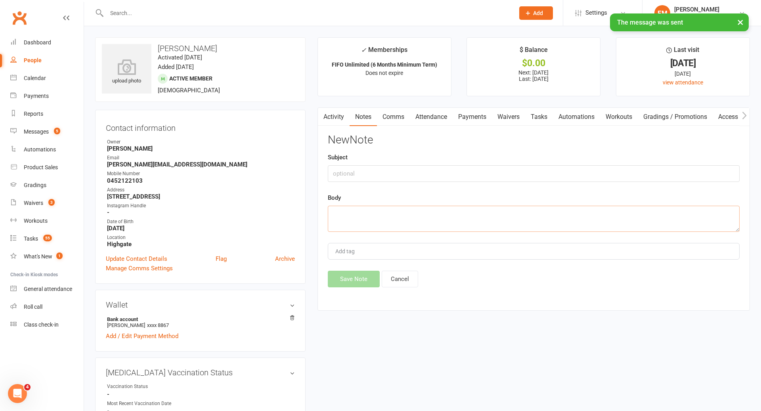
click at [526, 206] on textarea at bounding box center [534, 219] width 412 height 26
paste textarea "Hey Angelina, whats your training schedule looking like for the week? If you're…"
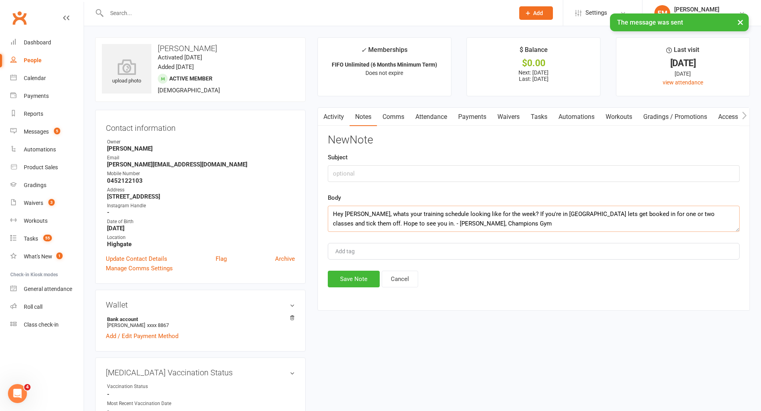
type textarea "Hey Angelina, whats your training schedule looking like for the week? If you're…"
click at [478, 188] on div "New Note Subject Body Hey Angelina, whats your training schedule looking like f…" at bounding box center [534, 210] width 412 height 153
click at [478, 167] on input "text" at bounding box center [534, 173] width 412 height 17
type input "ATTENDANCE SMS"
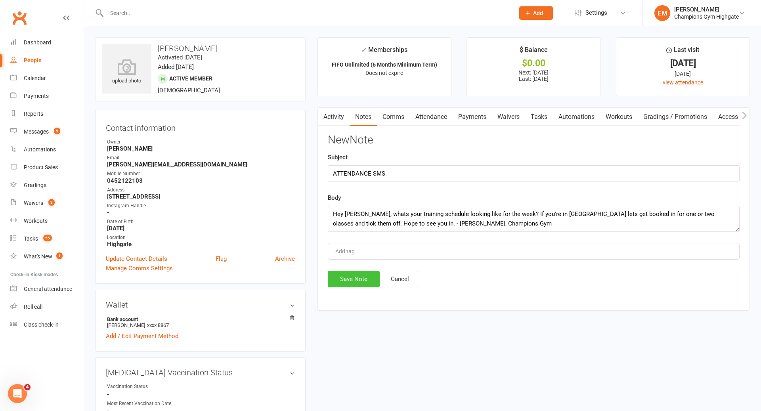
click at [359, 276] on button "Save Note" at bounding box center [354, 279] width 52 height 17
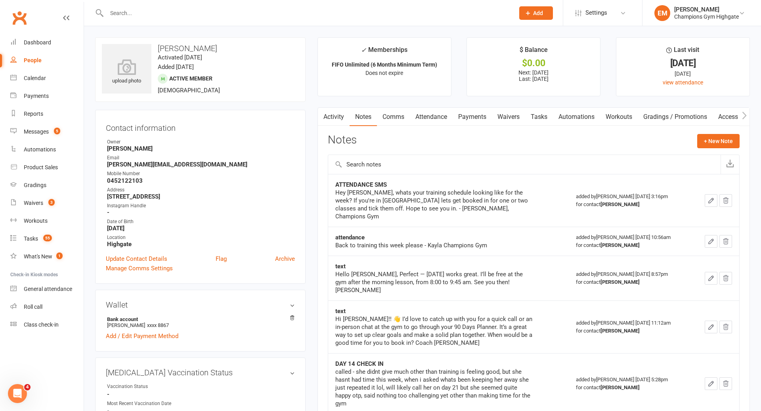
click at [397, 8] on input "text" at bounding box center [306, 13] width 405 height 11
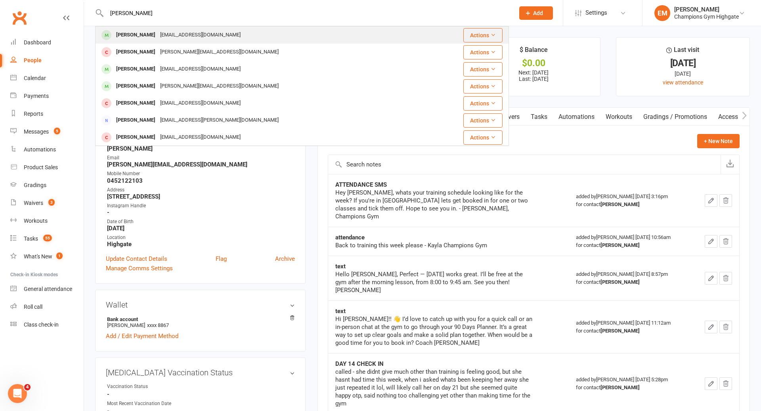
type input "alex pol"
click at [350, 32] on div "Alex Pollock pollyyt23@gmail.com" at bounding box center [267, 35] width 343 height 16
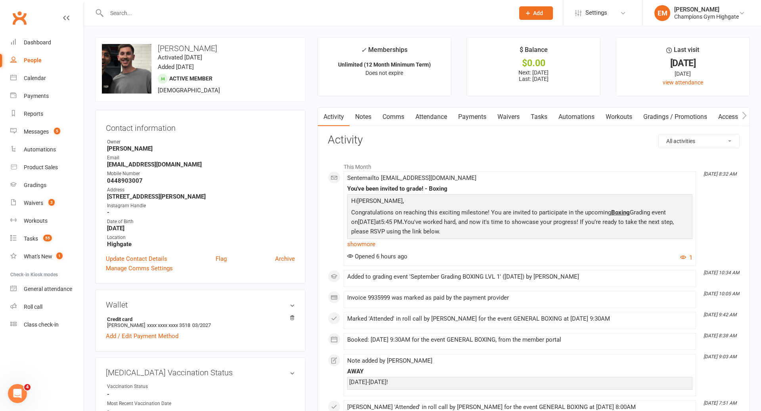
click at [395, 114] on link "Comms" at bounding box center [393, 117] width 33 height 18
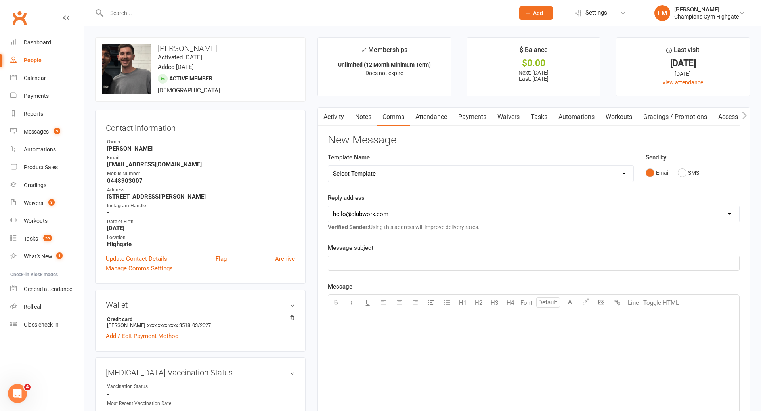
click at [693, 161] on div "Send by Email SMS" at bounding box center [693, 167] width 94 height 28
click at [683, 168] on button "SMS" at bounding box center [688, 172] width 21 height 15
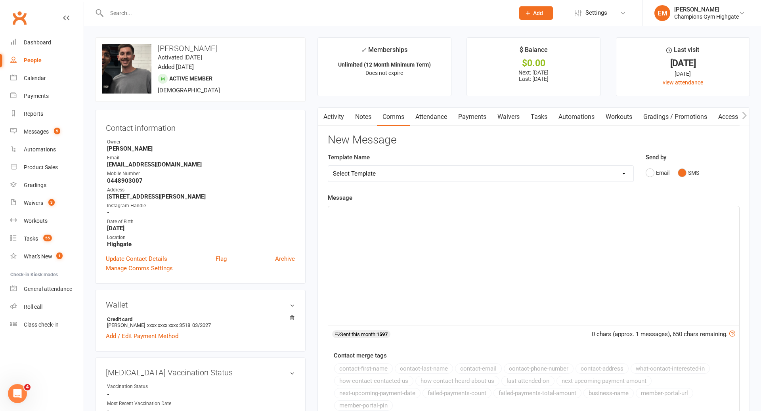
click at [619, 257] on div "﻿" at bounding box center [533, 265] width 411 height 119
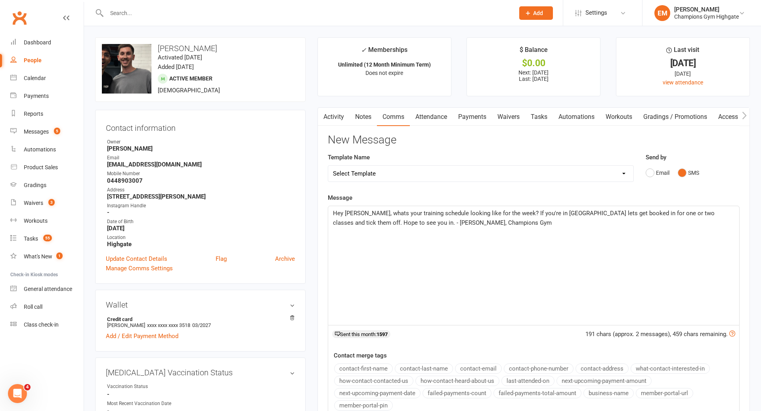
click at [368, 215] on span "Hey Angelina, whats your training schedule looking like for the week? If you're…" at bounding box center [524, 218] width 383 height 17
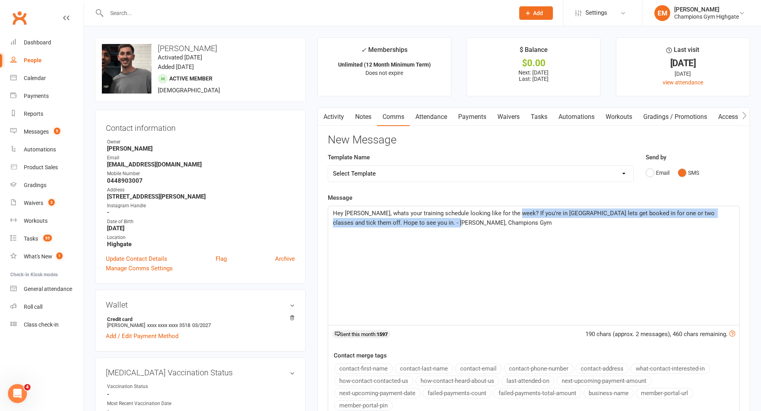
drag, startPoint x: 514, startPoint y: 211, endPoint x: 549, endPoint y: 219, distance: 35.9
click at [549, 219] on p "Hey Anthony, whats your training schedule looking like for the week? If you're …" at bounding box center [534, 218] width 402 height 19
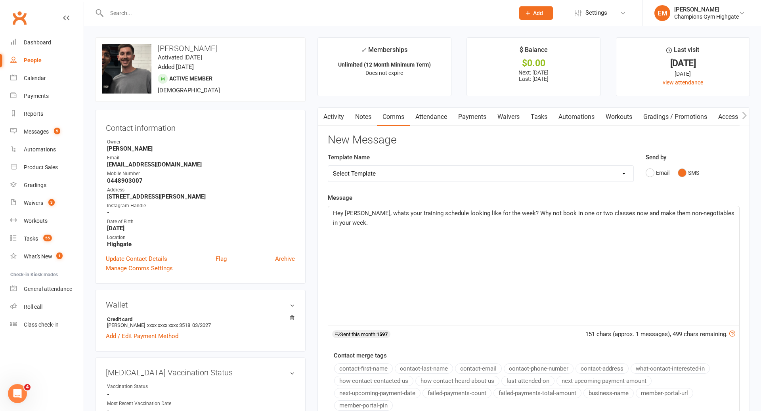
click at [685, 207] on div "Hey Anthony, whats your training schedule looking like for the week? Why not bo…" at bounding box center [533, 265] width 411 height 119
click at [684, 220] on p "Hey Anthony, whats your training schedule looking like for the week? Why not bo…" at bounding box center [534, 218] width 402 height 19
click at [685, 218] on p "Hey Anthony, whats your training schedule looking like for the week? Why not bo…" at bounding box center [534, 218] width 402 height 19
click at [691, 212] on span "Hey Anthony, whats your training schedule looking like for the week? Why not bo…" at bounding box center [534, 218] width 403 height 17
click at [682, 212] on span "Hey Anthony, whats your training schedule looking like for the week? Why not bo…" at bounding box center [534, 218] width 403 height 17
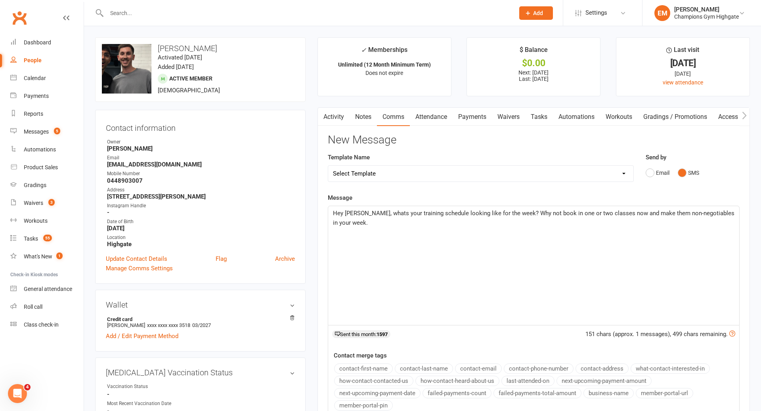
click at [637, 227] on div "Hey Anthony, whats your training schedule looking like for the week? Why not bo…" at bounding box center [533, 265] width 411 height 119
click at [692, 225] on p "Hey Anthony, whats your training schedule looking like for the week? Why not bo…" at bounding box center [534, 218] width 402 height 19
click at [699, 220] on p "Hey Anthony, whats your training schedule looking like for the week? Why not bo…" at bounding box center [534, 218] width 402 height 19
click at [694, 221] on p "Hey Anthony, whats your training schedule looking like for the week? Why not bo…" at bounding box center [534, 218] width 402 height 19
click at [692, 209] on p "Hey Anthony, whats your training schedule looking like for the week? Why not bo…" at bounding box center [534, 218] width 402 height 19
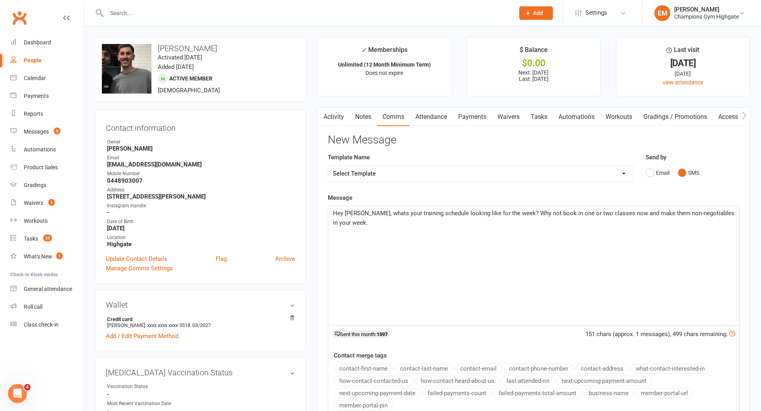
click at [696, 210] on span "Hey Anthony, whats your training schedule looking like for the week? Why not bo…" at bounding box center [534, 218] width 403 height 17
drag, startPoint x: 708, startPoint y: 213, endPoint x: 665, endPoint y: 215, distance: 42.9
click at [665, 215] on span "Hey Anthony, whats your training schedule looking like for the week? Why not bo…" at bounding box center [534, 218] width 403 height 17
click at [660, 227] on div "Hey Anthony, whats your training schedule looking like for the week? Why not bo…" at bounding box center [533, 265] width 411 height 119
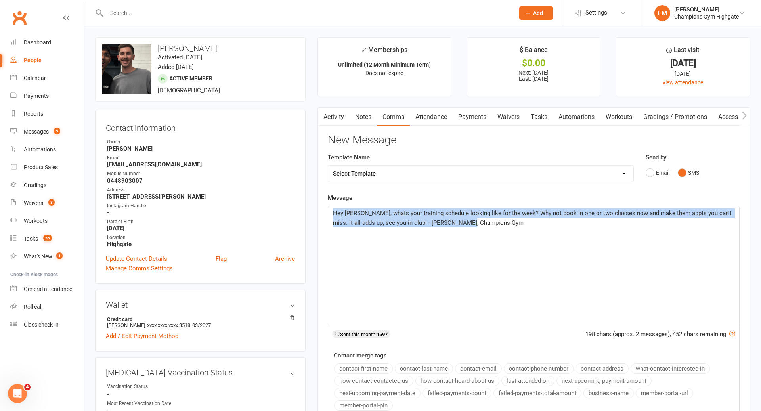
drag, startPoint x: 653, startPoint y: 252, endPoint x: 294, endPoint y: 121, distance: 382.3
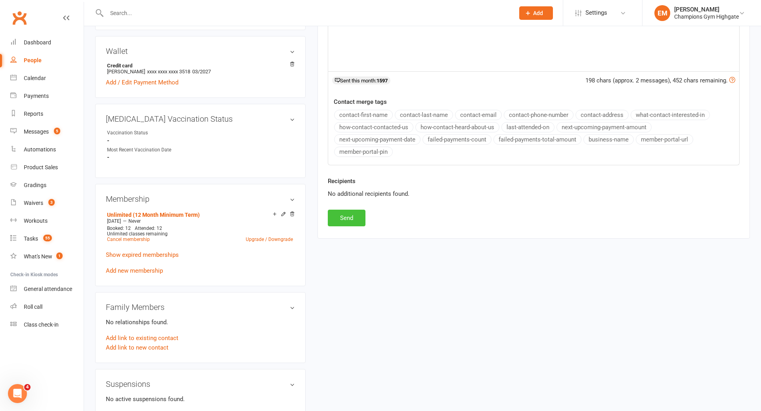
click at [339, 218] on button "Send" at bounding box center [347, 218] width 38 height 17
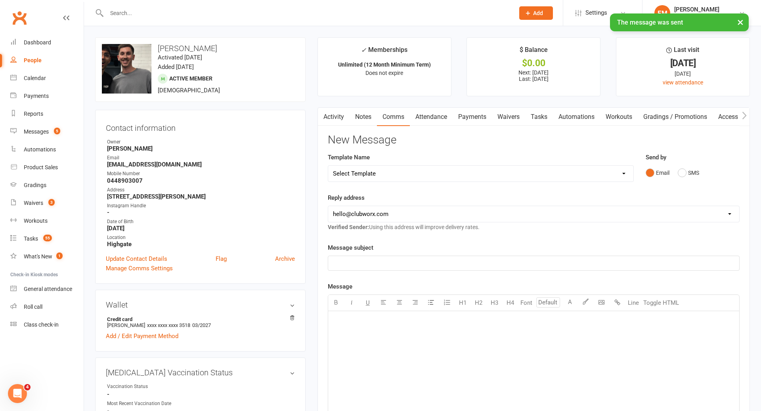
click at [322, 127] on div "Activity Notes Comms Attendance Payments Waivers Tasks Automations Workouts Gra…" at bounding box center [534, 341] width 433 height 468
click at [333, 124] on link "Activity" at bounding box center [334, 117] width 32 height 18
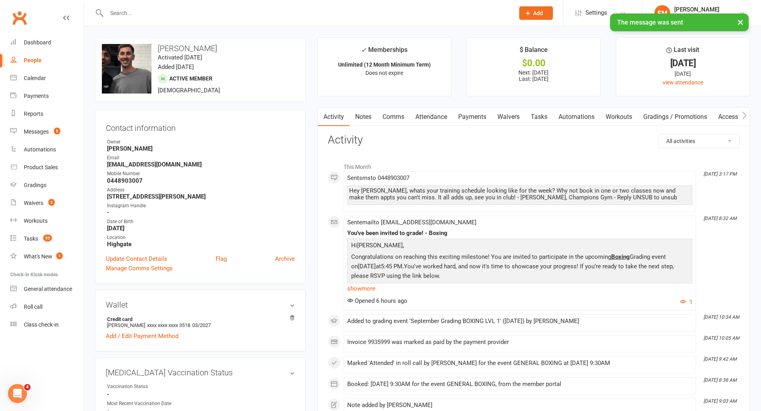
click at [358, 119] on link "Notes" at bounding box center [363, 117] width 27 height 18
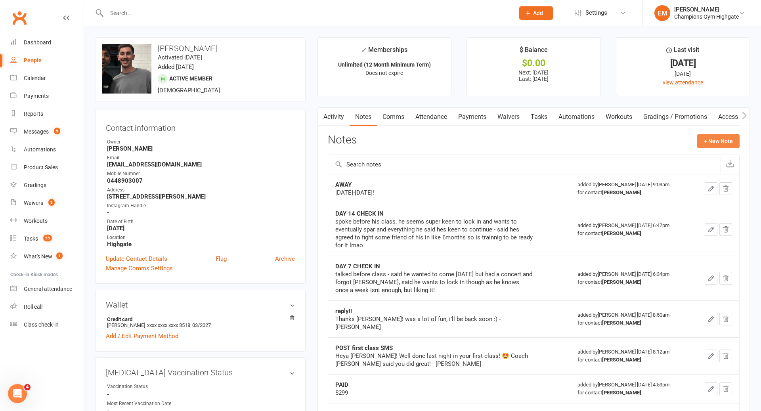
click at [730, 144] on button "+ New Note" at bounding box center [718, 141] width 42 height 14
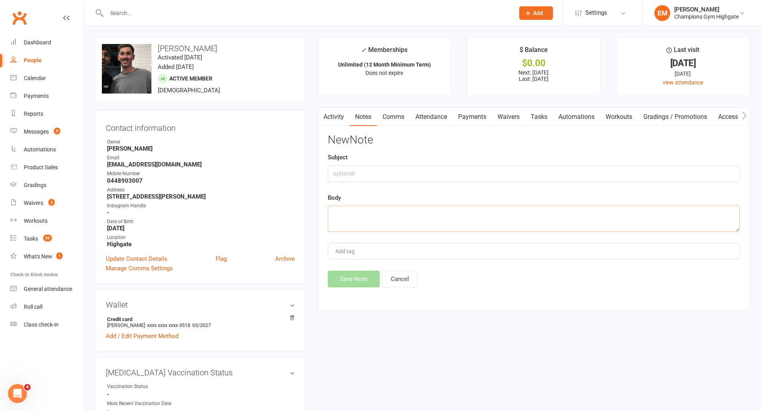
click at [548, 213] on textarea at bounding box center [534, 219] width 412 height 26
paste textarea "Hey Anthony, whats your training schedule looking like for the week? Why not bo…"
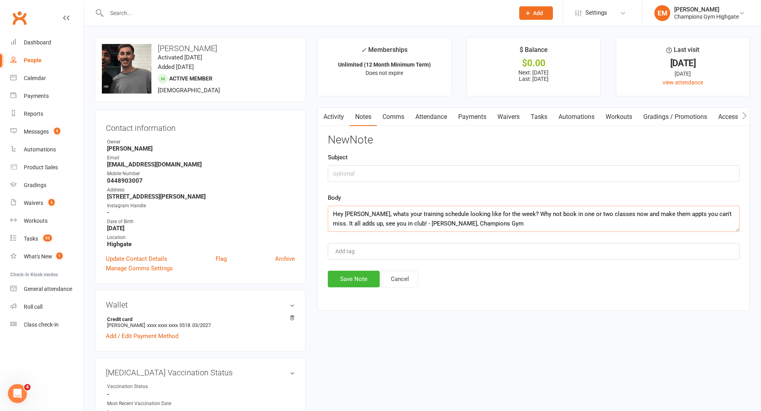
type textarea "Hey Anthony, whats your training schedule looking like for the week? Why not bo…"
click at [509, 184] on div "New Note Subject Body Hey Anthony, whats your training schedule looking like fo…" at bounding box center [534, 210] width 412 height 153
click at [493, 157] on div "Subject" at bounding box center [534, 167] width 412 height 29
click at [481, 173] on input "A" at bounding box center [534, 173] width 412 height 17
type input "ATTENDANCE SMS"
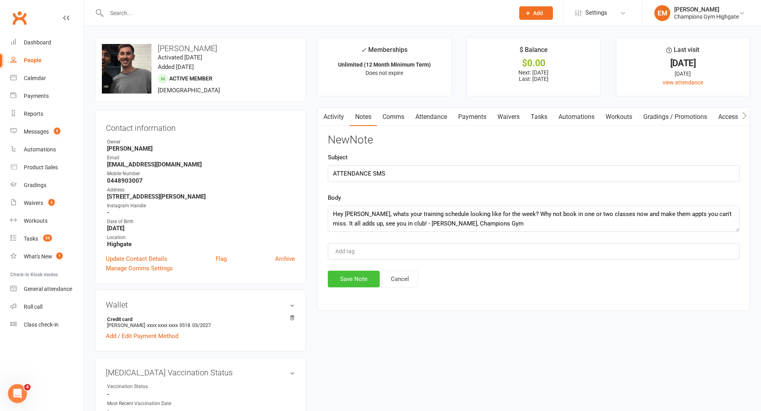
drag, startPoint x: 347, startPoint y: 279, endPoint x: 344, endPoint y: 272, distance: 7.7
click at [347, 279] on button "Save Note" at bounding box center [354, 279] width 52 height 17
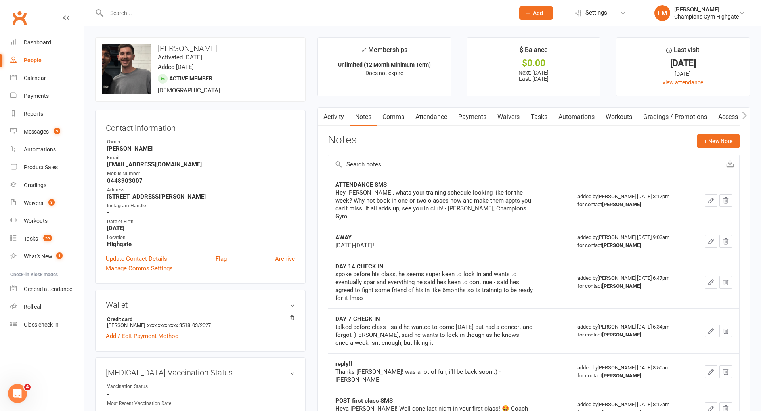
click at [361, 6] on div at bounding box center [302, 13] width 414 height 26
click at [355, 11] on input "text" at bounding box center [306, 13] width 405 height 11
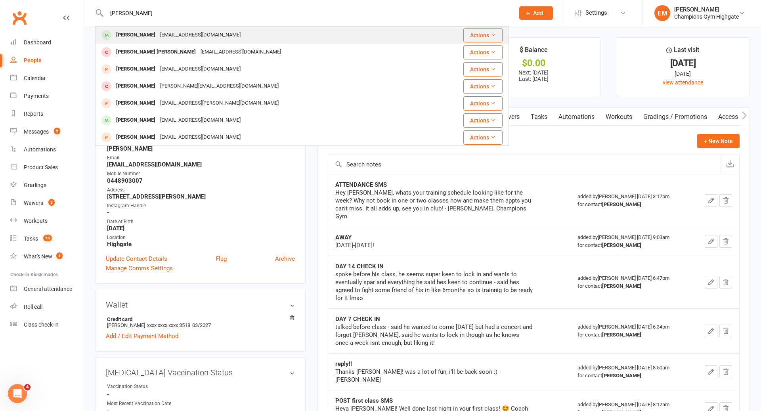
type input "JATINDER"
click at [262, 34] on div "Jatinder Singh Jatindersinghvisa@gmail.com" at bounding box center [262, 35] width 333 height 16
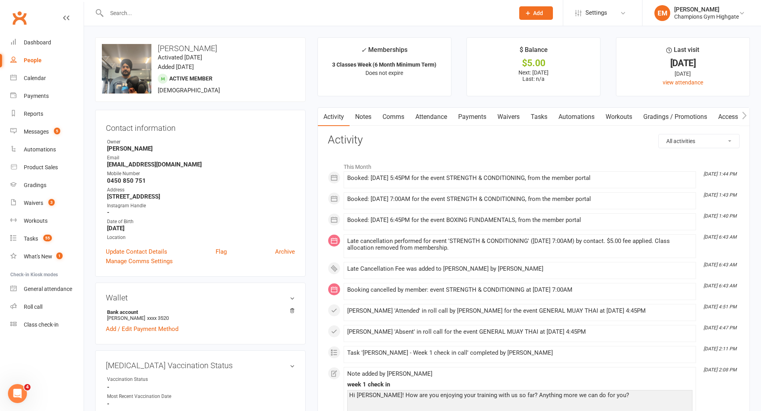
click at [395, 121] on link "Comms" at bounding box center [393, 117] width 33 height 18
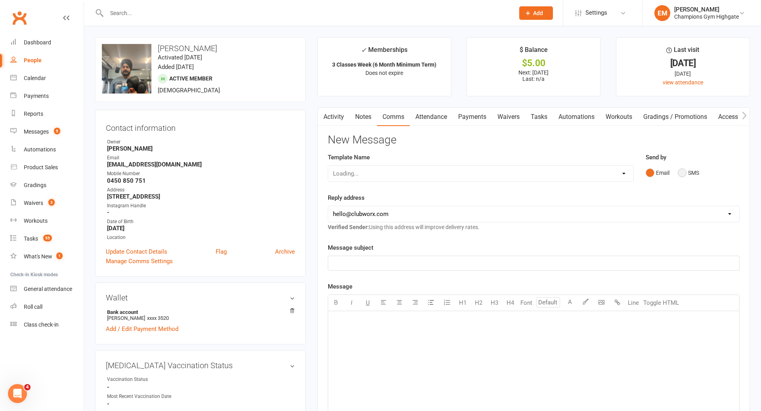
click at [691, 173] on button "SMS" at bounding box center [688, 172] width 21 height 15
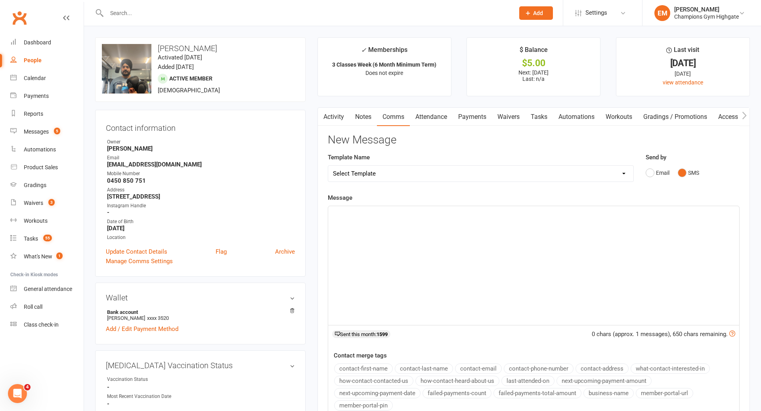
click at [597, 241] on div "﻿" at bounding box center [533, 265] width 411 height 119
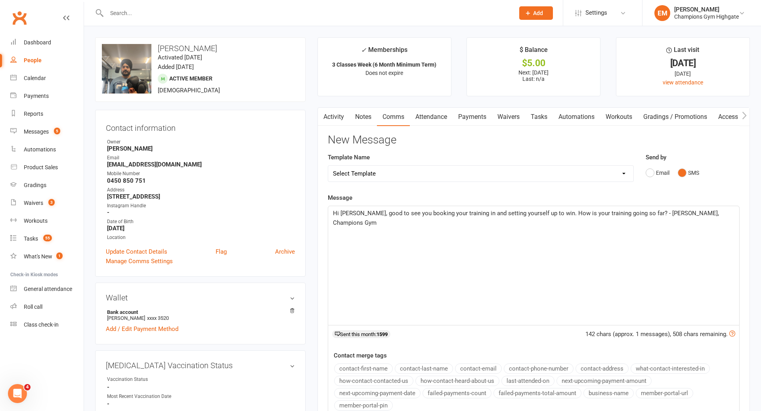
drag, startPoint x: 728, startPoint y: 235, endPoint x: 365, endPoint y: 227, distance: 363.3
click at [365, 227] on div "Hi Jatinder, good to see you booking your training in and setting yourself up t…" at bounding box center [533, 265] width 411 height 119
click at [604, 234] on div "Hi Jatinder, good to see you booking your training in and setting yourself up t…" at bounding box center [533, 265] width 411 height 119
click at [441, 210] on span "Hi Jatinder, good to see you booking your training in and setting yourself up t…" at bounding box center [527, 218] width 388 height 17
drag, startPoint x: 464, startPoint y: 212, endPoint x: 447, endPoint y: 213, distance: 17.5
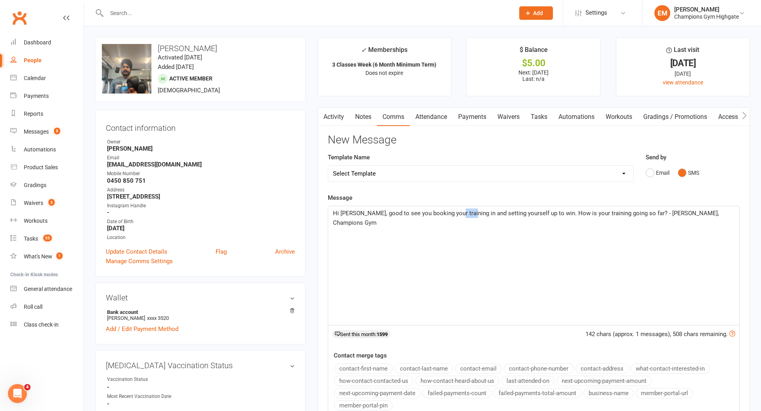
click at [447, 213] on span "Hi Jatinder, good to see you booking your training in and setting yourself up t…" at bounding box center [527, 218] width 388 height 17
click at [477, 215] on span "Hi Jatinder, good to see you booking your sessions in and setting yourself up t…" at bounding box center [529, 218] width 392 height 17
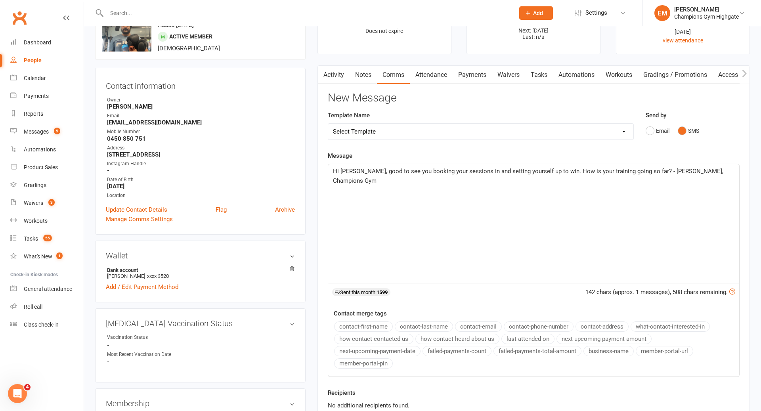
scroll to position [43, 0]
click at [475, 169] on span "Hi Jatinder, good to see you booking your sessions in and setting yourself up t…" at bounding box center [529, 175] width 392 height 17
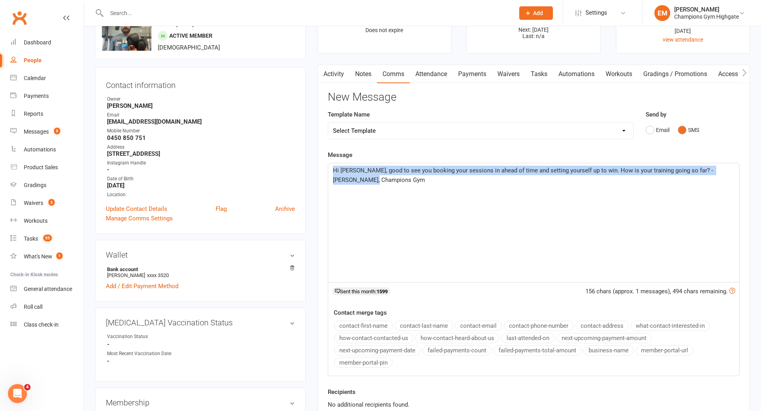
drag, startPoint x: 453, startPoint y: 199, endPoint x: 257, endPoint y: 116, distance: 212.2
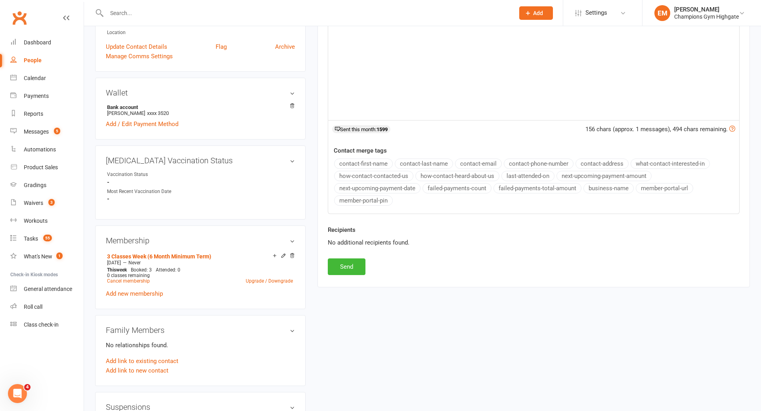
scroll to position [311, 0]
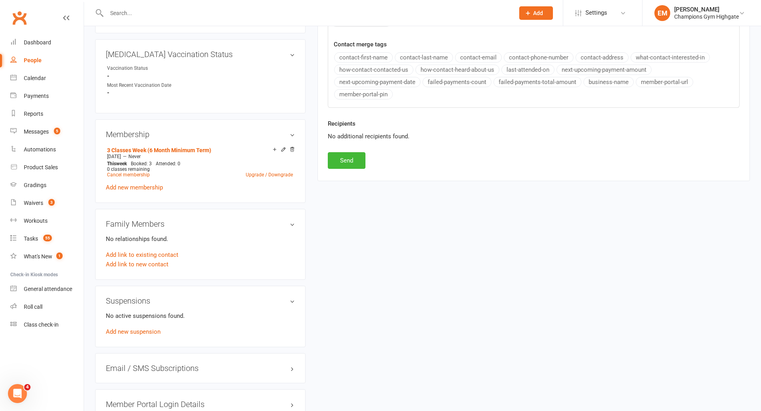
click at [352, 159] on button "Send" at bounding box center [347, 160] width 38 height 17
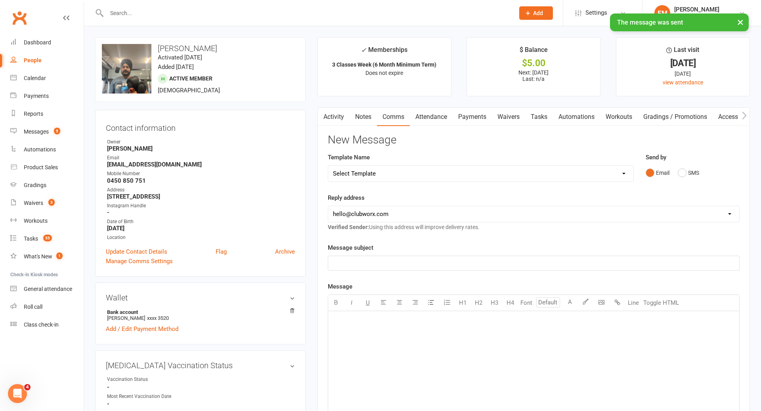
click at [357, 120] on link "Notes" at bounding box center [363, 117] width 27 height 18
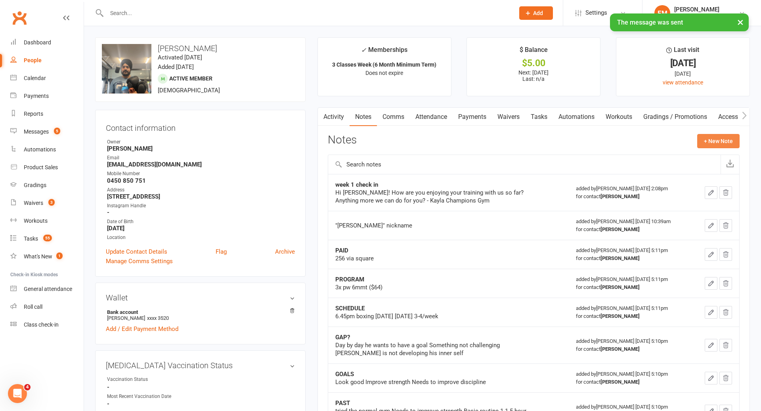
click at [707, 135] on button "+ New Note" at bounding box center [718, 141] width 42 height 14
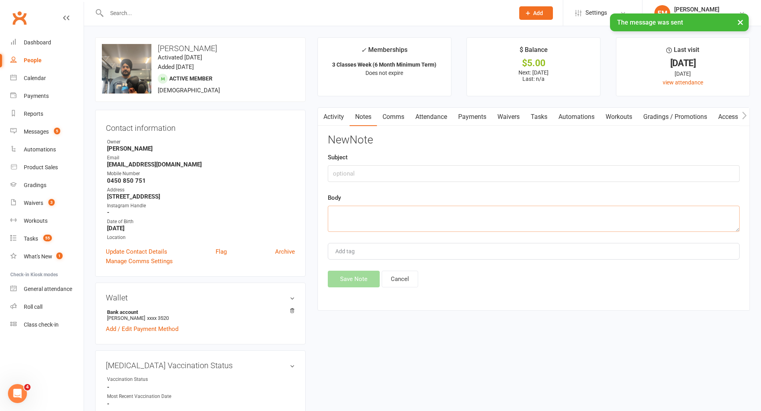
click at [559, 223] on textarea at bounding box center [534, 219] width 412 height 26
paste textarea "Hi Jatinder, good to see you booking your sessions in ahead of time and setting…"
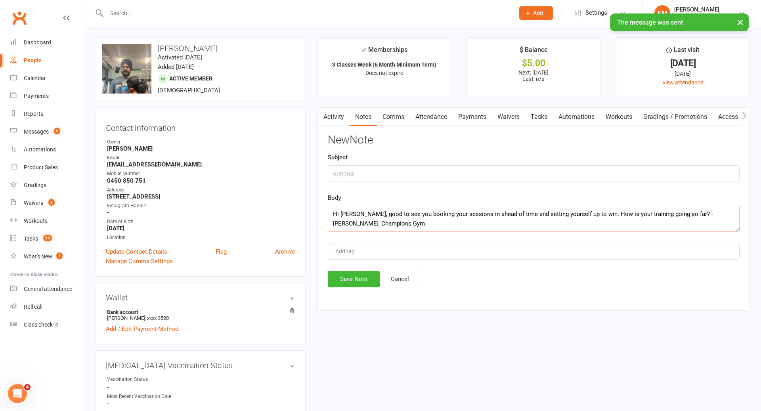
type textarea "Hi Jatinder, good to see you booking your sessions in ahead of time and setting…"
click at [498, 176] on input "text" at bounding box center [534, 173] width 412 height 17
type input "ATTENDANCE SMS"
click at [353, 269] on div "New Note Subject ATTENDANCE SMS Body Hi Jatinder, good to see you booking your …" at bounding box center [534, 210] width 412 height 153
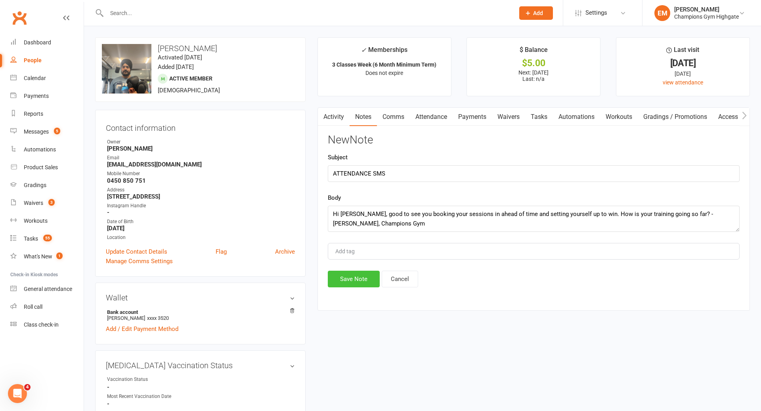
click at [353, 270] on div "New Note Subject ATTENDANCE SMS Body Hi Jatinder, good to see you booking your …" at bounding box center [534, 210] width 412 height 153
click at [359, 277] on button "Save Note" at bounding box center [354, 279] width 52 height 17
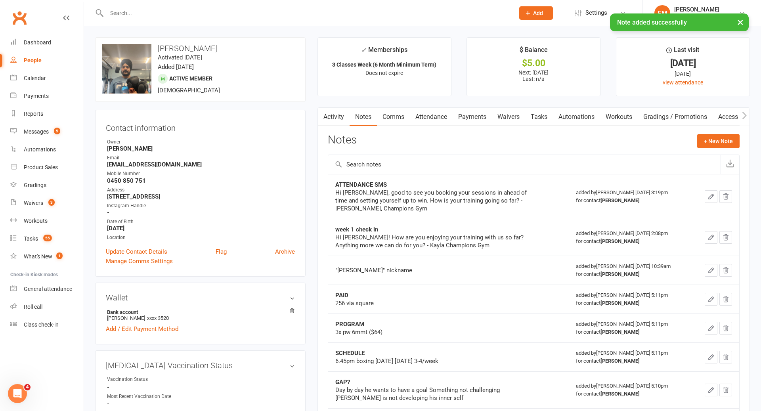
click at [388, 6] on div at bounding box center [302, 13] width 414 height 26
click at [367, 13] on div "× Note added successfully" at bounding box center [375, 13] width 751 height 0
click at [351, 8] on input "text" at bounding box center [306, 13] width 405 height 11
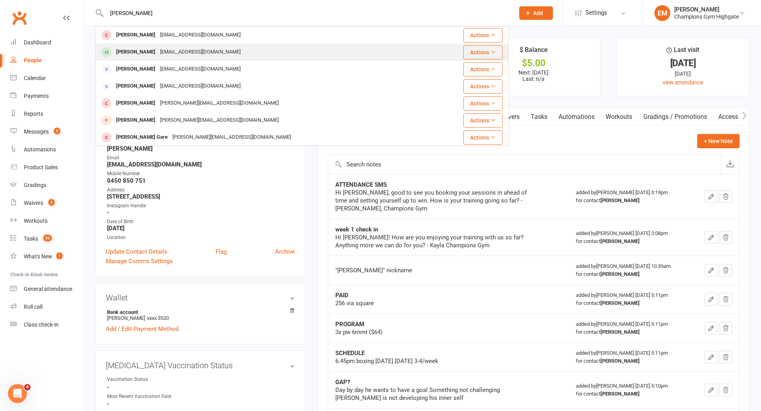
type input "gary"
click at [242, 56] on div "Garry Fox garryf71164@gmail.com" at bounding box center [264, 52] width 336 height 16
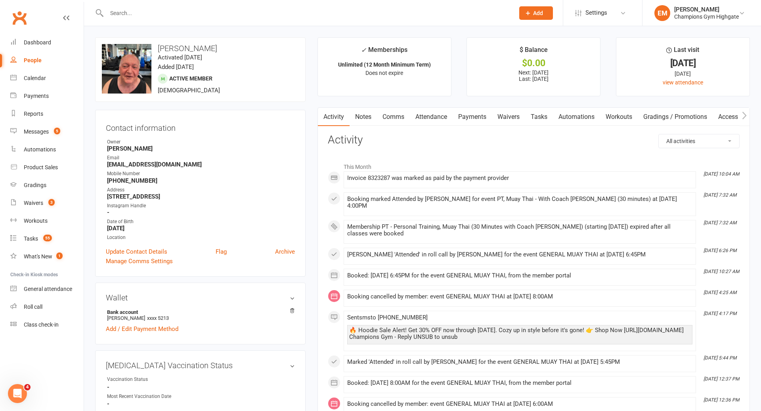
click at [401, 113] on link "Comms" at bounding box center [393, 117] width 33 height 18
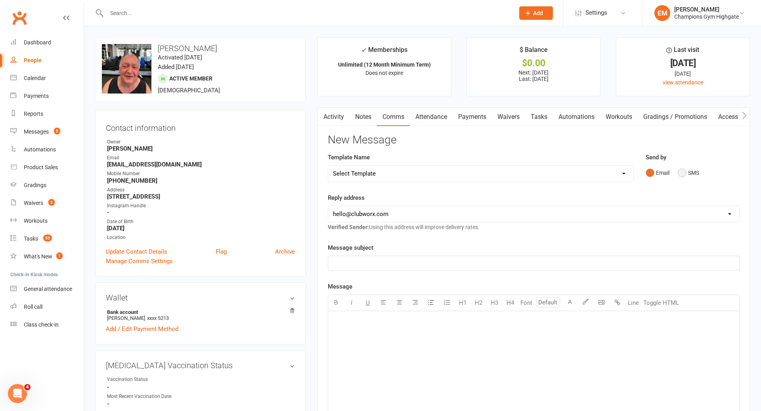
click at [682, 179] on button "SMS" at bounding box center [688, 172] width 21 height 15
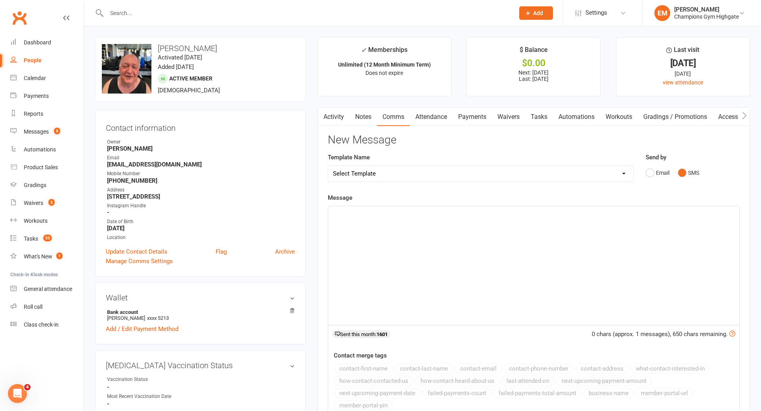
click at [570, 251] on div "﻿" at bounding box center [533, 265] width 411 height 119
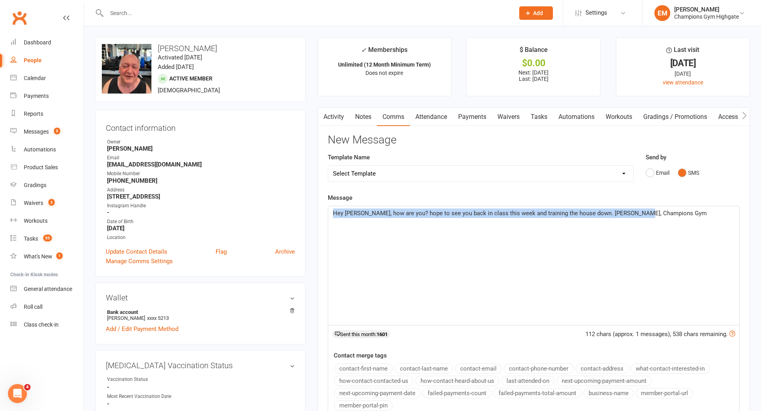
drag, startPoint x: 682, startPoint y: 259, endPoint x: 266, endPoint y: 207, distance: 419.7
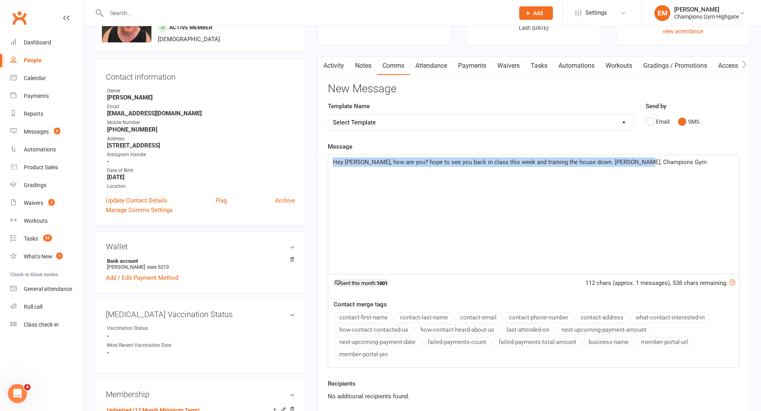
scroll to position [71, 0]
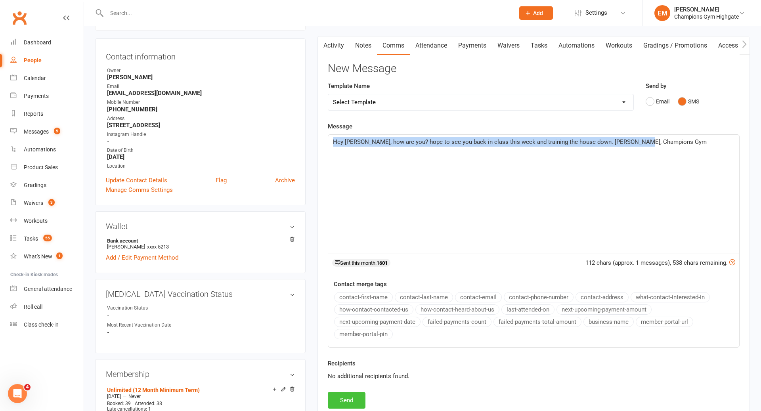
click at [349, 399] on button "Send" at bounding box center [347, 400] width 38 height 17
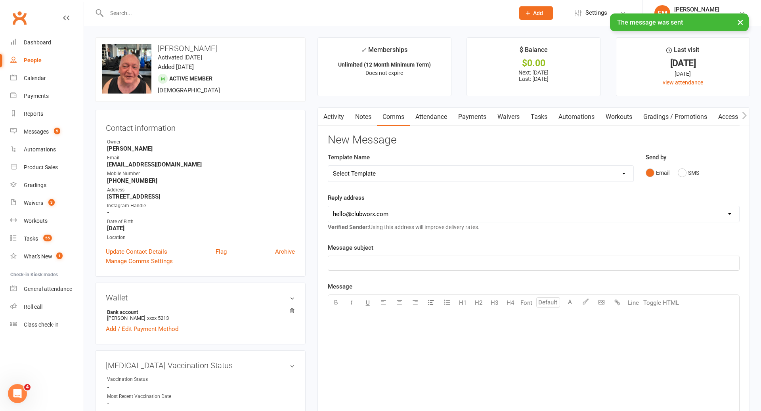
click at [366, 116] on link "Notes" at bounding box center [363, 117] width 27 height 18
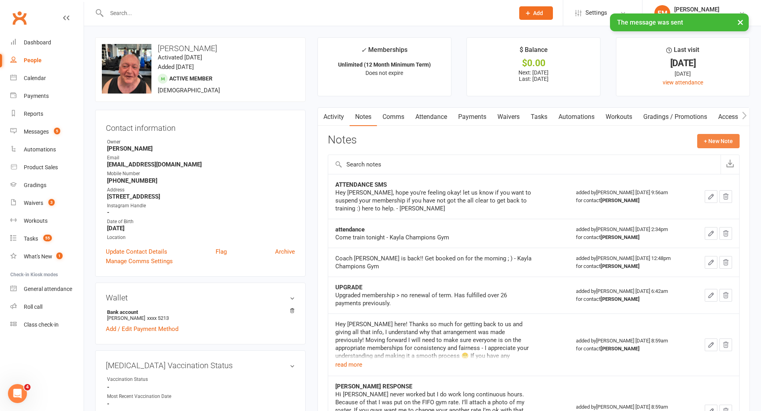
click at [723, 140] on button "+ New Note" at bounding box center [718, 141] width 42 height 14
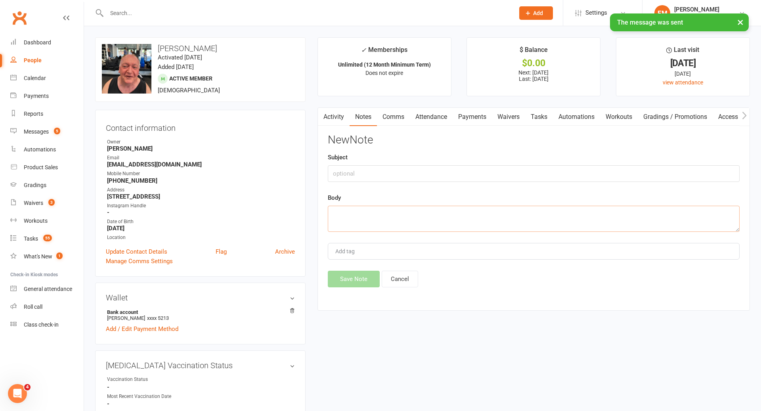
click at [501, 220] on textarea at bounding box center [534, 219] width 412 height 26
paste textarea "Hey Garry, how are you? hope to see you back in class this week and training th…"
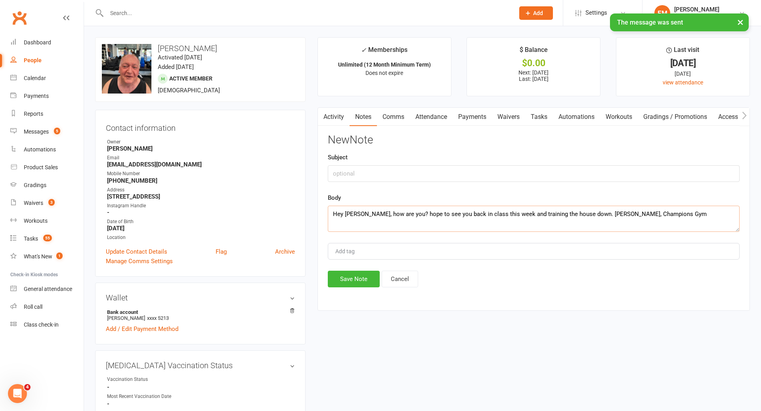
type textarea "Hey Garry, how are you? hope to see you back in class this week and training th…"
click at [451, 165] on input "text" at bounding box center [534, 173] width 412 height 17
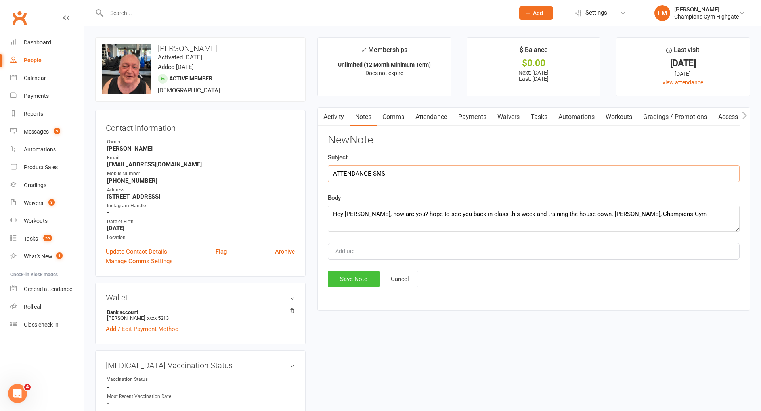
type input "ATTENDANCE SMS"
click at [359, 274] on button "Save Note" at bounding box center [354, 279] width 52 height 17
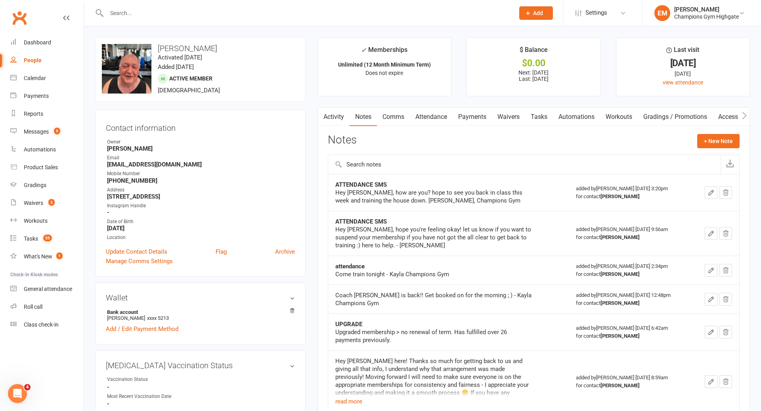
click at [339, 8] on input "text" at bounding box center [306, 13] width 405 height 11
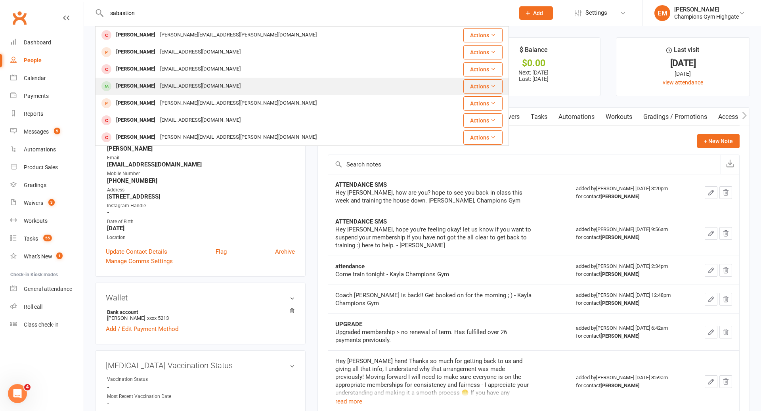
type input "sabastion"
click at [191, 94] on div "Sebastian Pearey sebp94@gmail.com" at bounding box center [267, 86] width 343 height 16
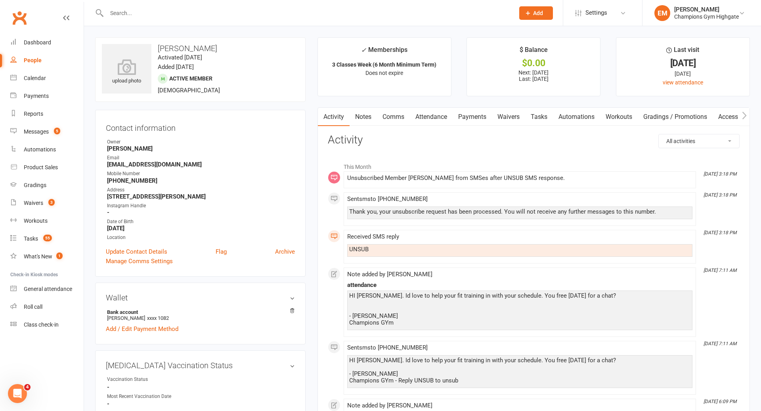
scroll to position [16, 0]
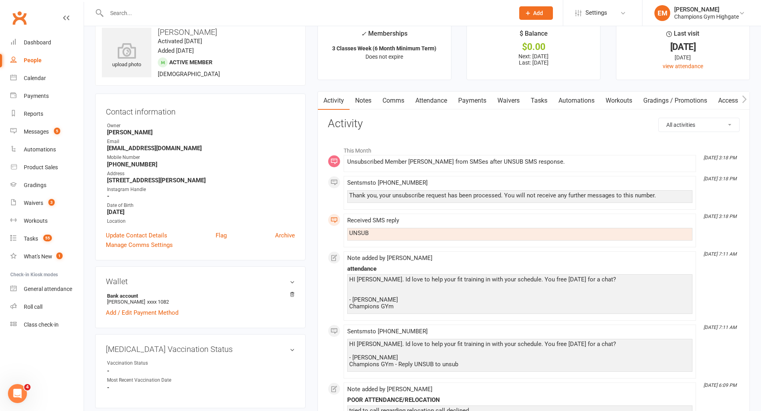
click at [370, 102] on link "Notes" at bounding box center [363, 101] width 27 height 18
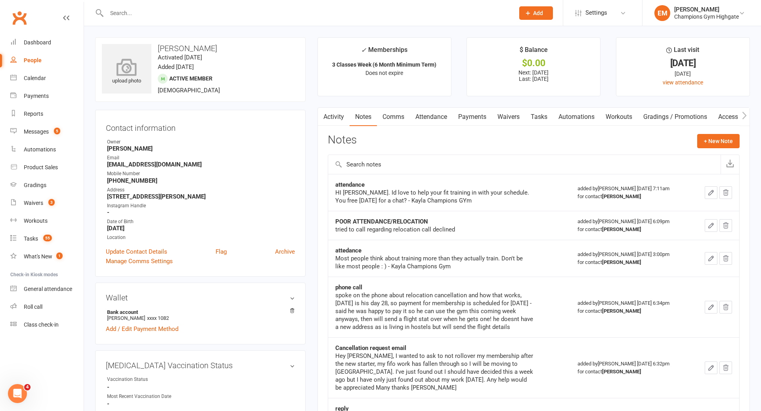
drag, startPoint x: 224, startPoint y: 44, endPoint x: 148, endPoint y: 45, distance: 76.9
click at [148, 45] on div "upload photo Sebastian Pearey Activated 23 July, 2025 Added 22 July, 2025 Activ…" at bounding box center [200, 69] width 211 height 65
click at [232, 47] on h3 "Sebastian Pearey" at bounding box center [200, 48] width 197 height 9
drag, startPoint x: 221, startPoint y: 48, endPoint x: 160, endPoint y: 45, distance: 61.5
click at [160, 45] on h3 "Sebastian Pearey" at bounding box center [200, 48] width 197 height 9
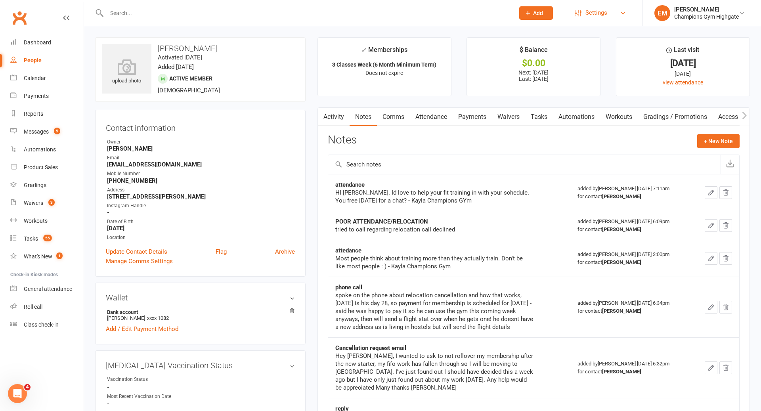
click at [602, 21] on span "Settings" at bounding box center [597, 13] width 22 height 18
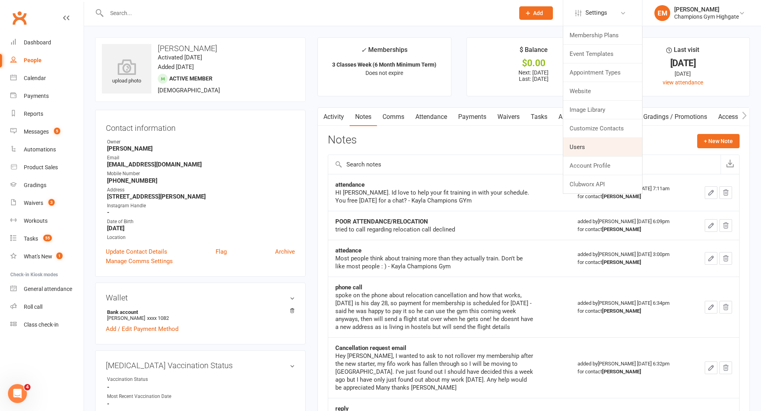
click at [584, 149] on link "Users" at bounding box center [602, 147] width 79 height 18
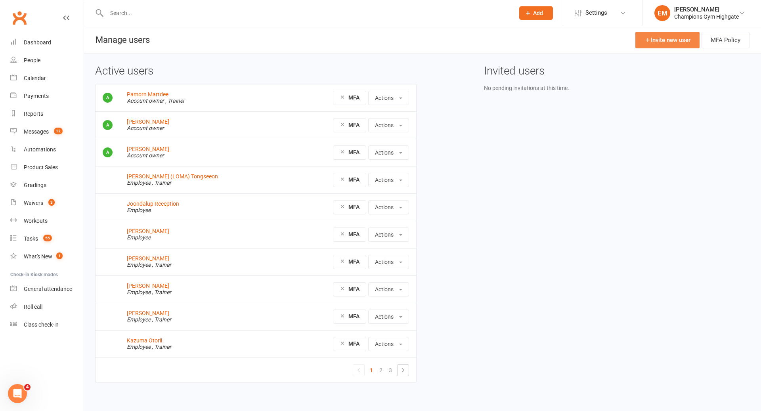
click at [681, 45] on link "Invite new user" at bounding box center [668, 40] width 64 height 17
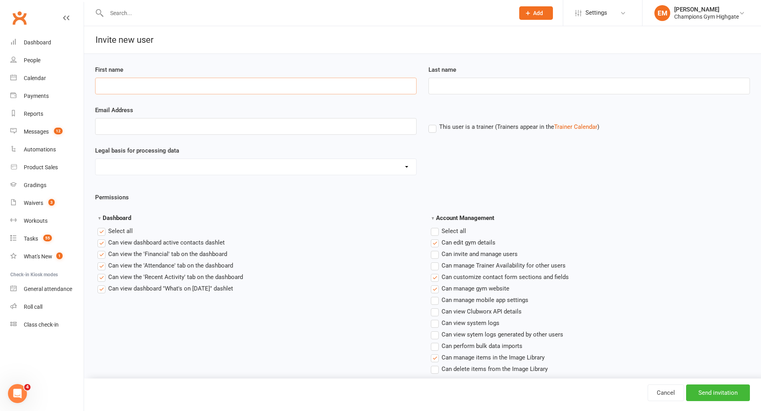
click at [160, 93] on input "First name" at bounding box center [256, 86] width 322 height 17
type input "Alessandro"
type input "Coda"
click at [109, 127] on input "Email Address" at bounding box center [256, 126] width 322 height 17
type input "alessandrocoda2@gmail.com"
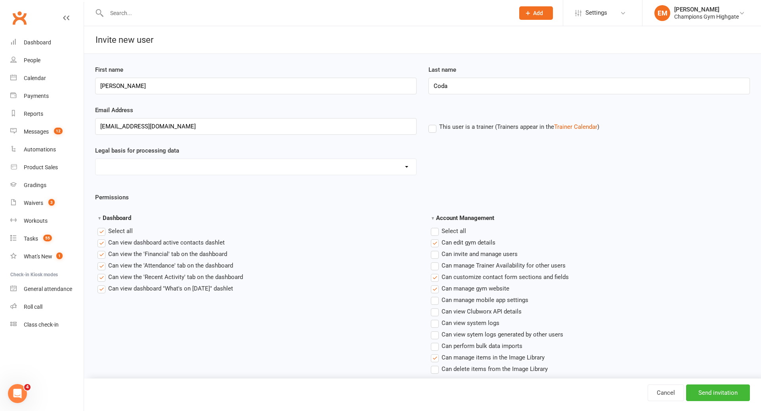
click at [440, 131] on div "alessandrocoda2@gmail.com This user is a trainer (Trainers appear in the Traine…" at bounding box center [422, 132] width 667 height 28
click at [429, 125] on label "This user is a trainer (Trainers appear in the Trainer Calendar )" at bounding box center [514, 126] width 171 height 7
click at [429, 122] on input "This user is a trainer (Trainers appear in the Trainer Calendar )" at bounding box center [431, 122] width 5 height 0
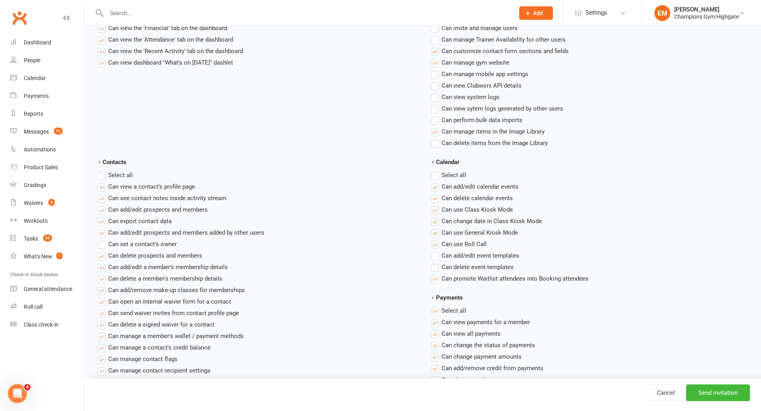
scroll to position [230, 0]
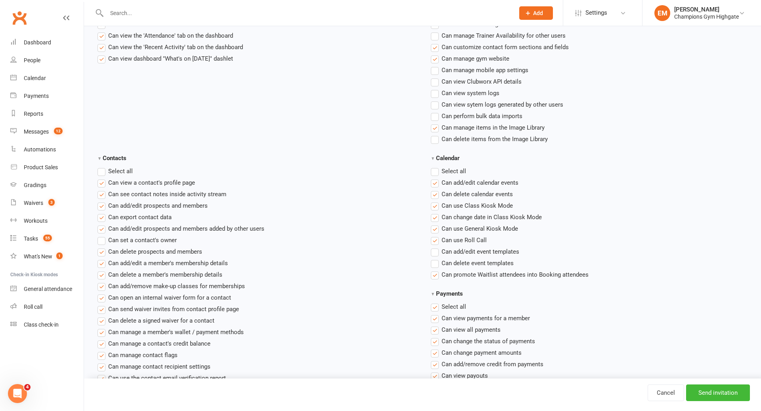
click at [456, 182] on span "Can add/edit calendar events" at bounding box center [480, 182] width 77 height 8
click at [436, 178] on input "Can add/edit calendar events" at bounding box center [433, 178] width 5 height 0
click at [466, 194] on span "Can delete calendar events" at bounding box center [477, 194] width 71 height 8
click at [436, 190] on input "Can delete calendar events" at bounding box center [433, 190] width 5 height 0
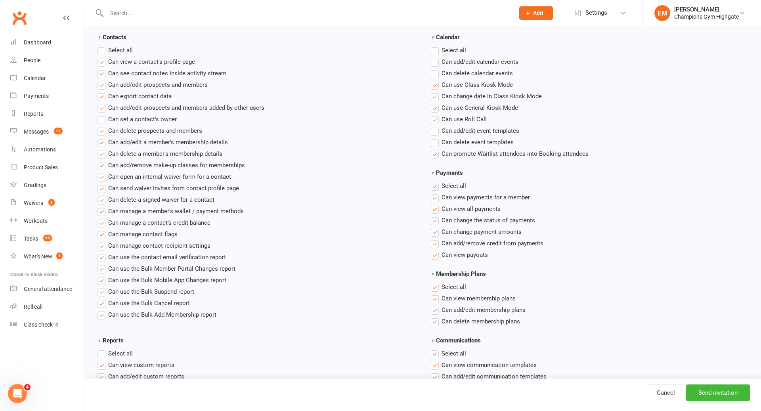
scroll to position [351, 0]
click at [489, 229] on span "Can change payment amounts" at bounding box center [482, 231] width 80 height 8
click at [436, 227] on input "Can change payment amounts" at bounding box center [433, 227] width 5 height 0
click at [470, 209] on span "Can view all payments" at bounding box center [471, 208] width 59 height 8
click at [436, 204] on input "Can view all payments" at bounding box center [433, 204] width 5 height 0
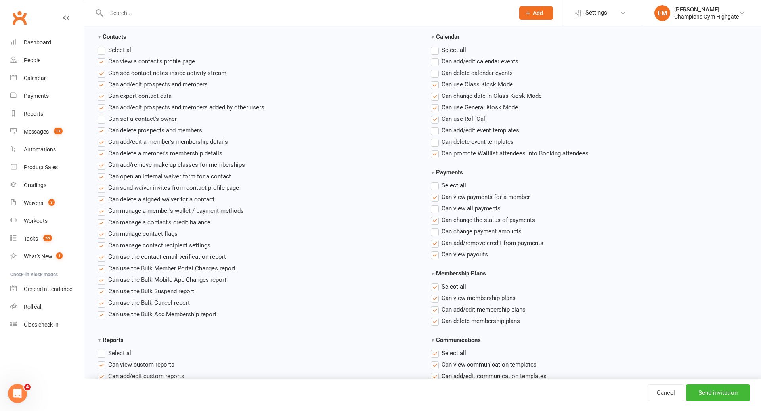
click at [472, 207] on span "Can view all payments" at bounding box center [471, 208] width 59 height 8
click at [436, 204] on input "Can view all payments" at bounding box center [433, 204] width 5 height 0
click at [472, 216] on span "Can change the status of payments" at bounding box center [489, 219] width 94 height 8
click at [436, 215] on input "Can change the status of payments" at bounding box center [433, 215] width 5 height 0
click at [475, 239] on span "Can add/remove credit from payments" at bounding box center [493, 242] width 102 height 8
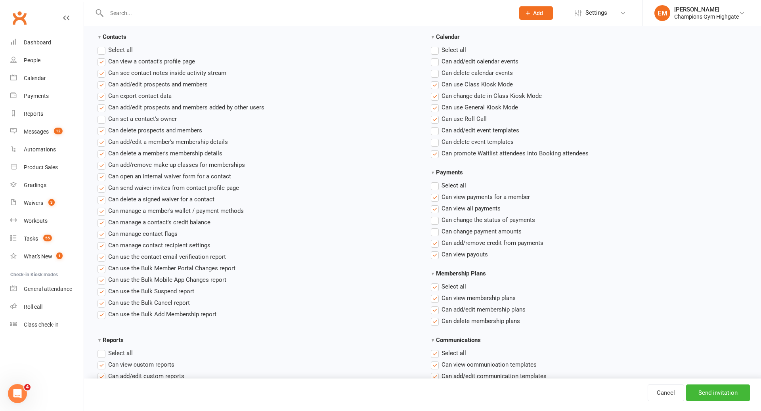
click at [436, 238] on input "Can add/remove credit from payments" at bounding box center [433, 238] width 5 height 0
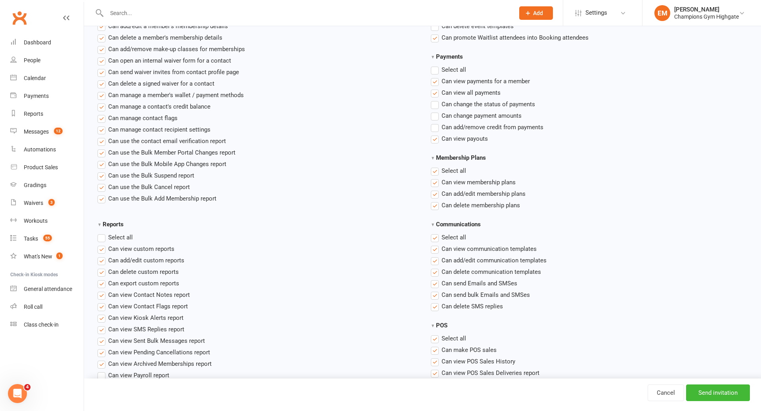
scroll to position [465, 0]
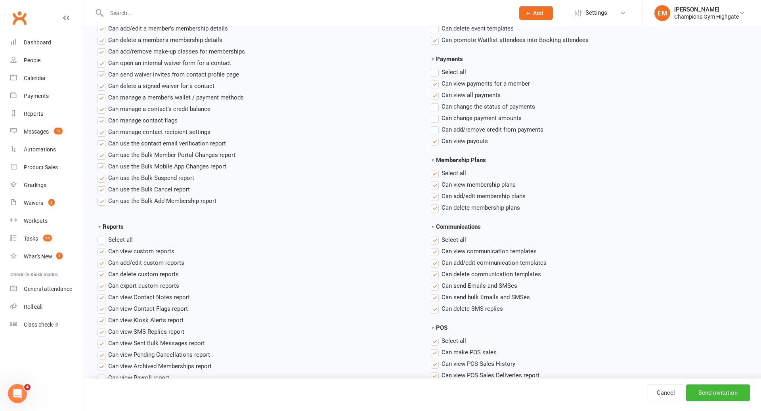
click at [471, 310] on span "Can delete SMS replies" at bounding box center [472, 308] width 61 height 8
click at [436, 304] on input "Can delete SMS replies" at bounding box center [433, 304] width 5 height 0
click at [480, 271] on span "Can delete communication templates" at bounding box center [492, 274] width 100 height 8
click at [436, 270] on input "Can delete communication templates" at bounding box center [433, 270] width 5 height 0
click at [485, 263] on span "Can add/edit communication templates" at bounding box center [494, 262] width 105 height 8
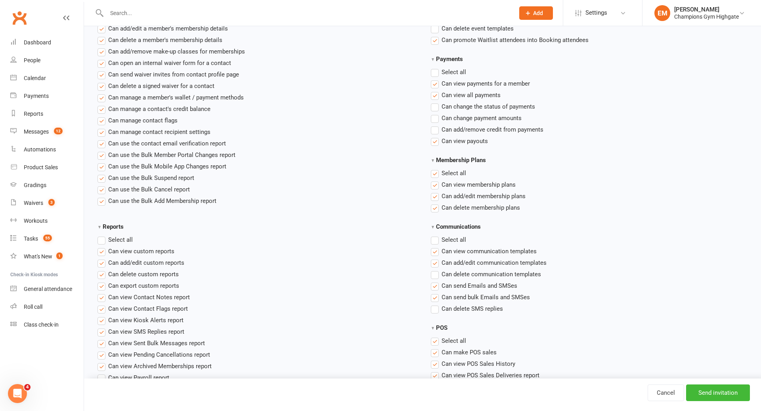
click at [436, 258] on input "Can add/edit communication templates" at bounding box center [433, 258] width 5 height 0
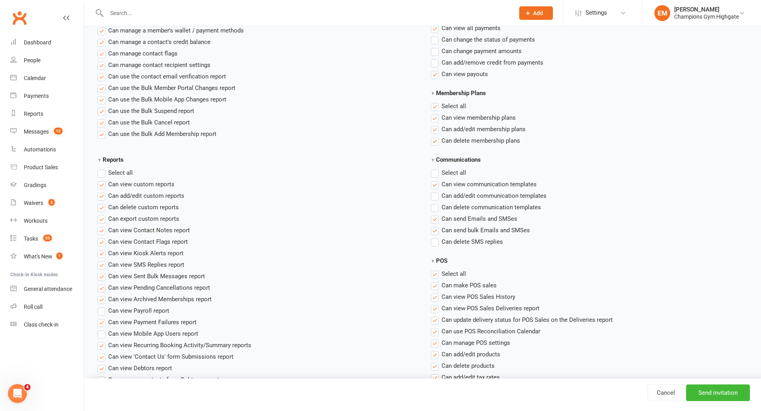
scroll to position [531, 0]
click at [108, 171] on span "Select all" at bounding box center [120, 173] width 25 height 8
click at [103, 169] on input "Reports" at bounding box center [100, 169] width 5 height 0
click at [106, 183] on label"] "Can view custom reports" at bounding box center [136, 185] width 77 height 10
click at [103, 180] on input "Can view custom reports" at bounding box center [100, 180] width 5 height 0
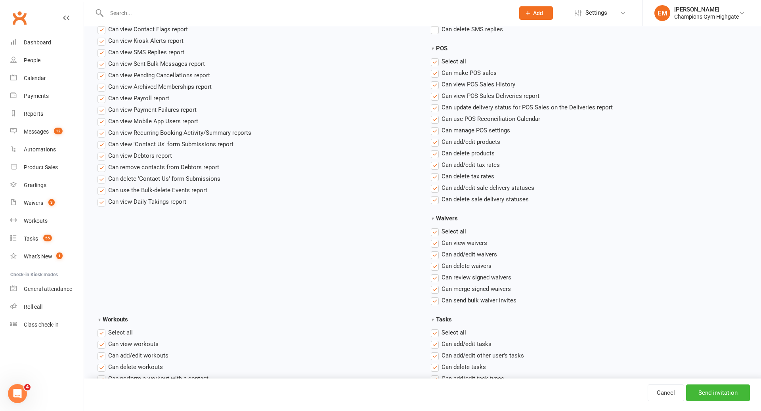
scroll to position [743, 0]
click at [484, 145] on span "Can add/edit products" at bounding box center [471, 143] width 59 height 8
click at [436, 139] on input "Can add/edit products" at bounding box center [433, 139] width 5 height 0
click at [484, 155] on span "Can delete products" at bounding box center [468, 154] width 53 height 8
click at [436, 150] on input "Can delete products" at bounding box center [433, 150] width 5 height 0
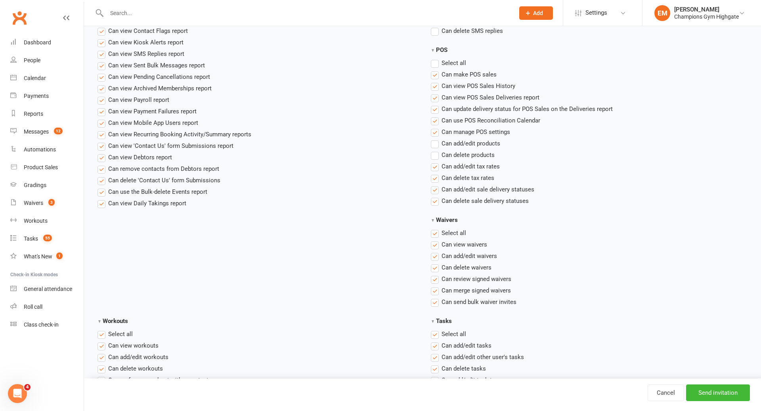
click at [454, 62] on span "Select all" at bounding box center [454, 62] width 25 height 8
click at [436, 58] on input "POS" at bounding box center [433, 58] width 5 height 0
click at [454, 62] on span "Select all" at bounding box center [454, 62] width 25 height 8
click at [436, 58] on input "POS" at bounding box center [433, 58] width 5 height 0
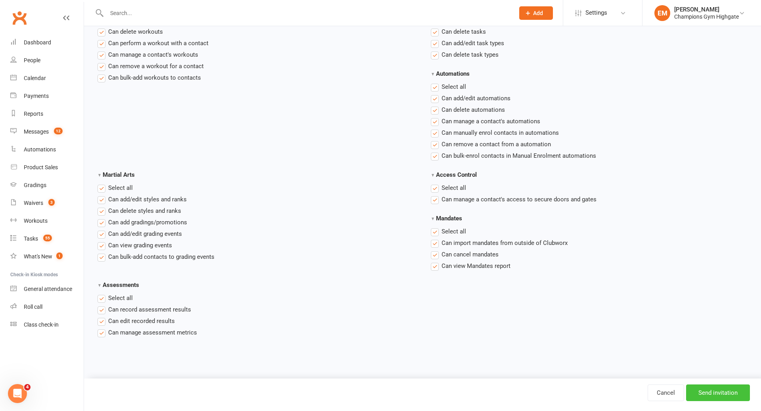
click at [730, 394] on input "Send invitation" at bounding box center [718, 393] width 64 height 17
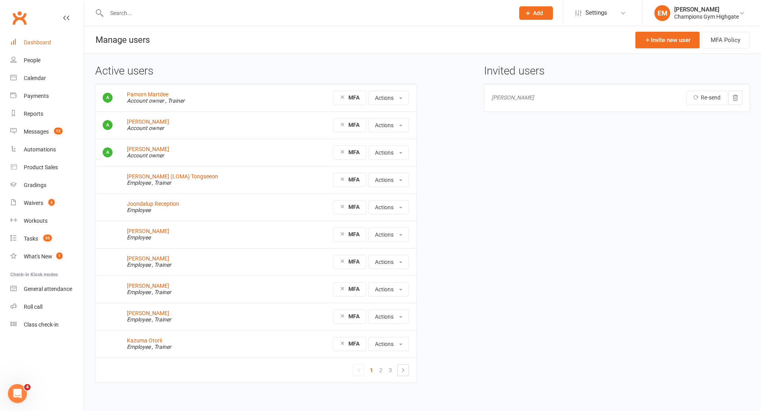
click at [41, 40] on div "Dashboard" at bounding box center [37, 42] width 27 height 6
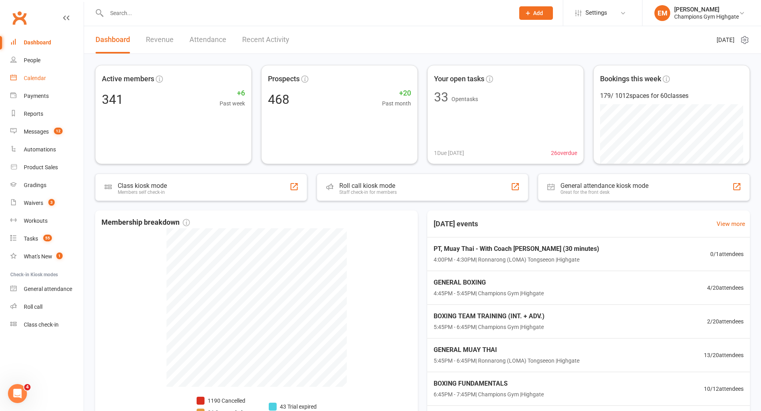
click at [40, 79] on div "Calendar" at bounding box center [35, 78] width 22 height 6
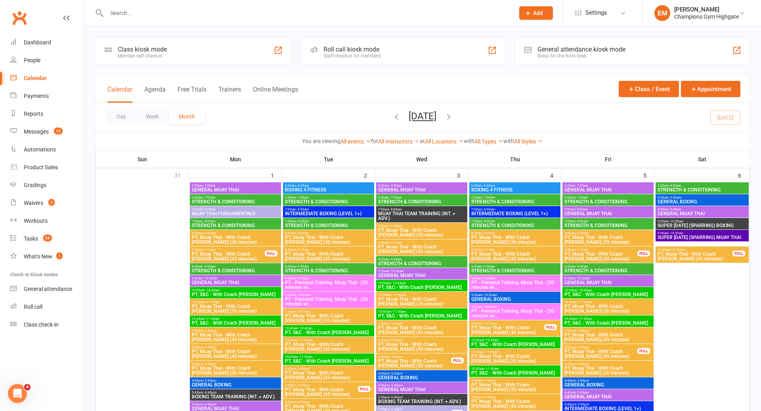
click at [726, 115] on div "Day Week Month September 2025 September 2025 Sun Mon Tue Wed Thu Fri Sat 31 01 …" at bounding box center [423, 117] width 654 height 29
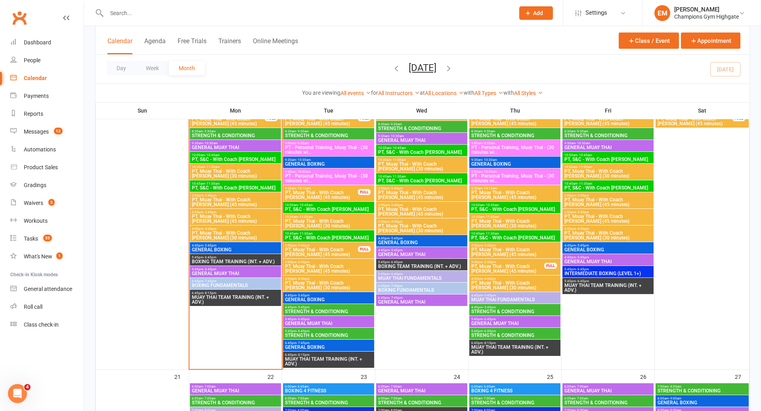
scroll to position [822, 0]
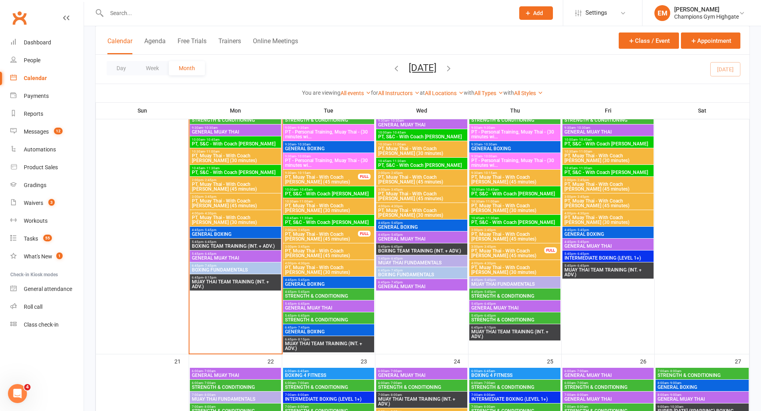
click at [226, 235] on span "GENERAL BOXING" at bounding box center [236, 234] width 88 height 5
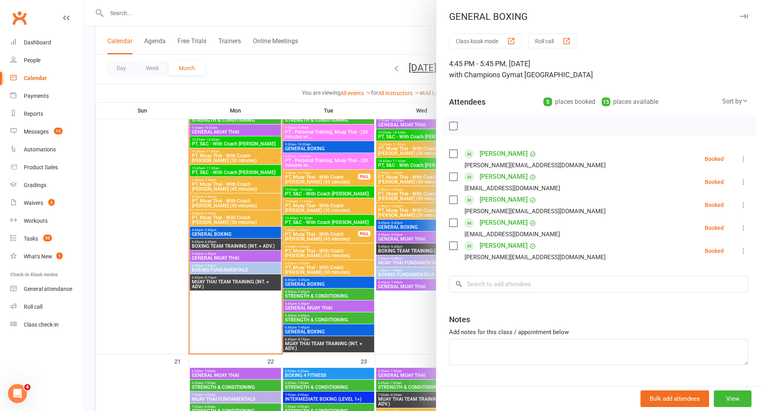
click at [507, 155] on link "James Barac" at bounding box center [504, 154] width 48 height 13
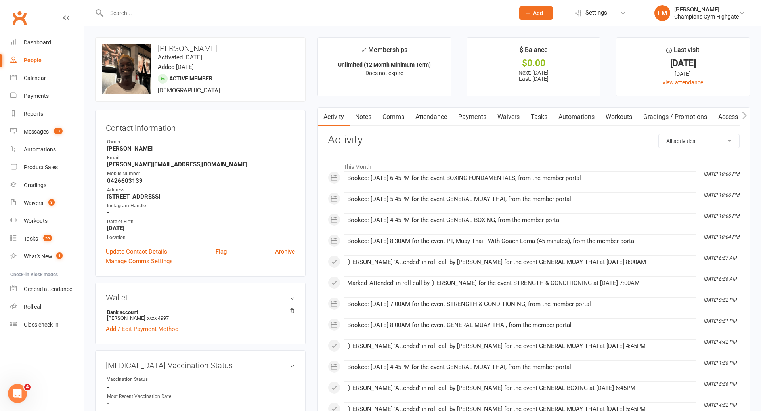
click at [370, 123] on link "Notes" at bounding box center [363, 117] width 27 height 18
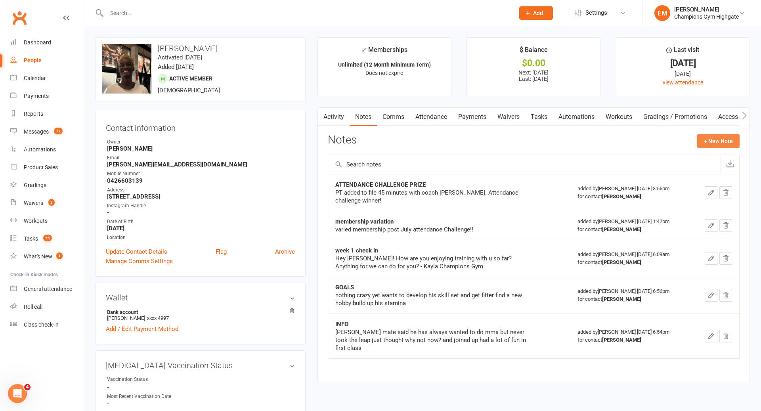
click at [713, 144] on button "+ New Note" at bounding box center [718, 141] width 42 height 14
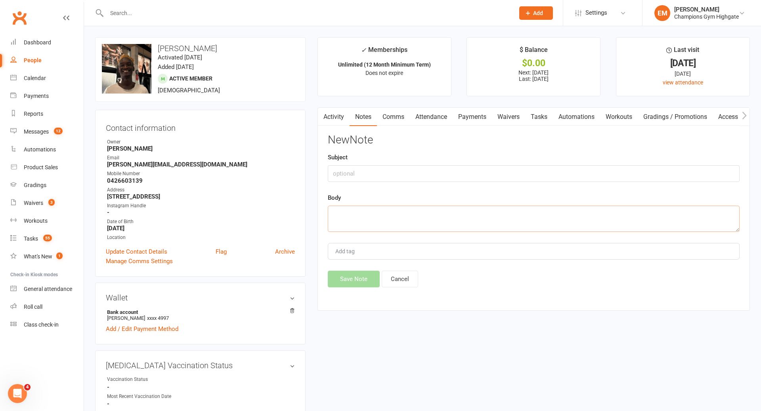
click at [513, 226] on textarea at bounding box center [534, 219] width 412 height 26
click at [408, 167] on input "text" at bounding box center [534, 173] width 412 height 17
click at [377, 235] on div "New Note Subject Body Add tag Save Note Cancel" at bounding box center [534, 210] width 412 height 153
click at [380, 230] on div "New Note Subject Body Add tag Save Note Cancel" at bounding box center [534, 210] width 412 height 153
click at [399, 280] on button "Cancel" at bounding box center [400, 279] width 36 height 17
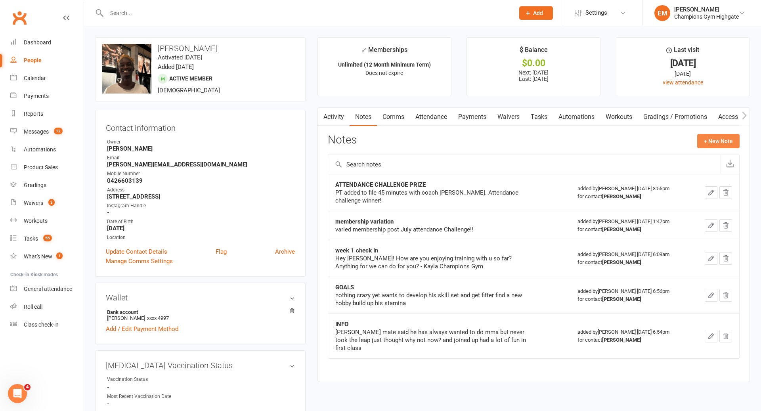
click at [711, 142] on button "+ New Note" at bounding box center [718, 141] width 42 height 14
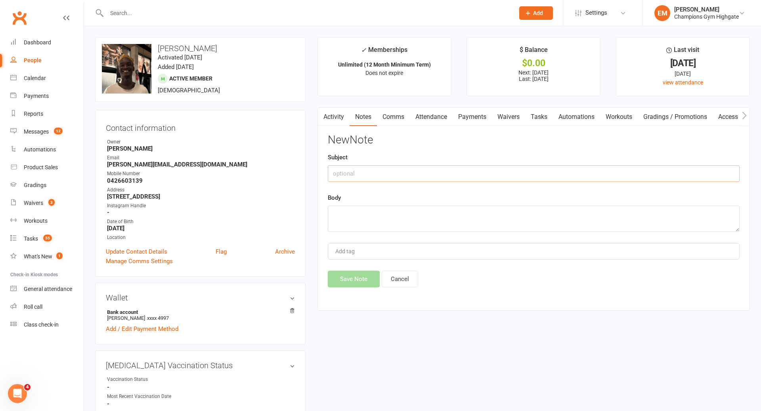
click at [547, 176] on input "text" at bounding box center [534, 173] width 412 height 17
type input "i"
click at [399, 278] on button "Cancel" at bounding box center [400, 279] width 36 height 17
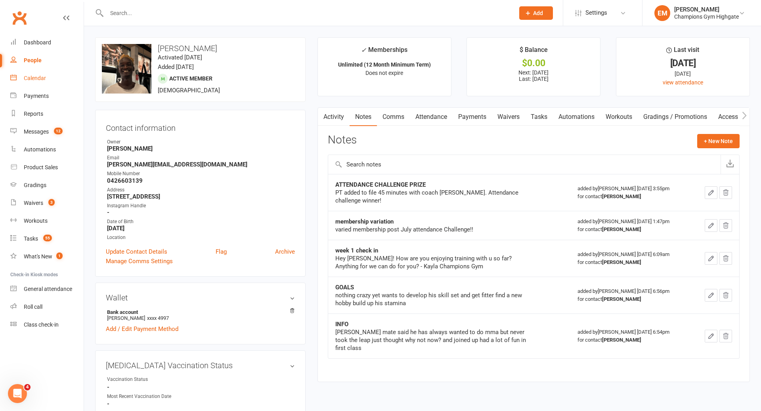
click at [40, 79] on div "Calendar" at bounding box center [35, 78] width 22 height 6
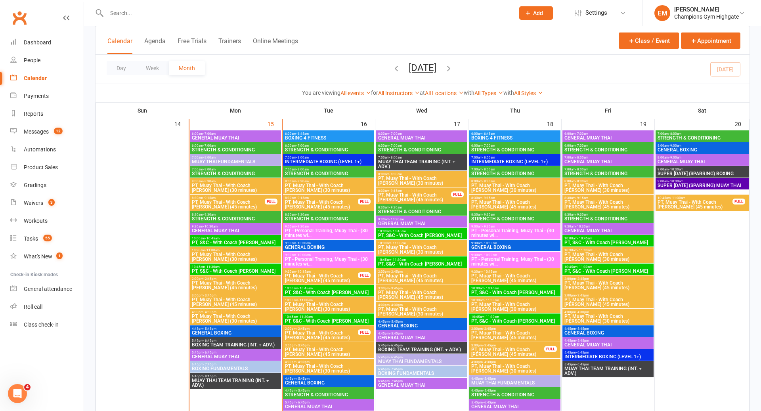
scroll to position [725, 0]
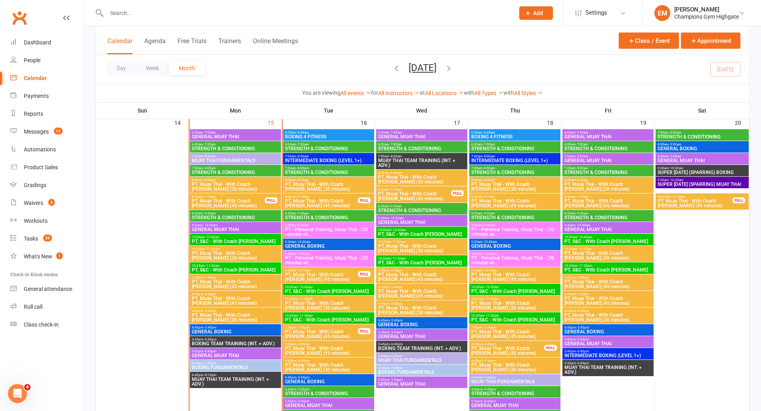
click at [247, 330] on span "GENERAL BOXING" at bounding box center [236, 332] width 88 height 5
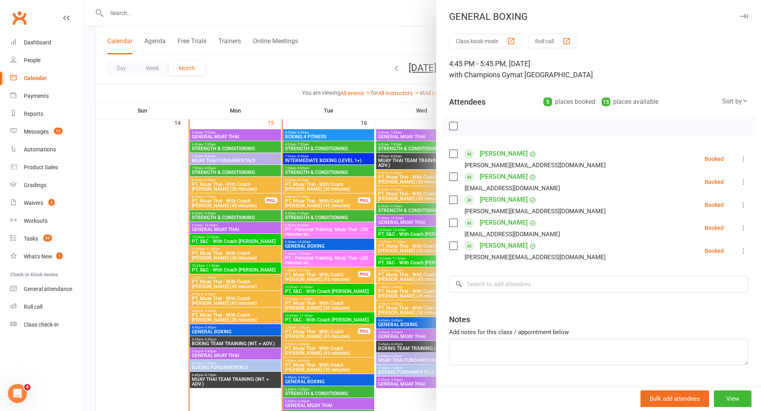
click at [454, 156] on label at bounding box center [453, 154] width 8 height 8
click at [454, 176] on label at bounding box center [453, 177] width 8 height 8
click at [454, 199] on label at bounding box center [453, 200] width 8 height 8
click at [455, 226] on label at bounding box center [453, 223] width 8 height 8
click at [455, 245] on label at bounding box center [453, 246] width 8 height 8
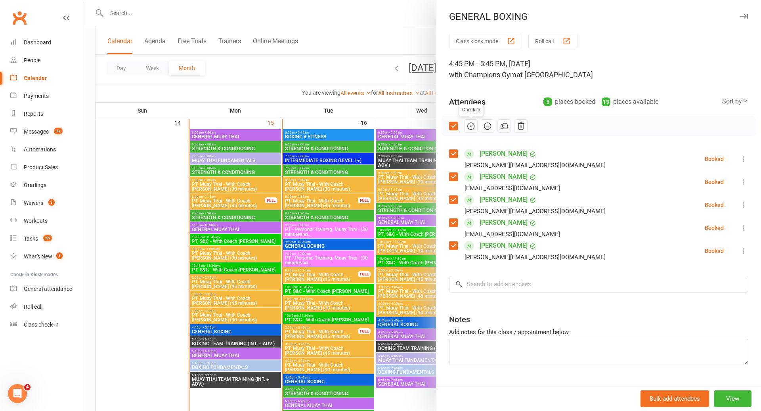
click at [475, 126] on icon "button" at bounding box center [471, 126] width 9 height 9
click at [746, 163] on button at bounding box center [744, 159] width 10 height 10
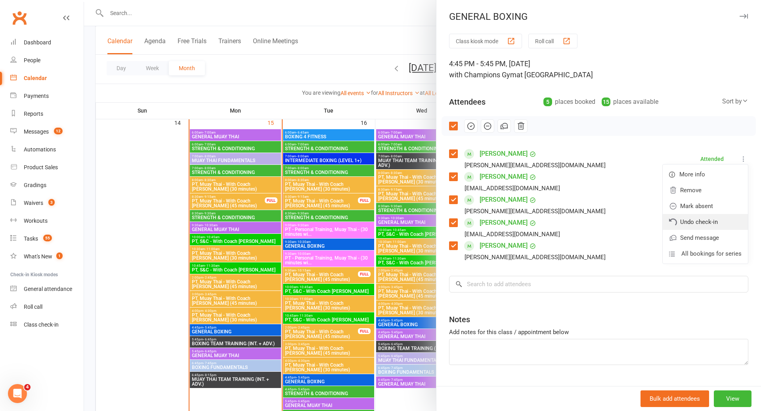
click at [708, 222] on link "Undo check-in" at bounding box center [705, 222] width 85 height 16
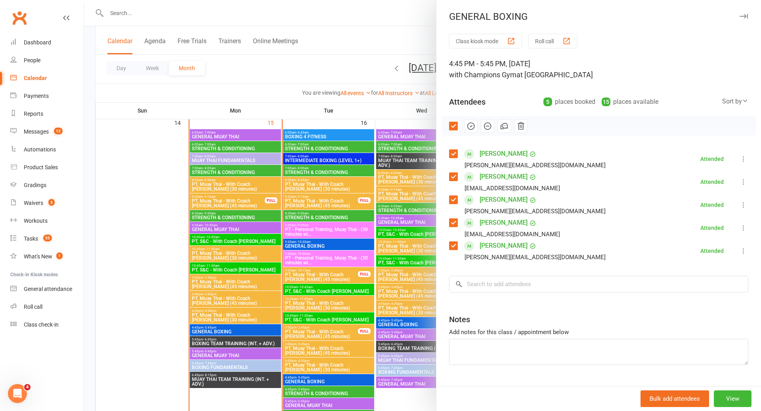
click at [741, 185] on icon at bounding box center [744, 182] width 8 height 8
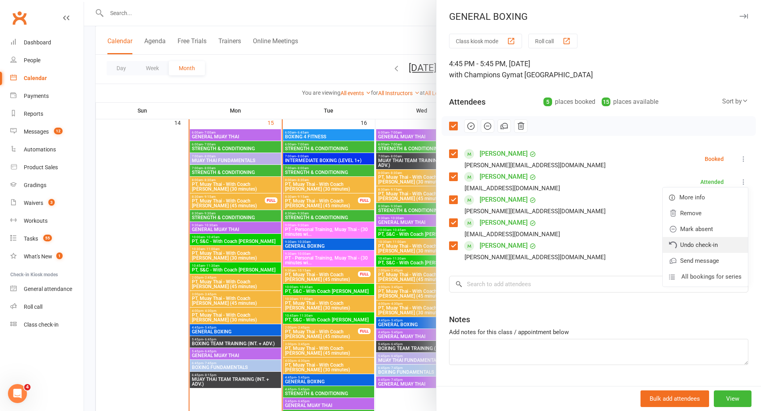
click at [696, 246] on link "Undo check-in" at bounding box center [705, 245] width 85 height 16
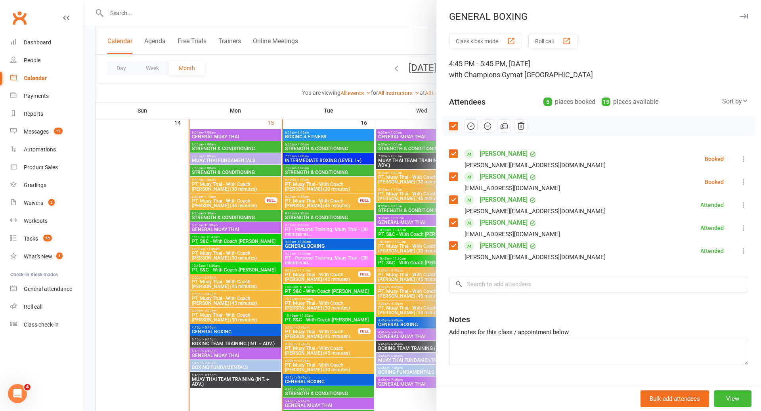
click at [752, 206] on div "Class kiosk mode Roll call 4:45 PM - 5:45 PM, Monday, September, 15, 2025 with …" at bounding box center [599, 219] width 325 height 371
click at [749, 206] on div "Class kiosk mode Roll call 4:45 PM - 5:45 PM, Monday, September, 15, 2025 with …" at bounding box center [599, 219] width 325 height 371
click at [741, 206] on icon at bounding box center [744, 205] width 8 height 8
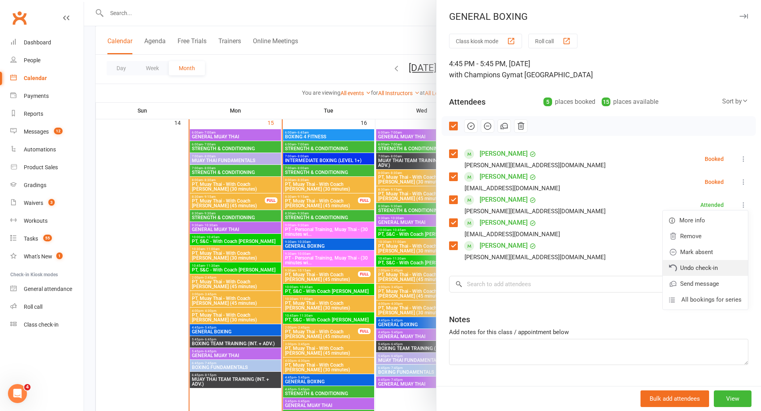
click at [699, 265] on link "Undo check-in" at bounding box center [705, 268] width 85 height 16
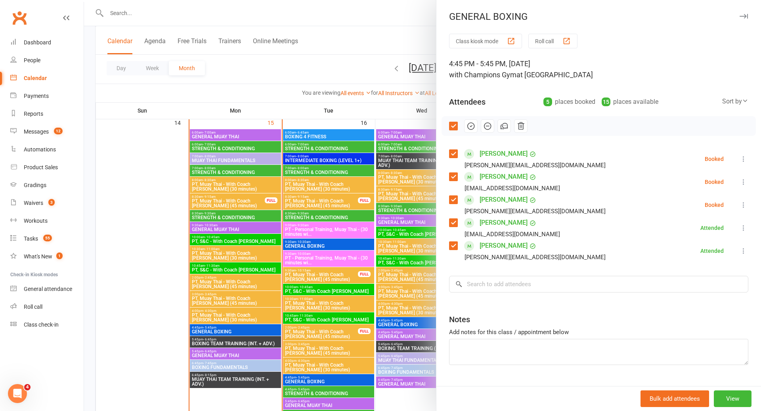
click at [743, 230] on icon at bounding box center [744, 228] width 8 height 8
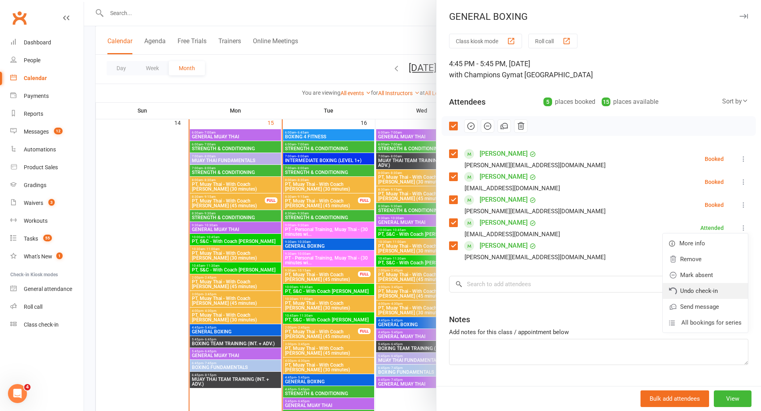
click at [710, 294] on link "Undo check-in" at bounding box center [705, 291] width 85 height 16
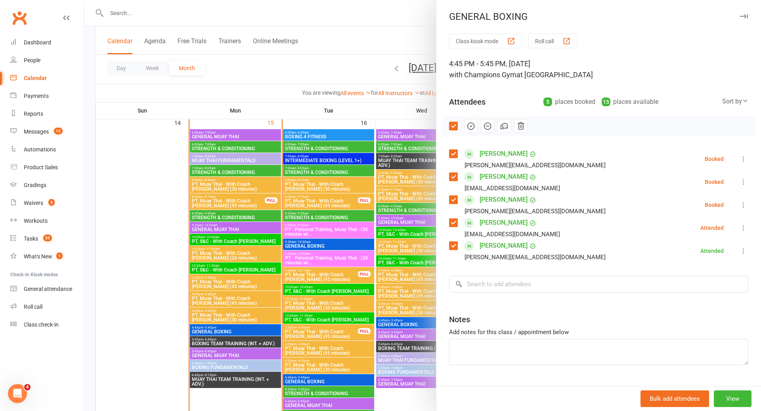
click at [745, 253] on icon at bounding box center [744, 251] width 8 height 8
click at [687, 318] on link "Undo check-in" at bounding box center [705, 314] width 85 height 16
click at [454, 124] on label at bounding box center [453, 126] width 8 height 8
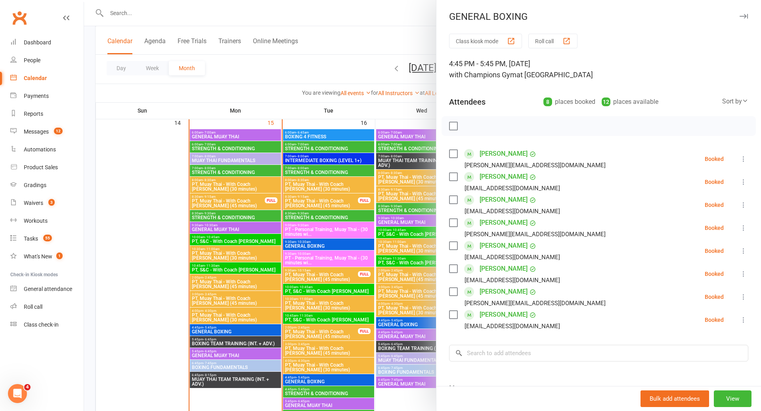
click at [306, 263] on div at bounding box center [422, 205] width 677 height 411
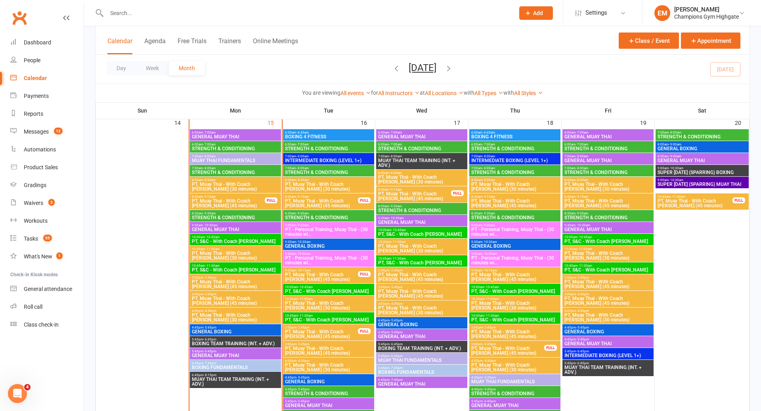
click at [232, 341] on span "BOXING TEAM TRAINING (INT. + ADV.)" at bounding box center [236, 343] width 88 height 5
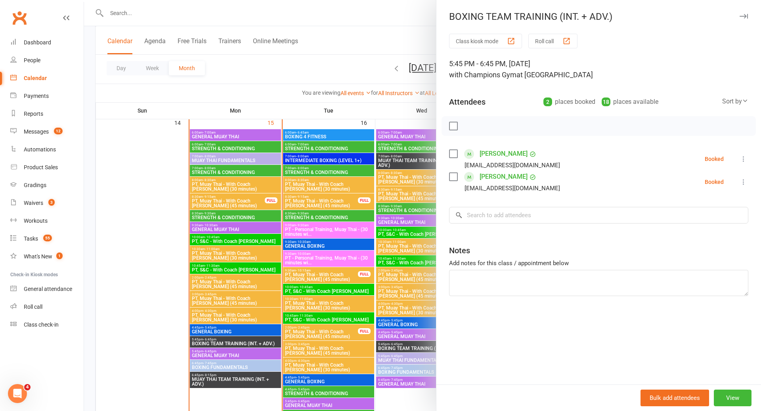
click at [342, 212] on div at bounding box center [422, 205] width 677 height 411
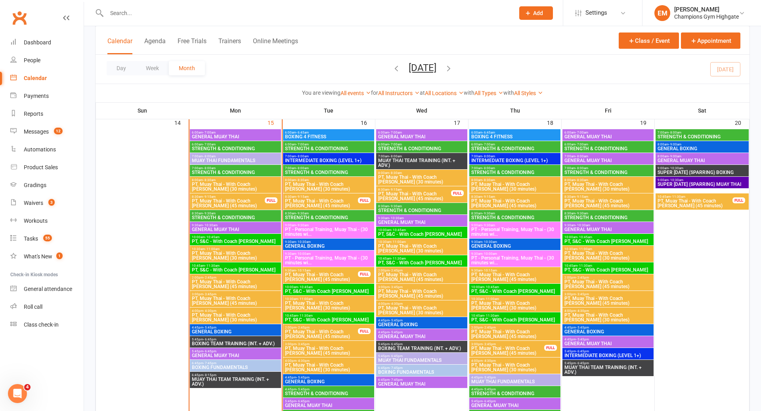
click at [243, 343] on span "BOXING TEAM TRAINING (INT. + ADV.)" at bounding box center [236, 343] width 88 height 5
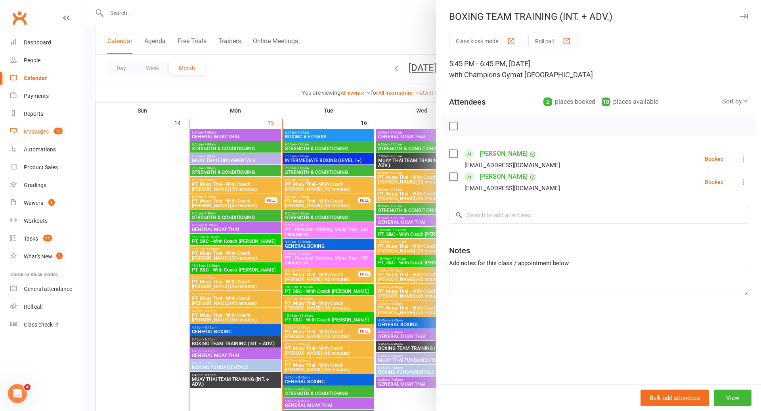
click at [40, 134] on div "Messages" at bounding box center [36, 131] width 25 height 6
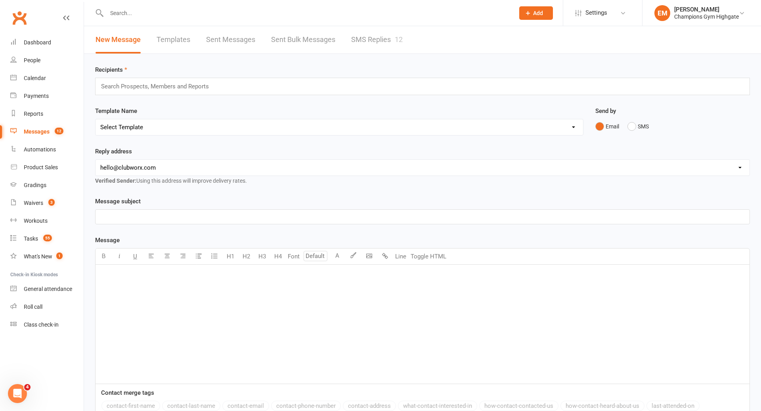
click at [377, 31] on link "SMS Replies 12" at bounding box center [377, 39] width 52 height 27
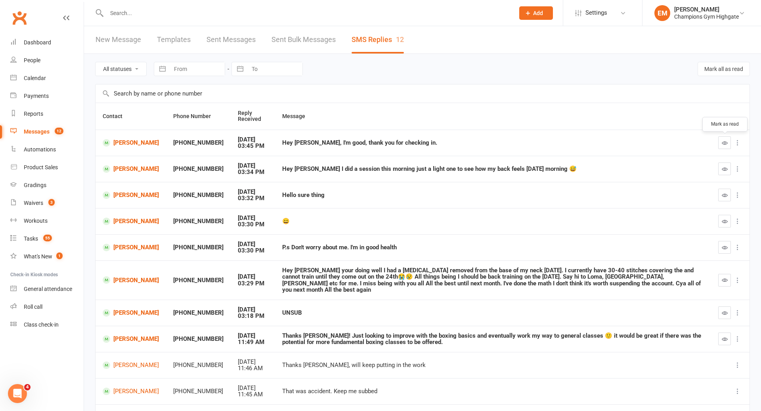
click at [722, 143] on icon "button" at bounding box center [725, 143] width 6 height 6
click at [20, 76] on link "Calendar" at bounding box center [46, 78] width 73 height 18
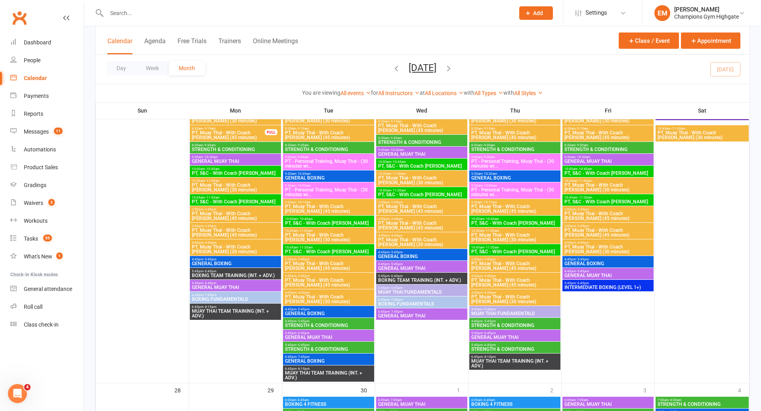
scroll to position [1077, 0]
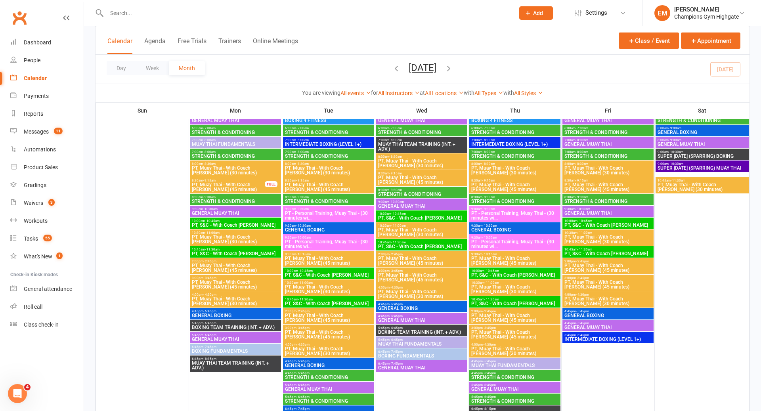
click at [262, 337] on span "GENERAL MUAY THAI" at bounding box center [236, 339] width 88 height 5
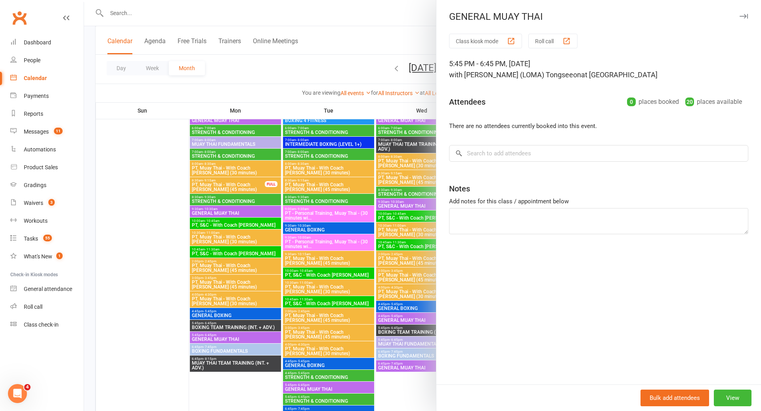
click at [262, 336] on div at bounding box center [422, 205] width 677 height 411
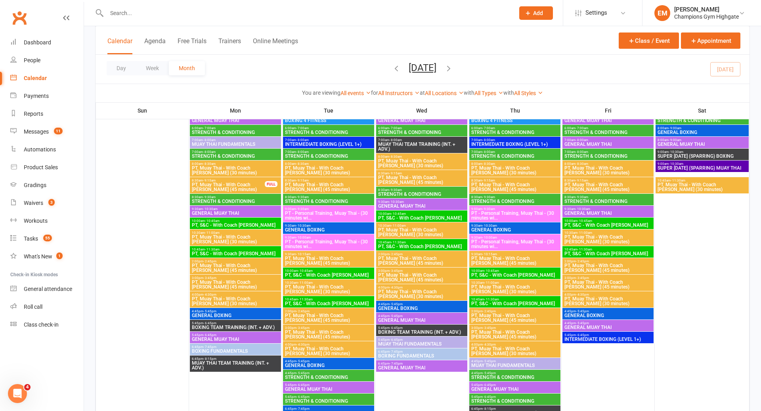
click at [256, 363] on span "MUAY THAI TEAM TRAINING (INT. + ADV.)" at bounding box center [236, 366] width 88 height 10
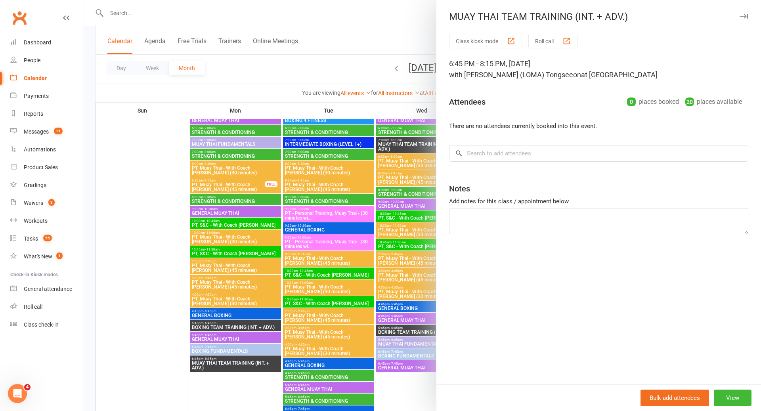
click at [368, 251] on div at bounding box center [422, 205] width 677 height 411
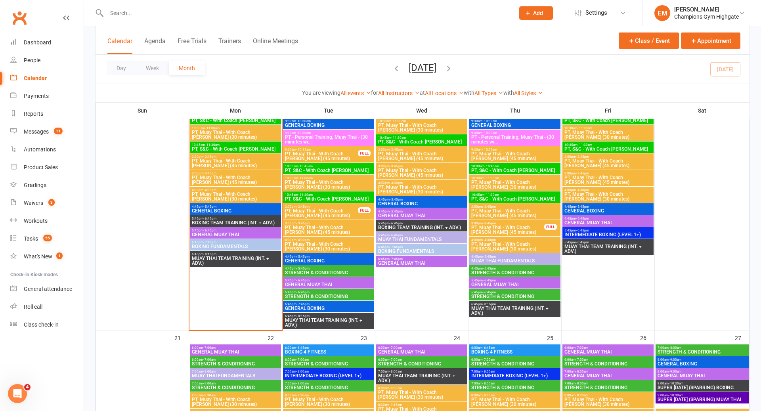
scroll to position [848, 0]
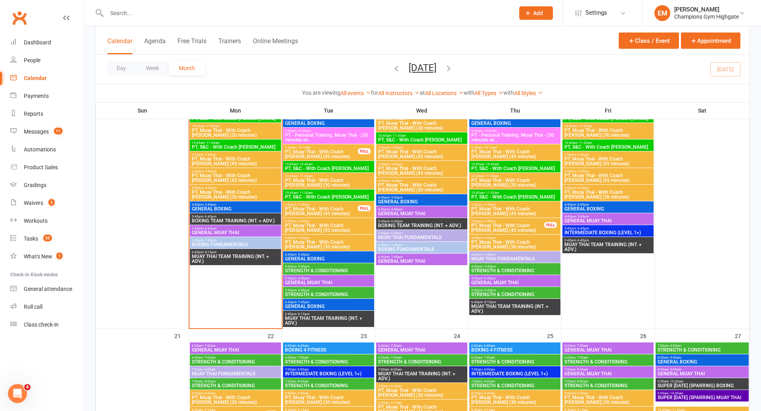
click at [248, 254] on span "MUAY THAI TEAM TRAINING (INT. + ADV.)" at bounding box center [236, 259] width 88 height 10
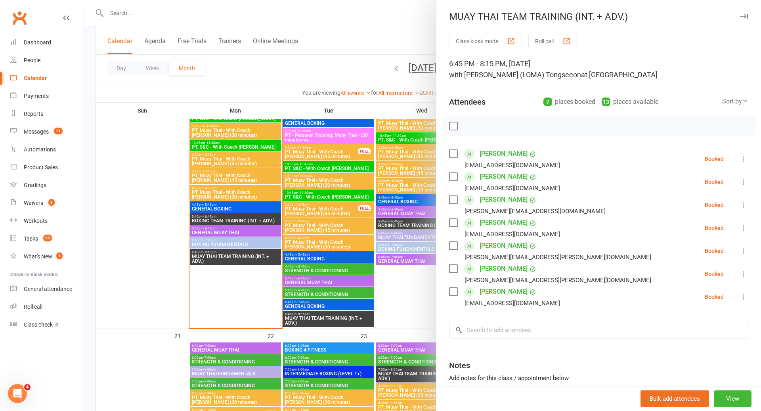
click at [244, 237] on div at bounding box center [422, 205] width 677 height 411
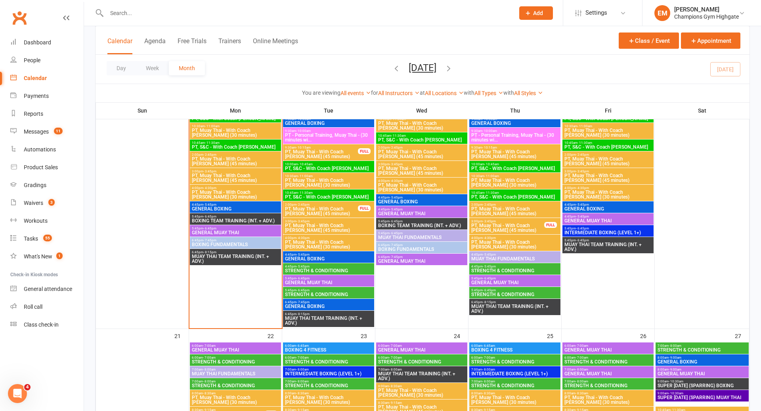
click at [245, 232] on span "GENERAL MUAY THAI" at bounding box center [236, 232] width 88 height 5
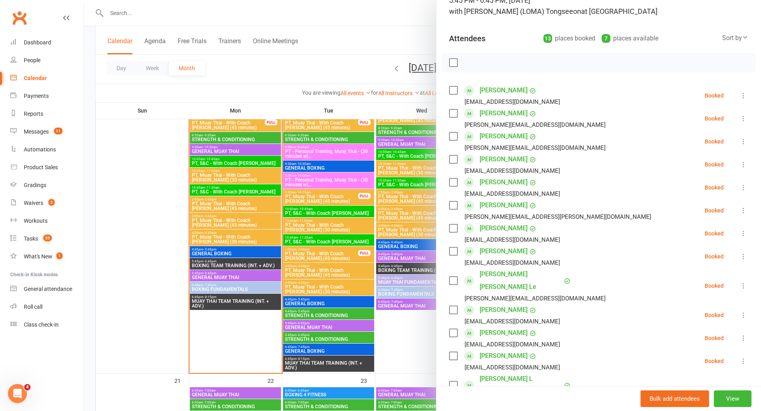
scroll to position [801, 0]
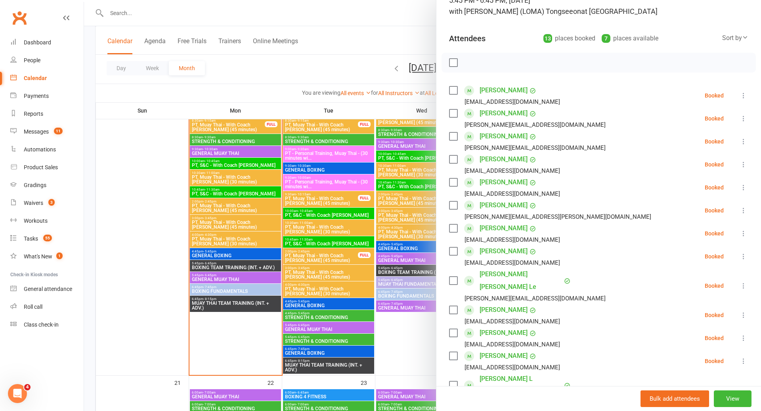
click at [281, 277] on div at bounding box center [422, 205] width 677 height 411
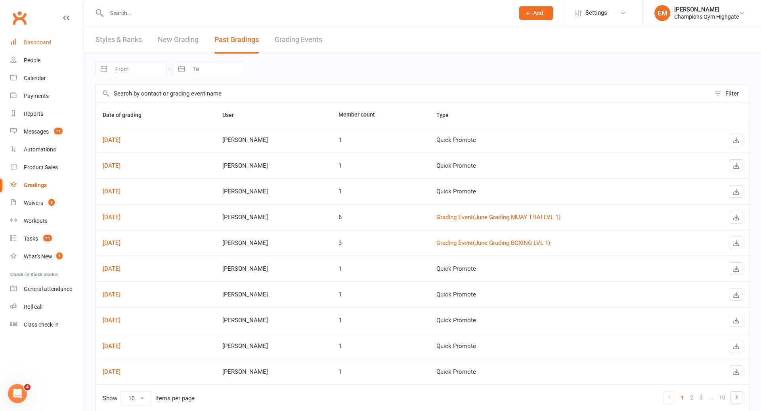
click at [50, 42] on div "Dashboard" at bounding box center [37, 42] width 27 height 6
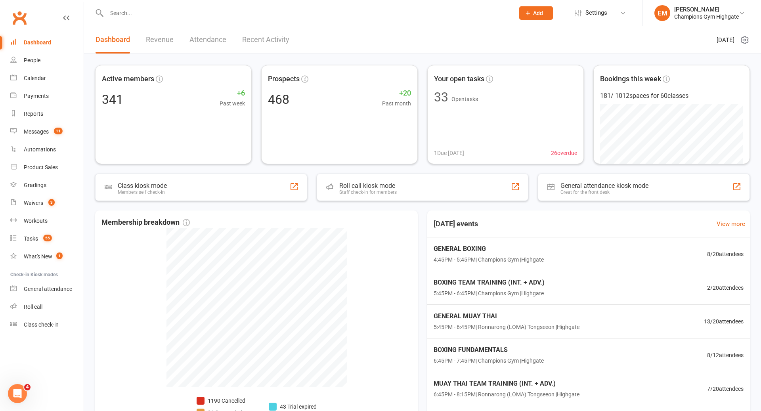
click at [46, 40] on div "Dashboard" at bounding box center [37, 42] width 27 height 6
